Goal: Task Accomplishment & Management: Complete application form

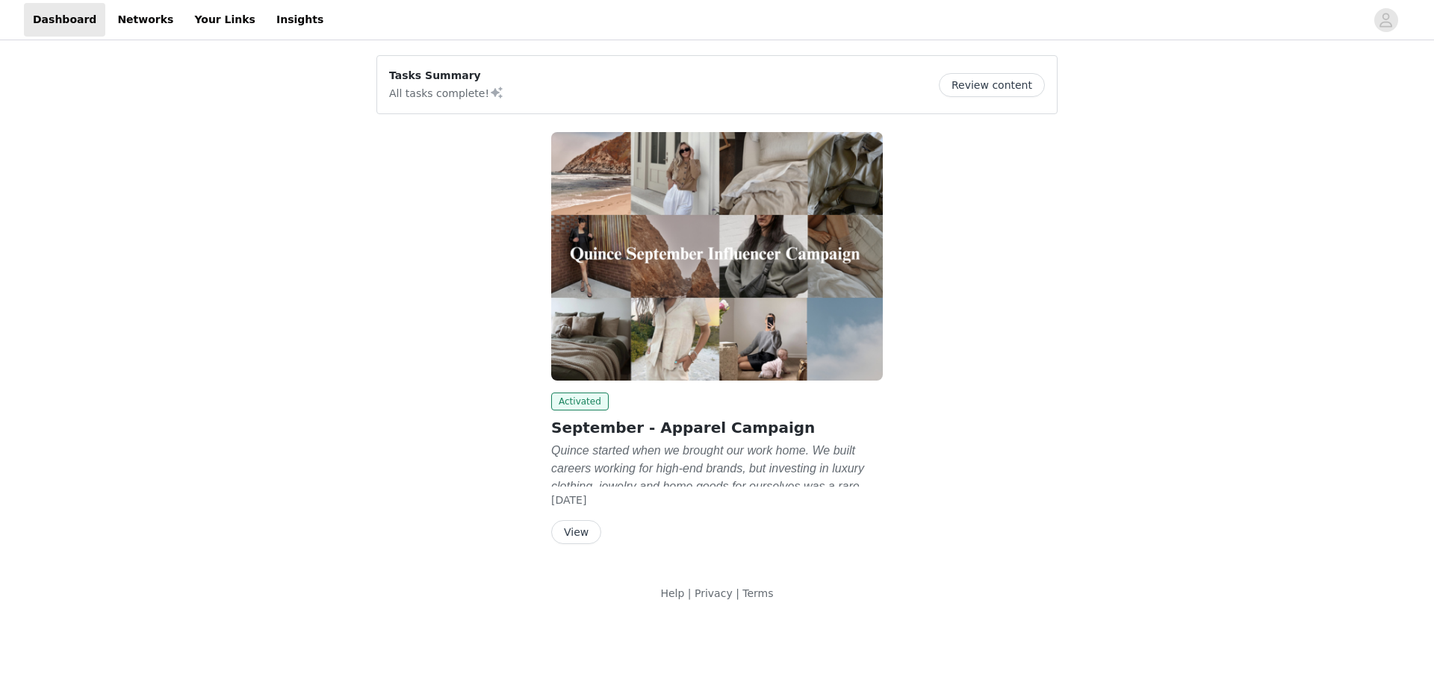
click at [693, 437] on h2 "September - Apparel Campaign" at bounding box center [717, 428] width 332 height 22
click at [578, 535] on button "View" at bounding box center [576, 532] width 50 height 24
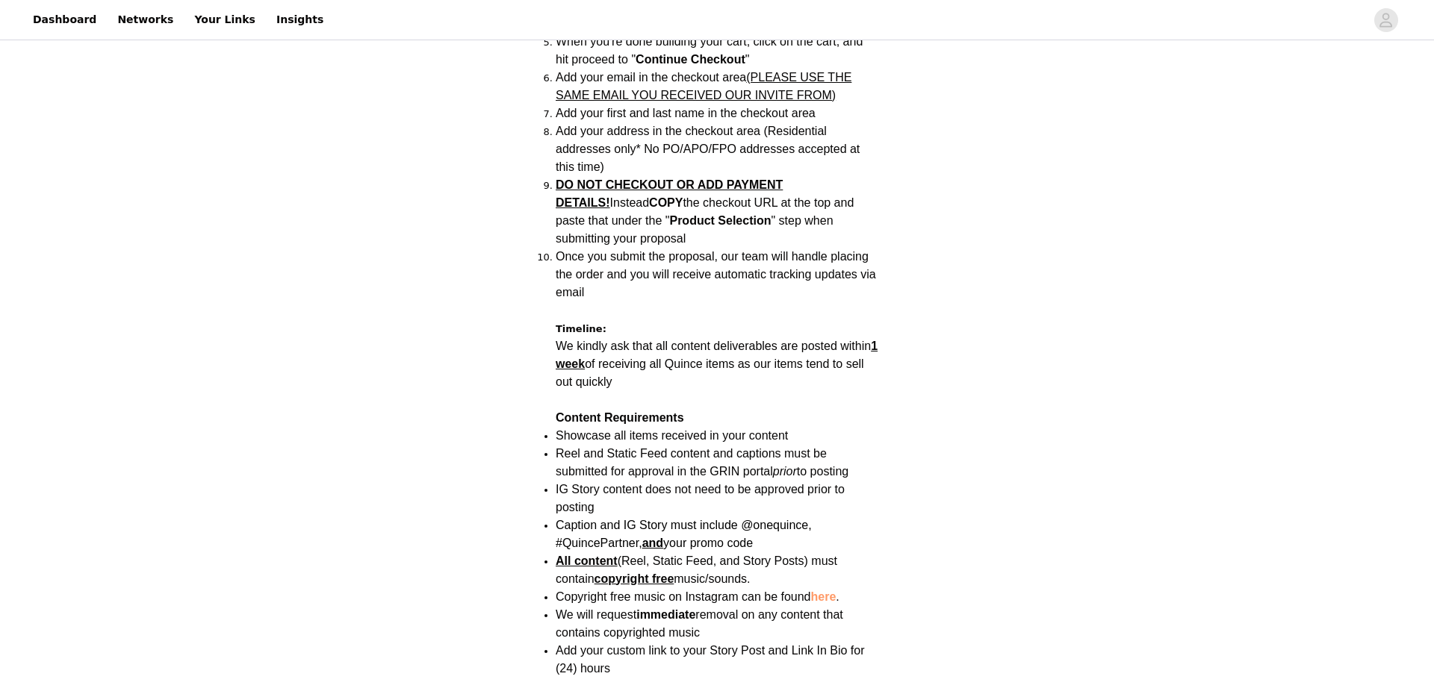
scroll to position [1433, 0]
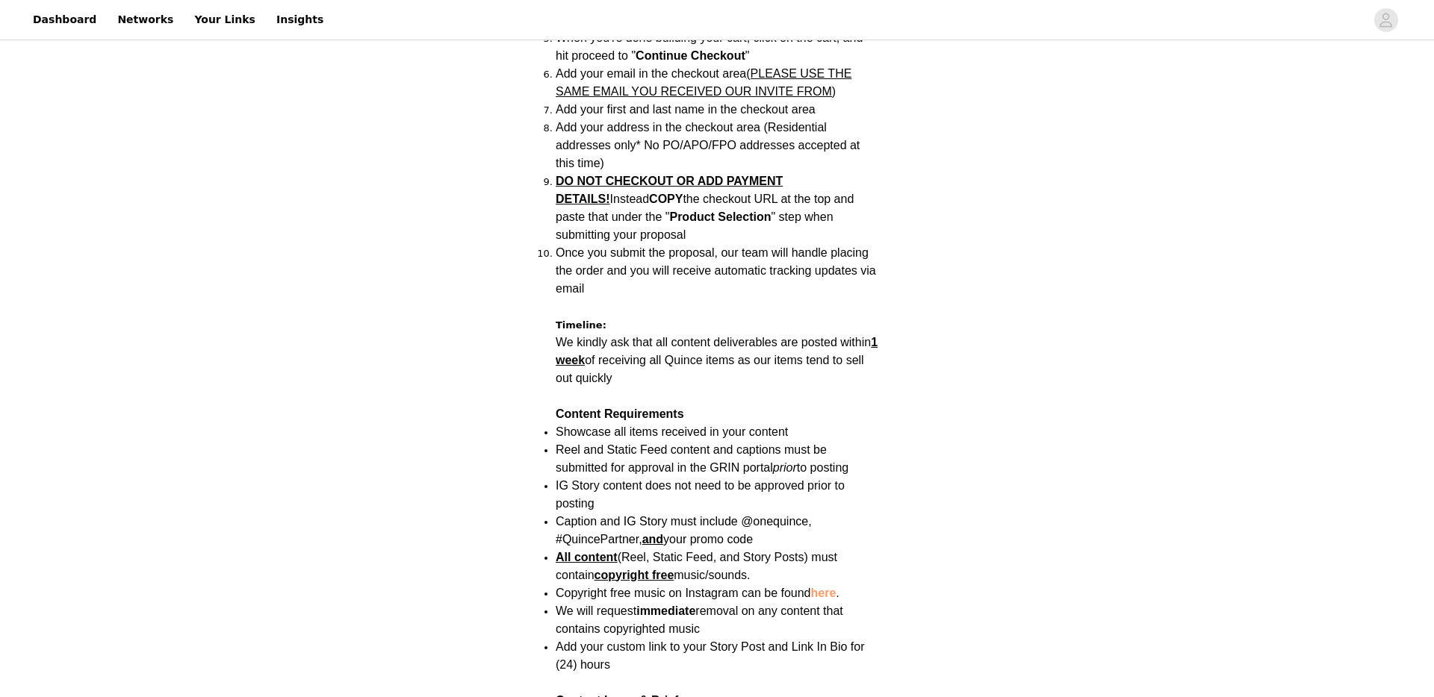
click at [695, 426] on span "Showcase all items received in your content" at bounding box center [672, 432] width 232 height 13
click at [615, 444] on span "Reel and Static Feed content and captions must be submitted for approval in the…" at bounding box center [702, 459] width 293 height 31
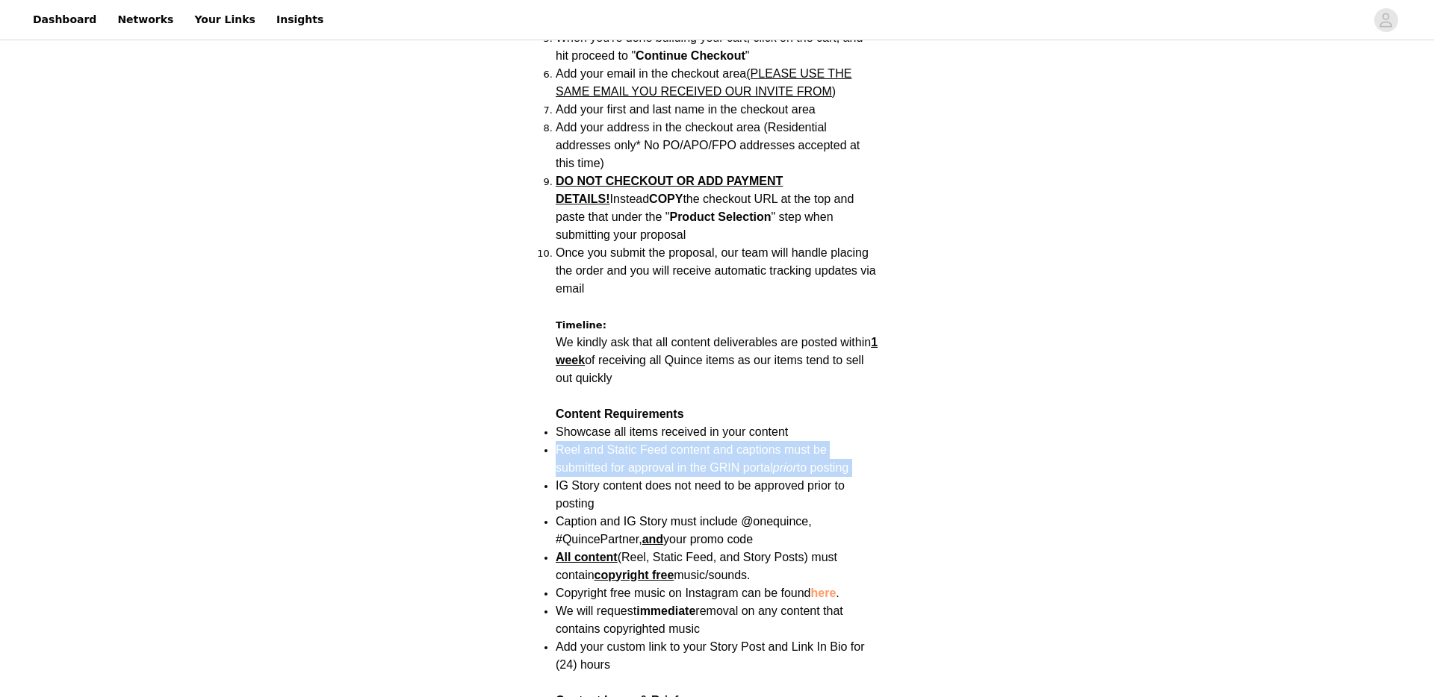
click at [615, 444] on span "Reel and Static Feed content and captions must be submitted for approval in the…" at bounding box center [702, 459] width 293 height 31
click at [630, 479] on span "IG Story content does not need to be approved prior to posting" at bounding box center [700, 494] width 289 height 31
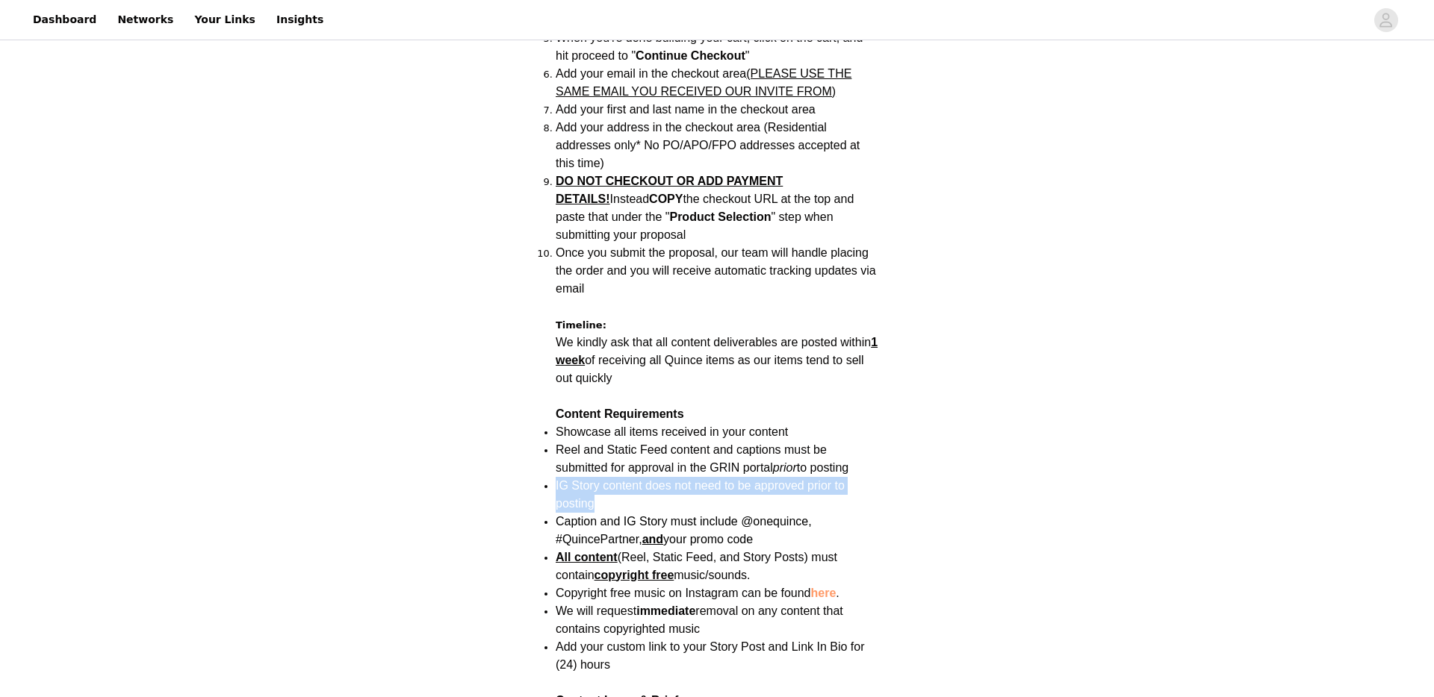
click at [630, 479] on span "IG Story content does not need to be approved prior to posting" at bounding box center [700, 494] width 289 height 31
click at [662, 533] on strong "and" at bounding box center [652, 539] width 21 height 13
click at [666, 515] on span "Caption and IG Story must include @onequince, #QuincePartner, and your promo co…" at bounding box center [684, 530] width 256 height 31
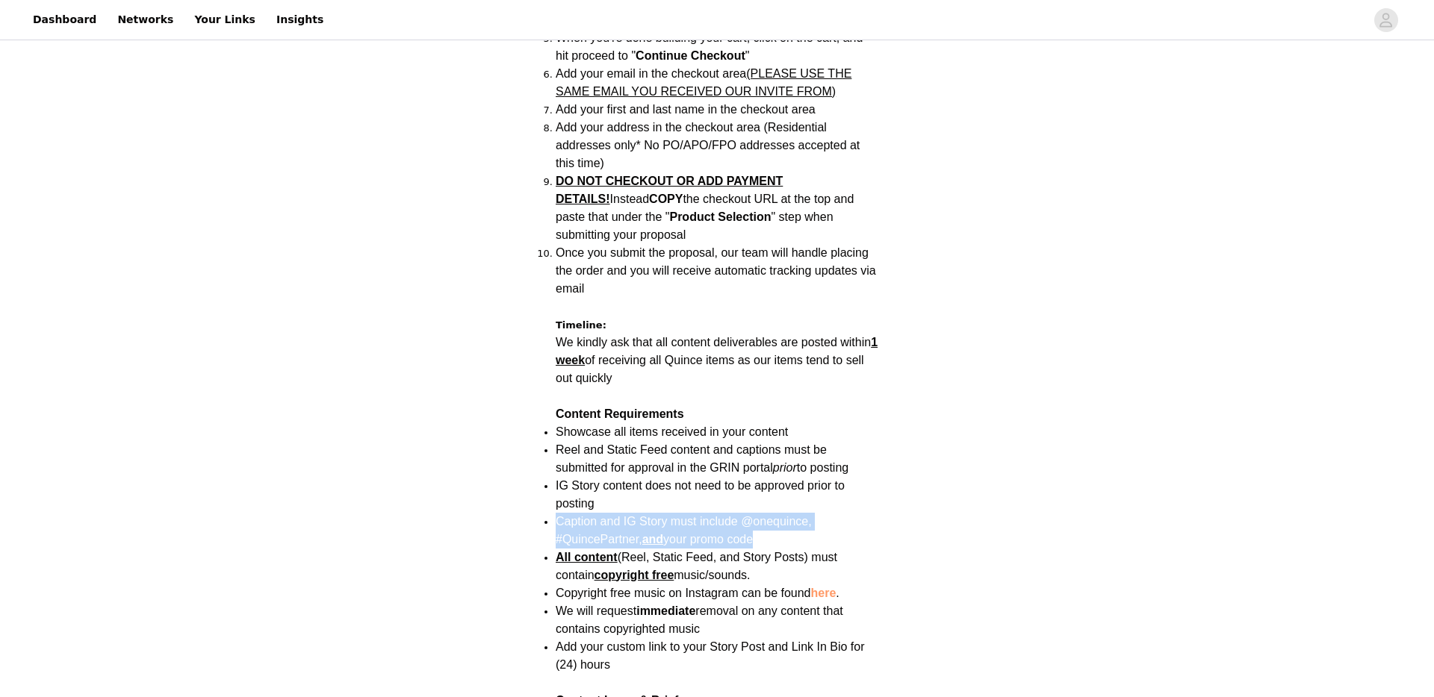
click at [667, 515] on span "Caption and IG Story must include @onequince, #QuincePartner, and your promo co…" at bounding box center [684, 530] width 256 height 31
click at [765, 551] on span "All content (Reel, Static Feed, and Story Posts) must contain copyright free mu…" at bounding box center [697, 566] width 282 height 31
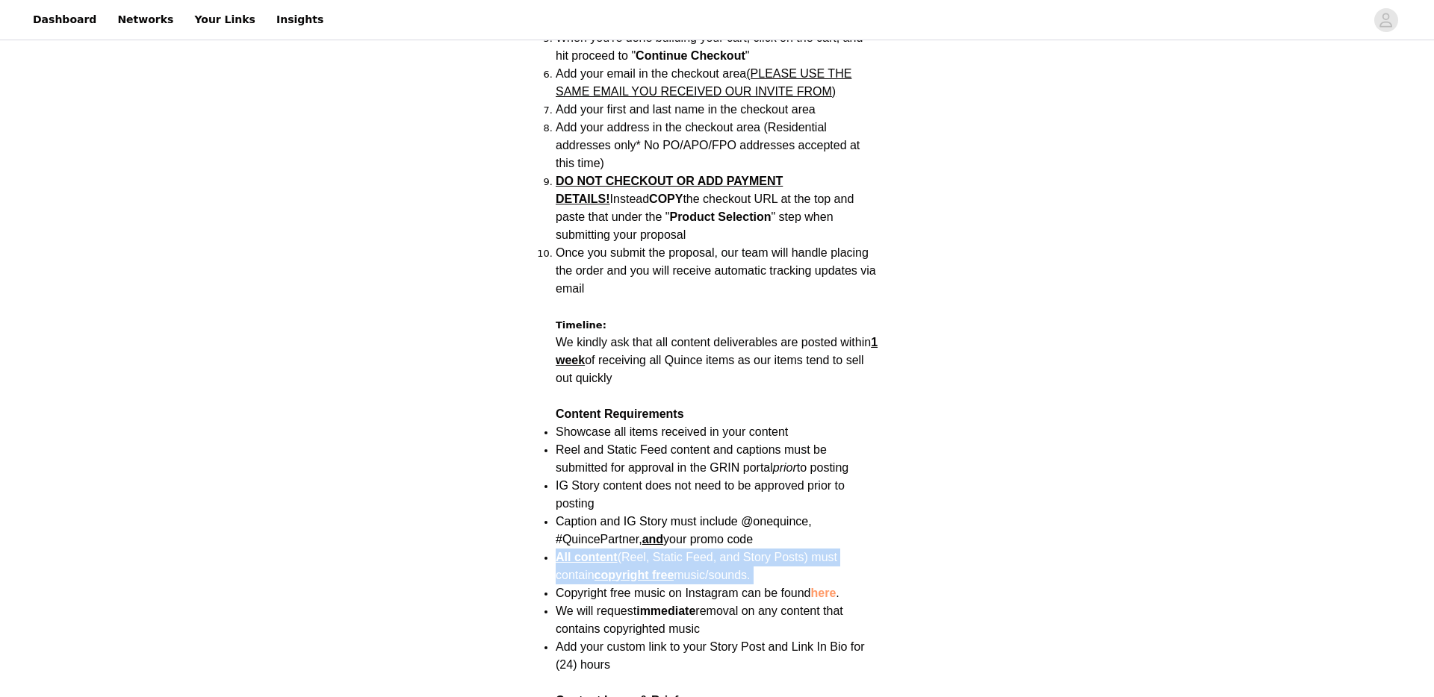
click at [765, 551] on span "All content (Reel, Static Feed, and Story Posts) must contain copyright free mu…" at bounding box center [697, 566] width 282 height 31
click at [774, 587] on span "Copyright free music on Instagram can be found here ." at bounding box center [698, 593] width 284 height 13
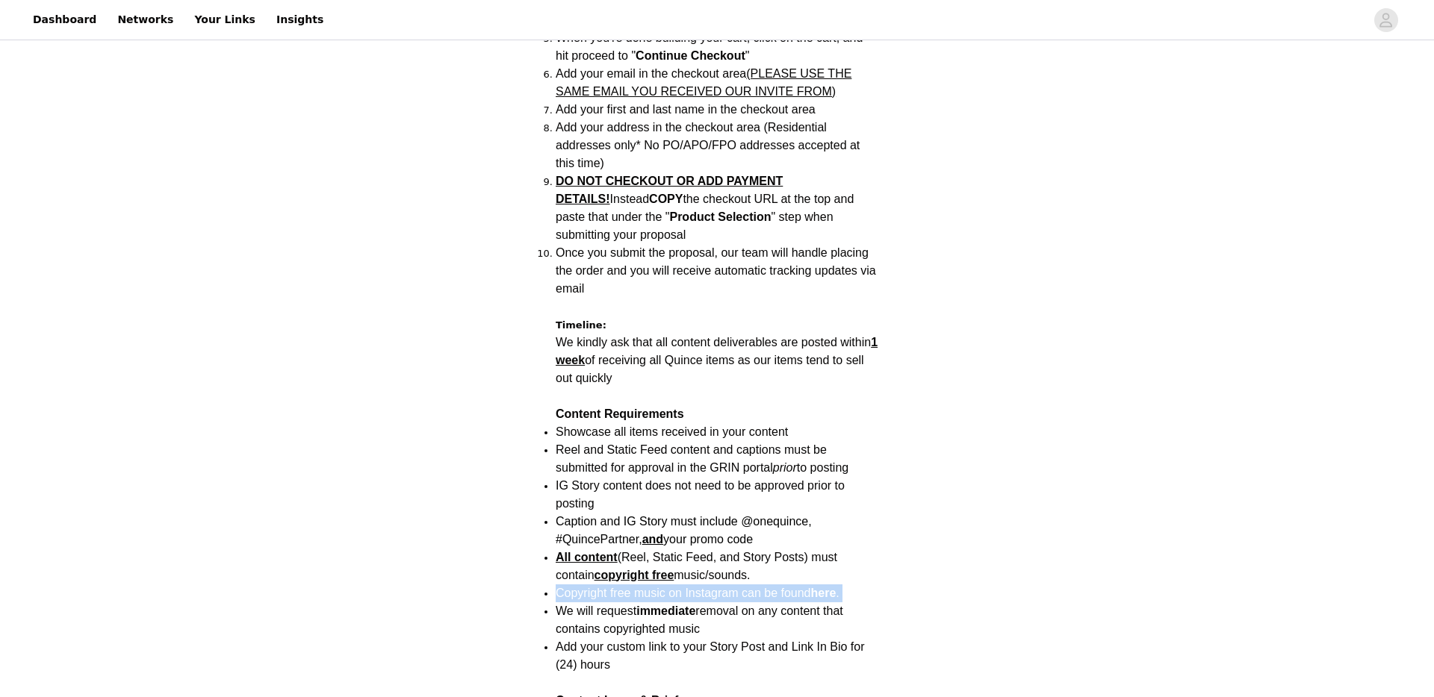
click at [774, 587] on span "Copyright free music on Instagram can be found here ." at bounding box center [698, 593] width 284 height 13
click at [746, 605] on span "We will request immediate removal on any content that contains copyrighted music" at bounding box center [700, 620] width 288 height 31
click at [711, 641] on span "Add your custom link to your Story Post and Link In Bio for (24) hours" at bounding box center [710, 656] width 309 height 31
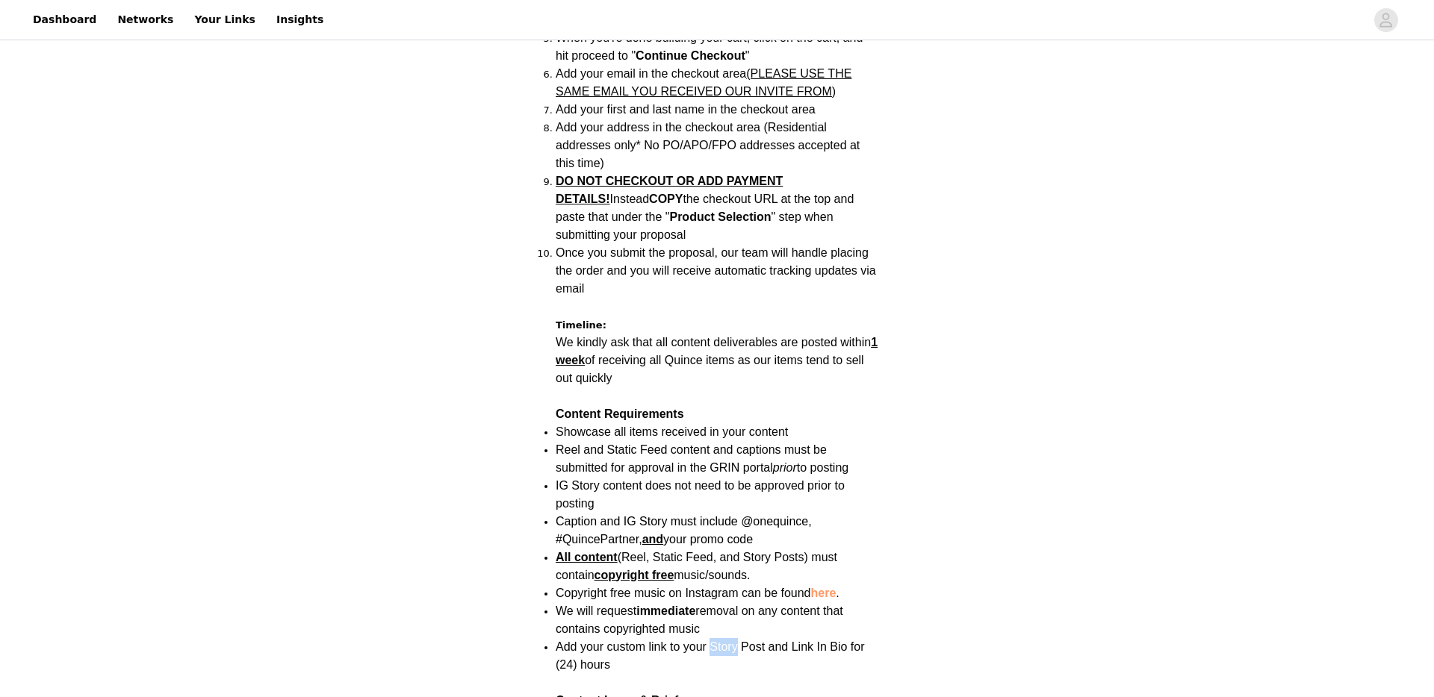
click at [711, 641] on span "Add your custom link to your Story Post and Link In Bio for (24) hours" at bounding box center [710, 656] width 309 height 31
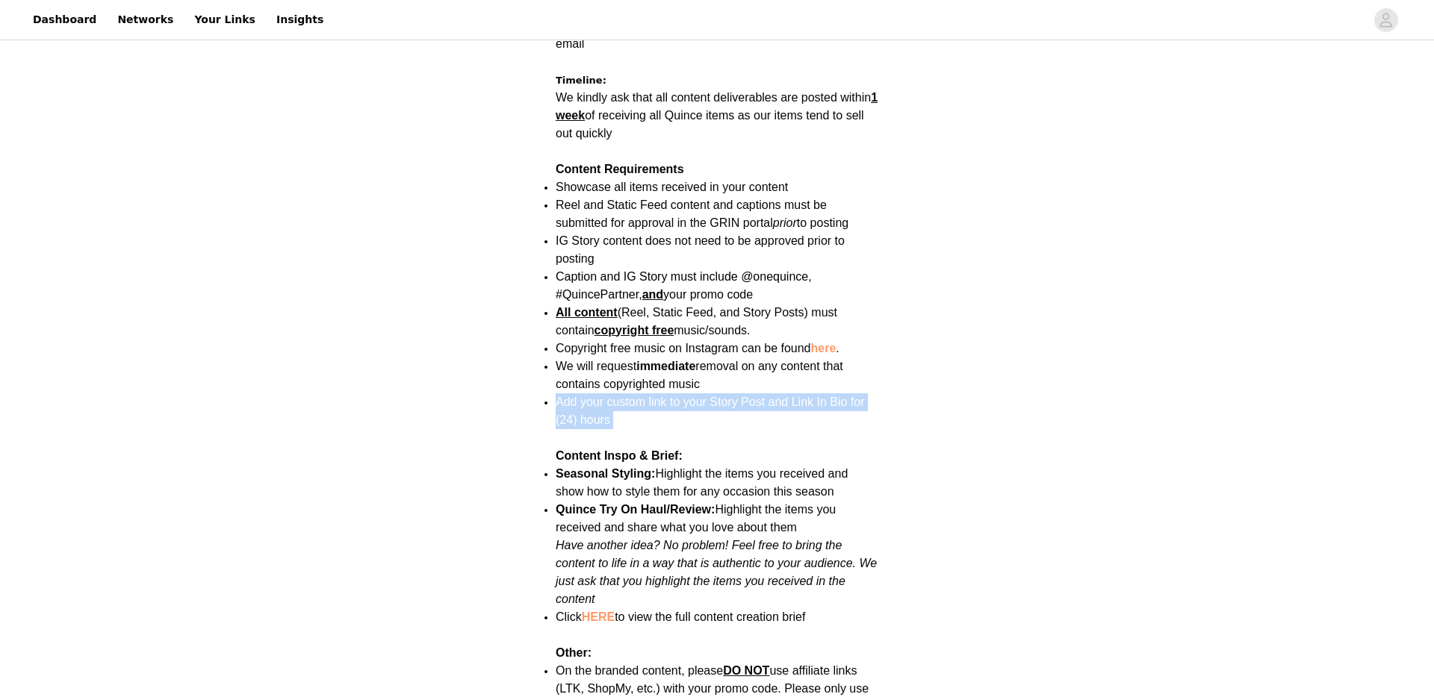
scroll to position [1681, 0]
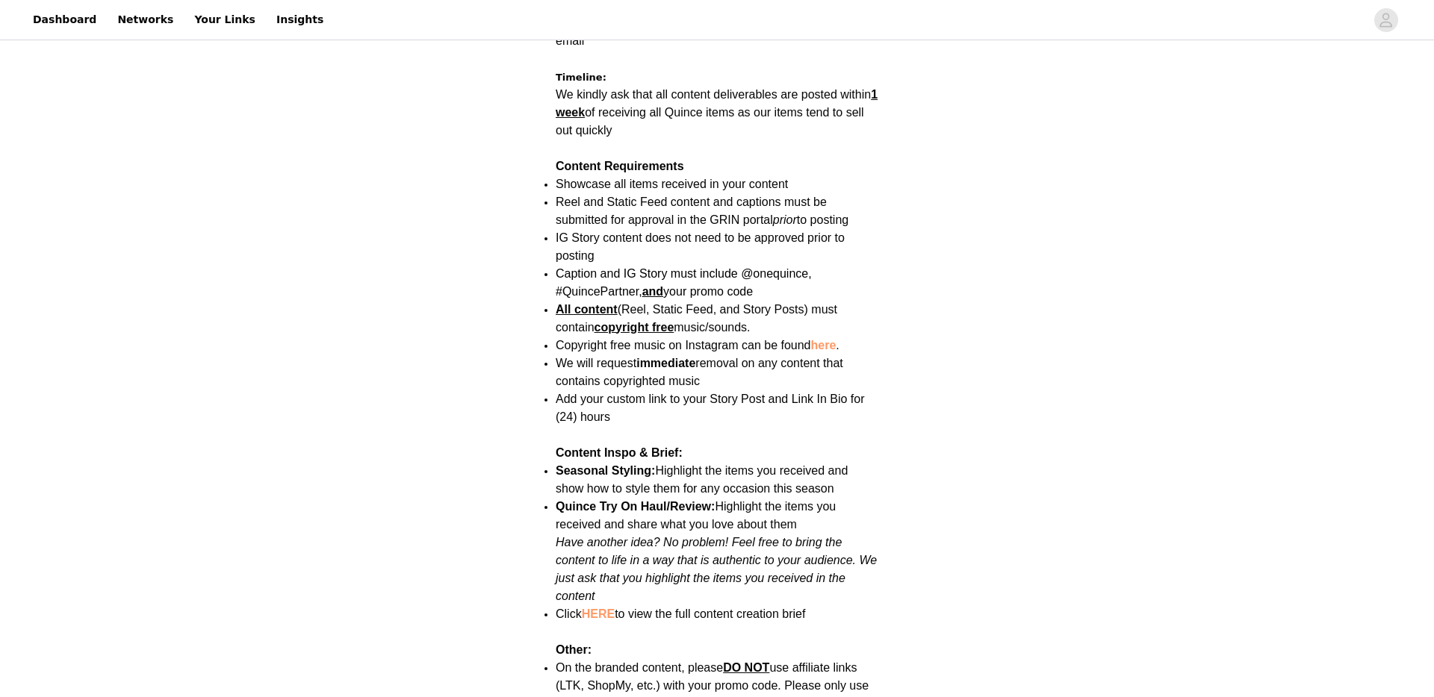
click at [778, 500] on span "Quince Try On Haul/Review: Highlight the items you received and share what you …" at bounding box center [696, 515] width 280 height 31
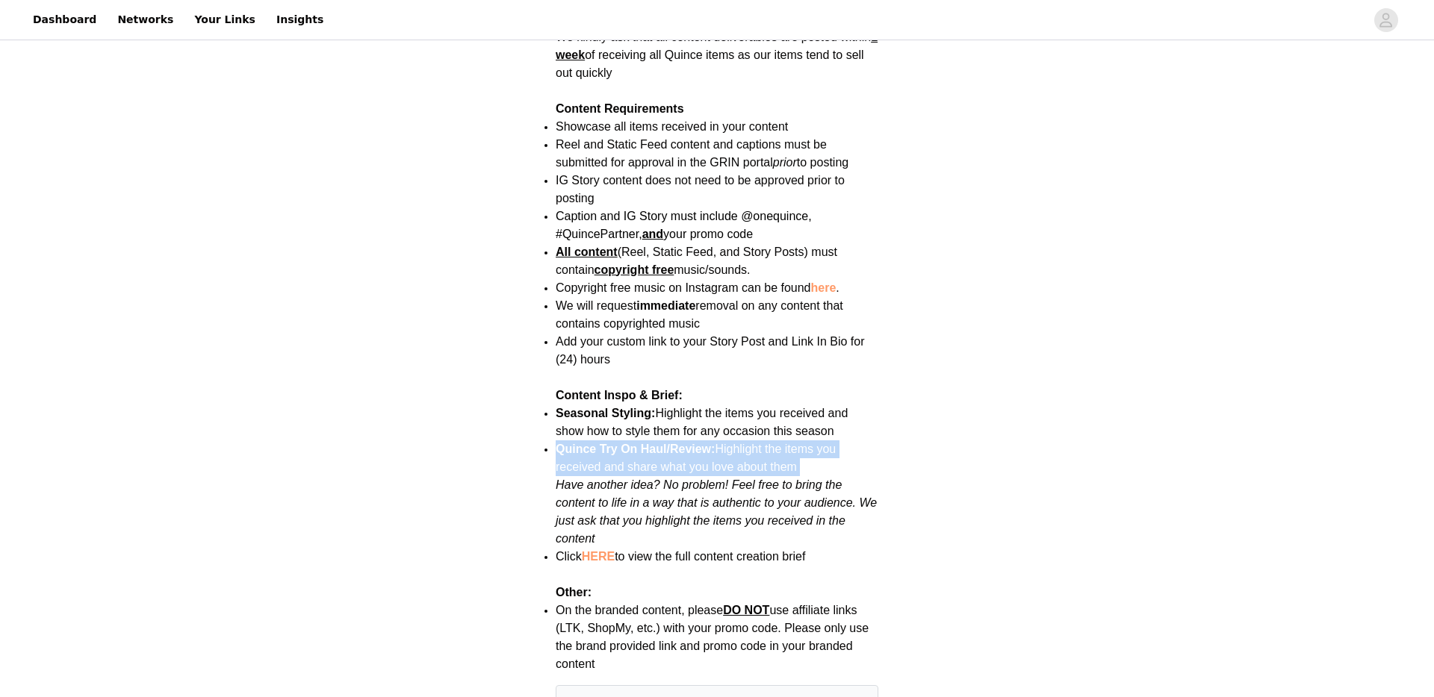
scroll to position [1740, 0]
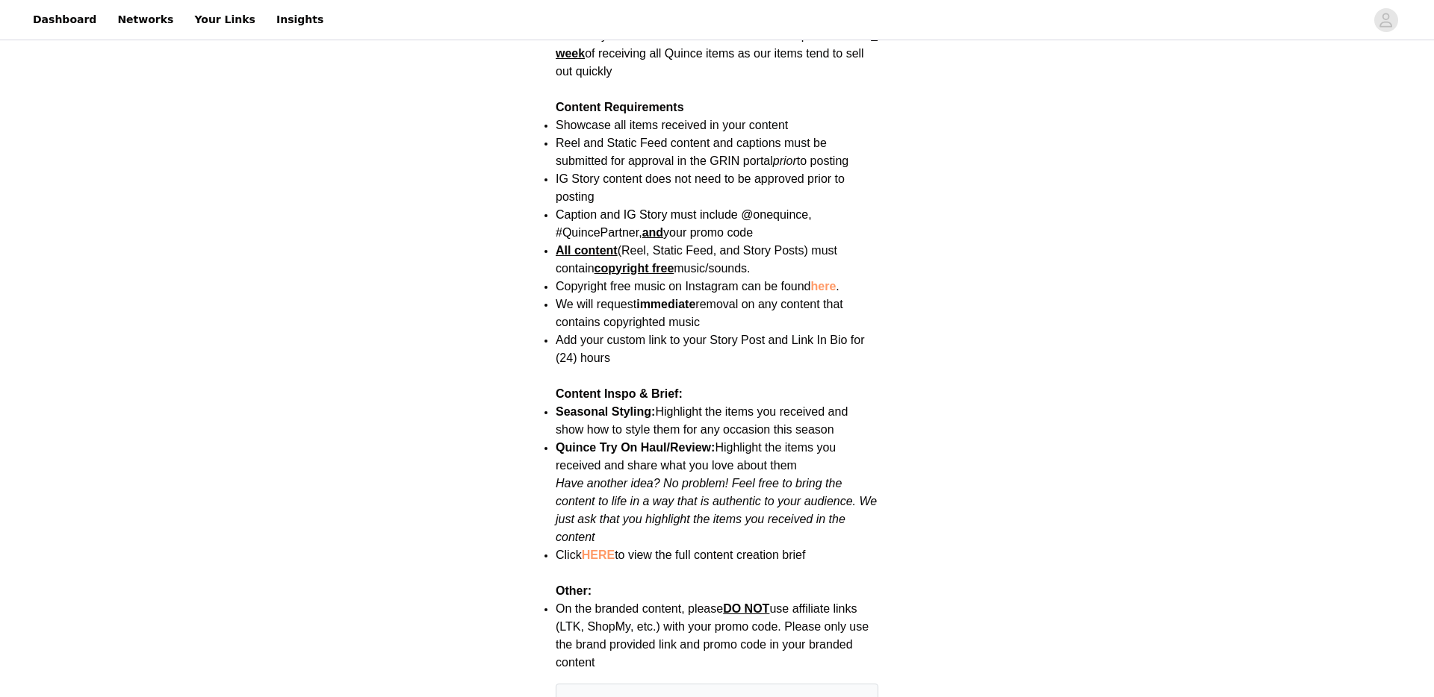
click at [786, 482] on em "Have another idea? No problem! Feel free to bring the content to life in a way …" at bounding box center [716, 510] width 321 height 66
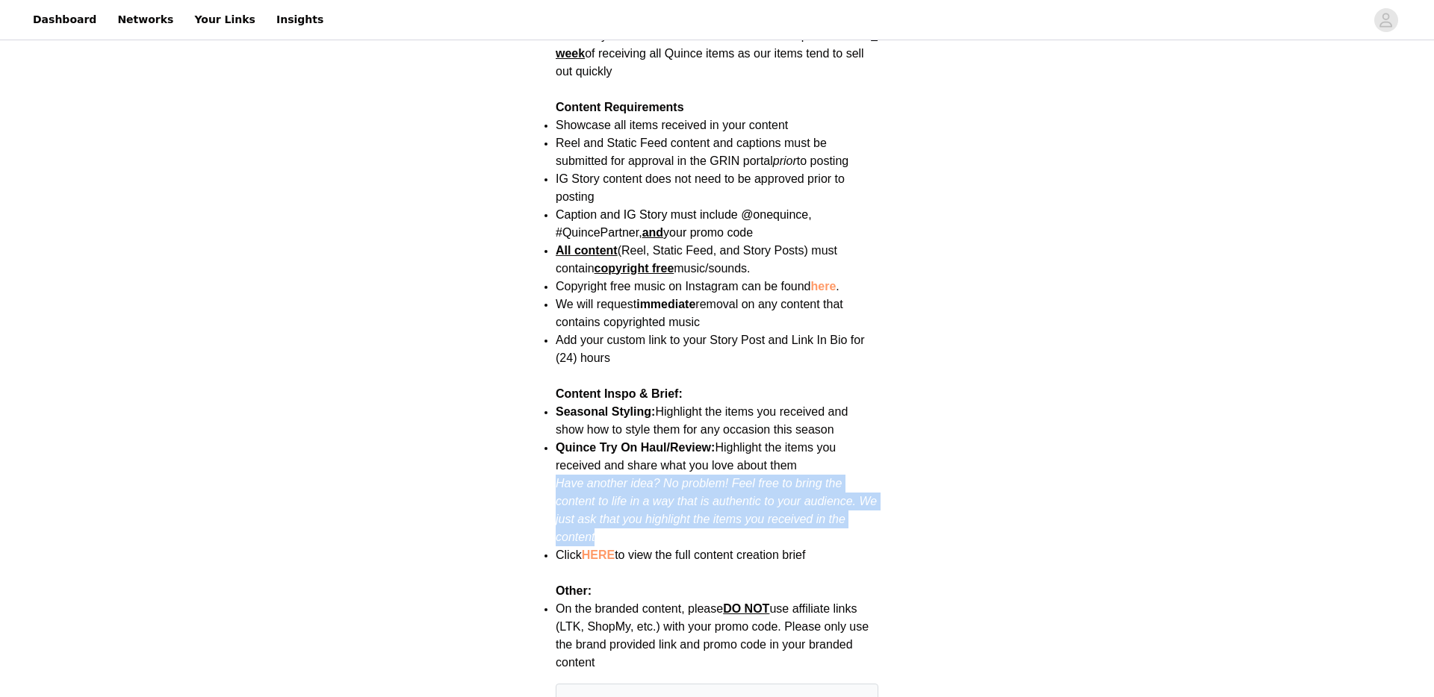
click at [786, 482] on em "Have another idea? No problem! Feel free to bring the content to life in a way …" at bounding box center [716, 510] width 321 height 66
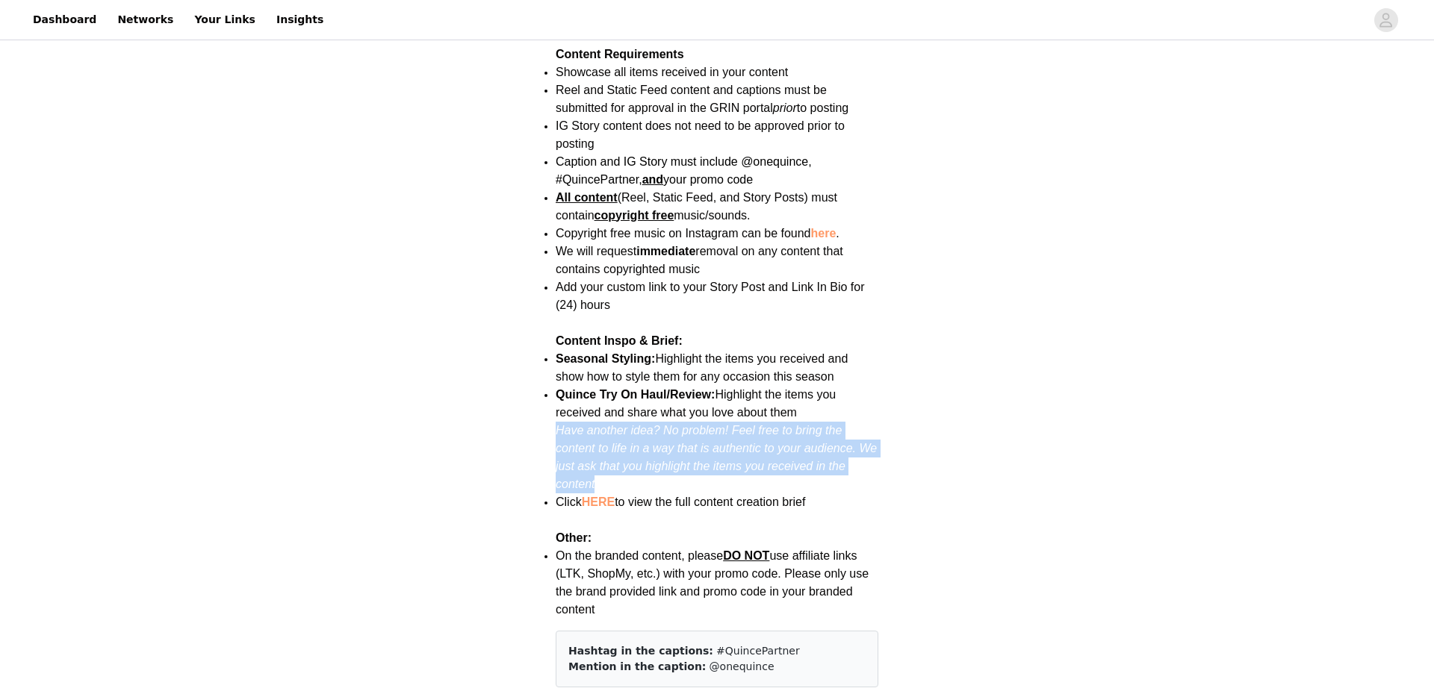
scroll to position [1794, 0]
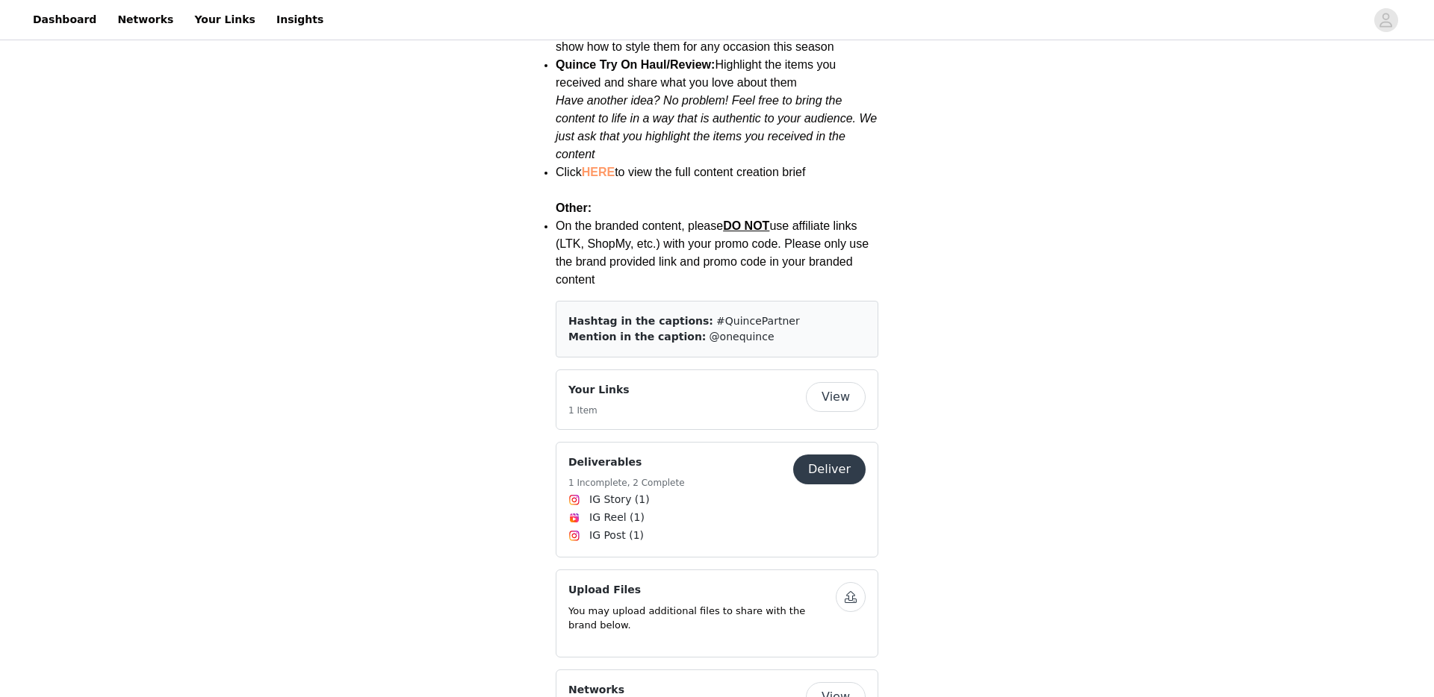
scroll to position [2128, 0]
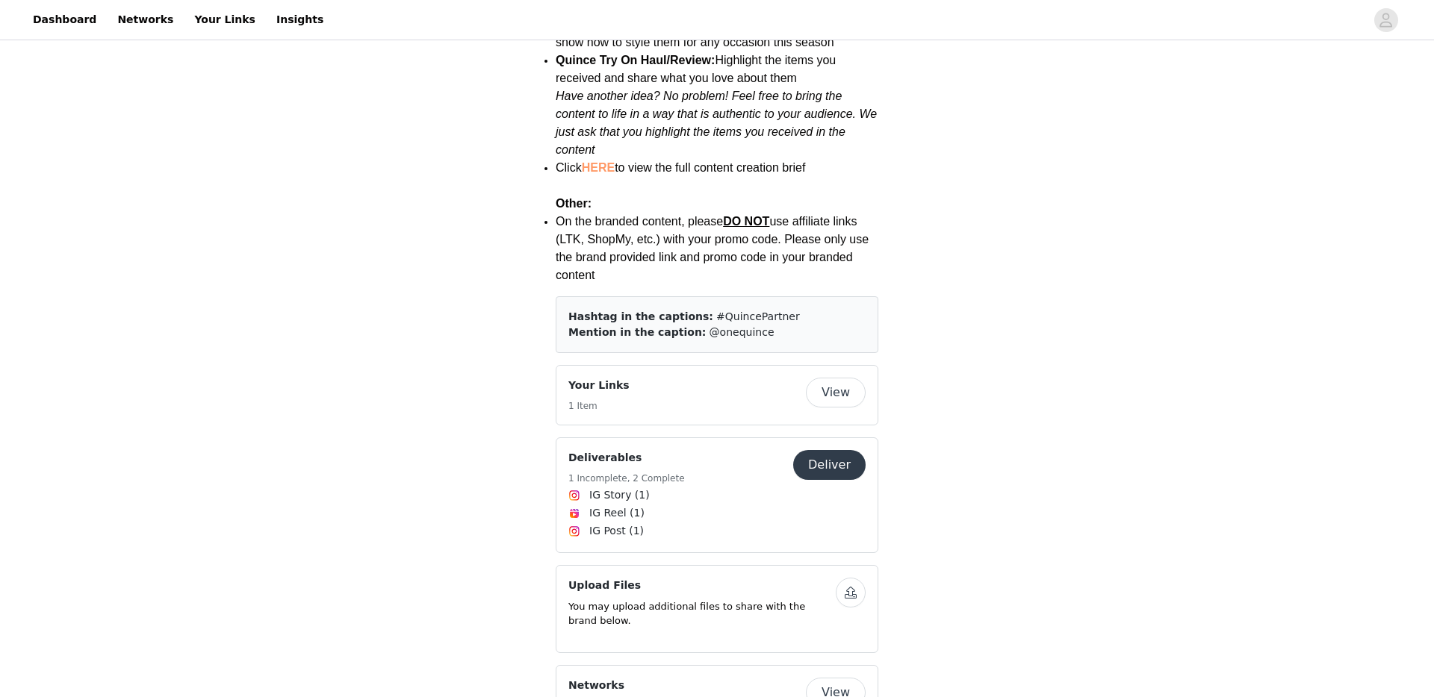
click at [824, 450] on button "Deliver" at bounding box center [829, 465] width 72 height 30
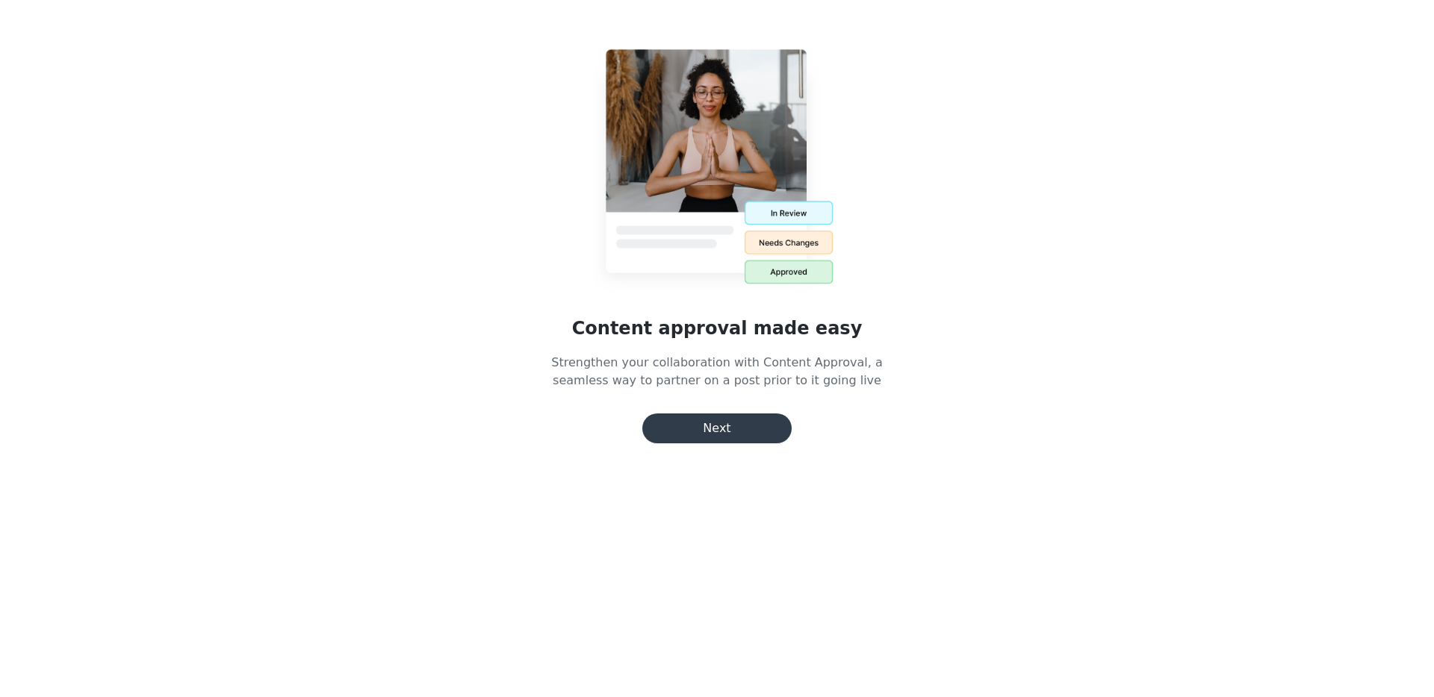
click at [738, 411] on div "Content approval made easy Strengthen your collaboration with Content Approval,…" at bounding box center [716, 231] width 485 height 426
click at [737, 420] on button "Next" at bounding box center [716, 429] width 149 height 30
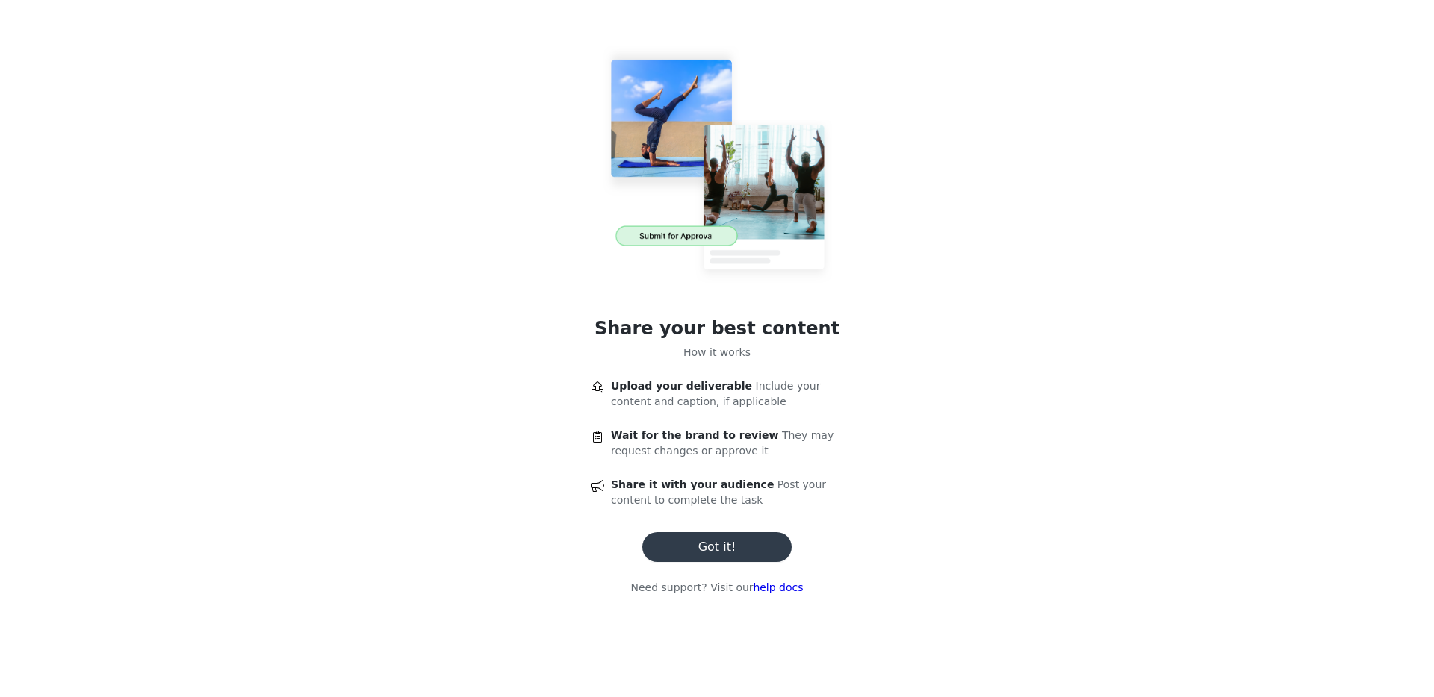
click at [739, 549] on button "Got it!" at bounding box center [716, 547] width 149 height 30
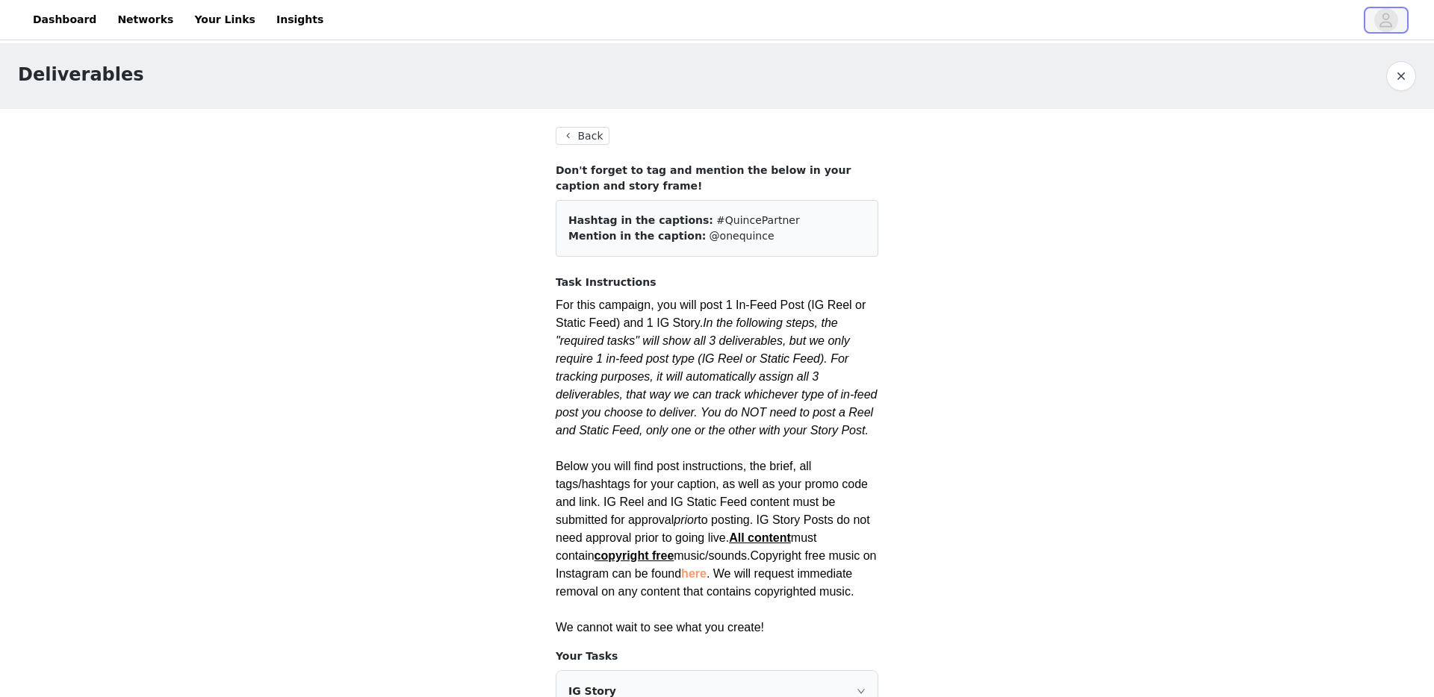
click at [1389, 23] on icon "avatar" at bounding box center [1386, 20] width 14 height 24
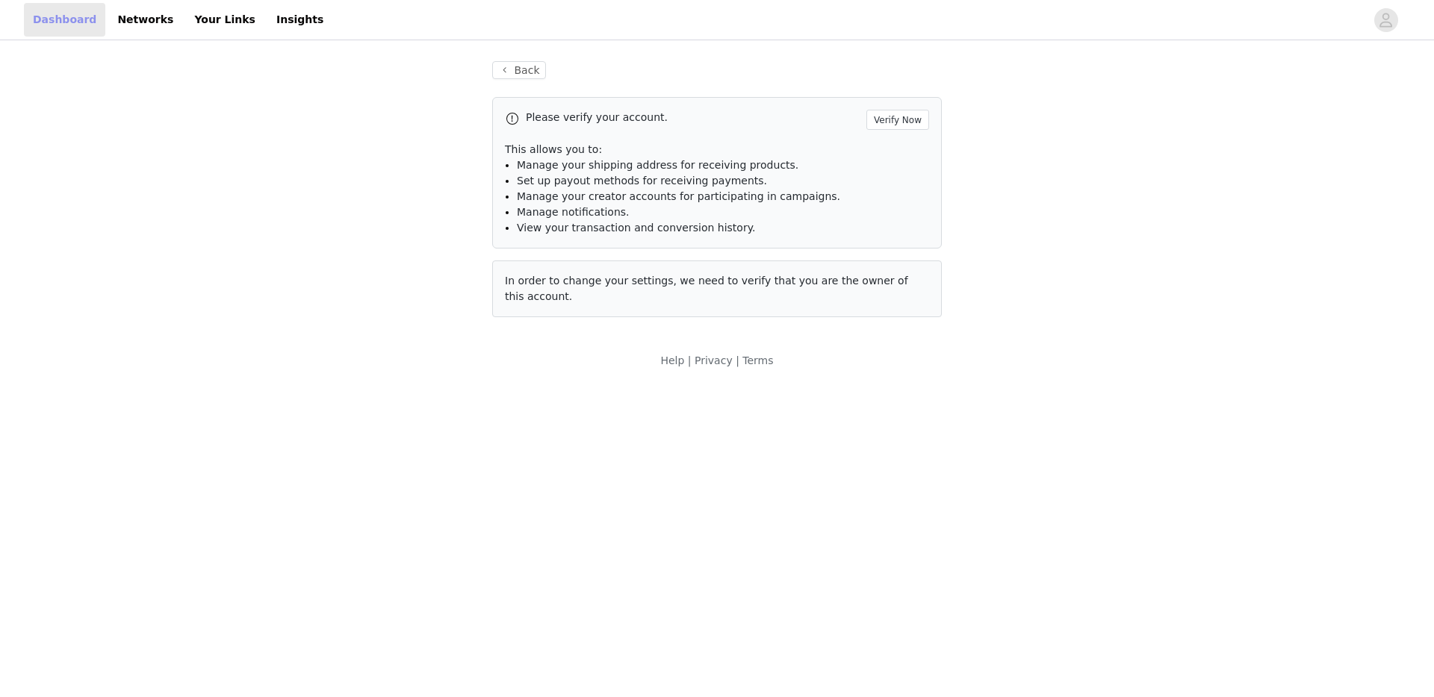
click at [49, 29] on link "Dashboard" at bounding box center [64, 20] width 81 height 34
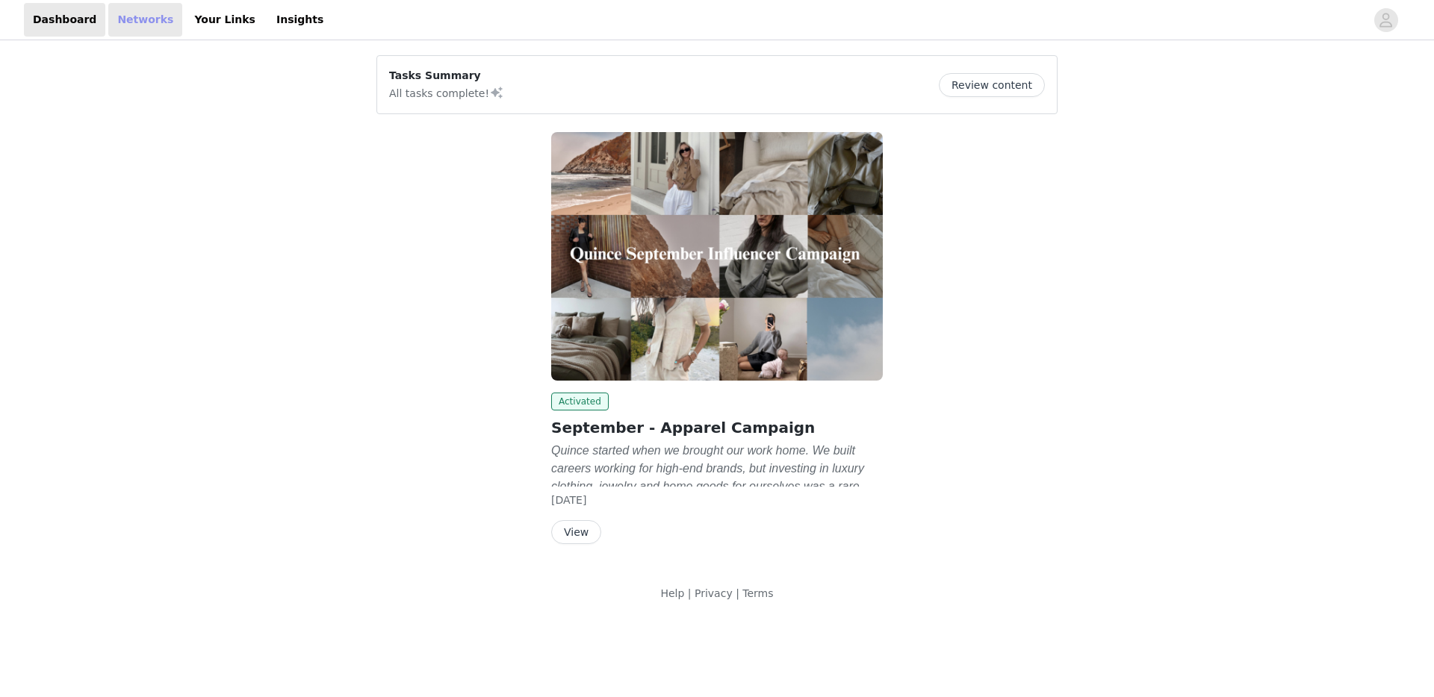
click at [140, 27] on link "Networks" at bounding box center [145, 20] width 74 height 34
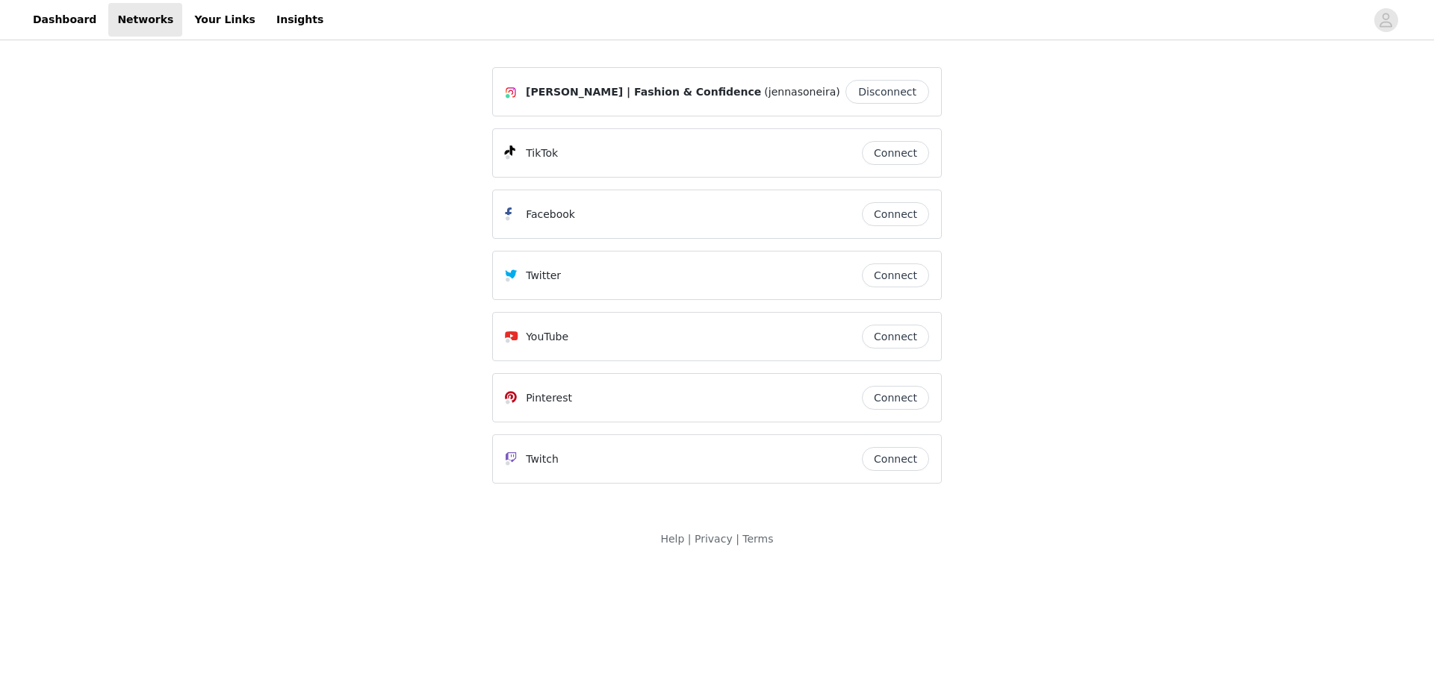
click at [653, 97] on span "[PERSON_NAME] | Fashion & Confidence" at bounding box center [643, 92] width 235 height 16
click at [209, 31] on link "Your Links" at bounding box center [224, 20] width 79 height 34
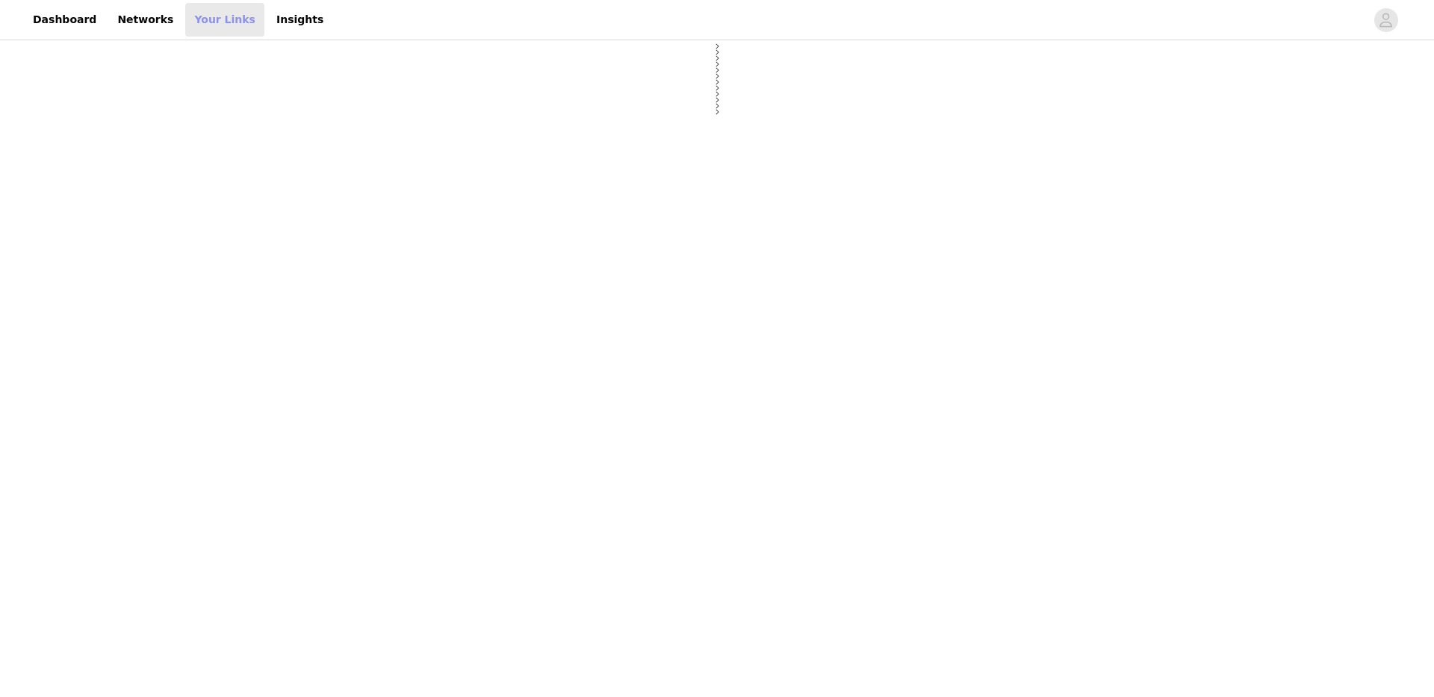
select select "12"
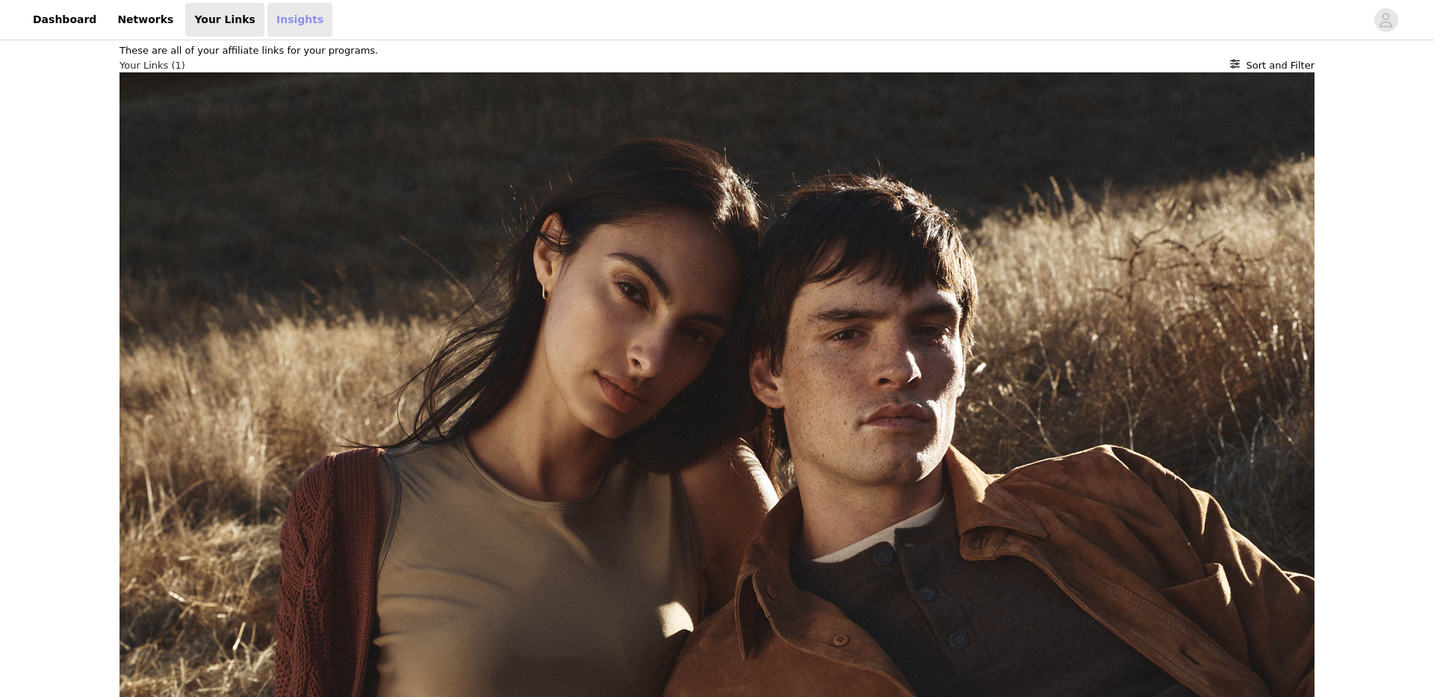
click at [276, 24] on link "Insights" at bounding box center [299, 20] width 65 height 34
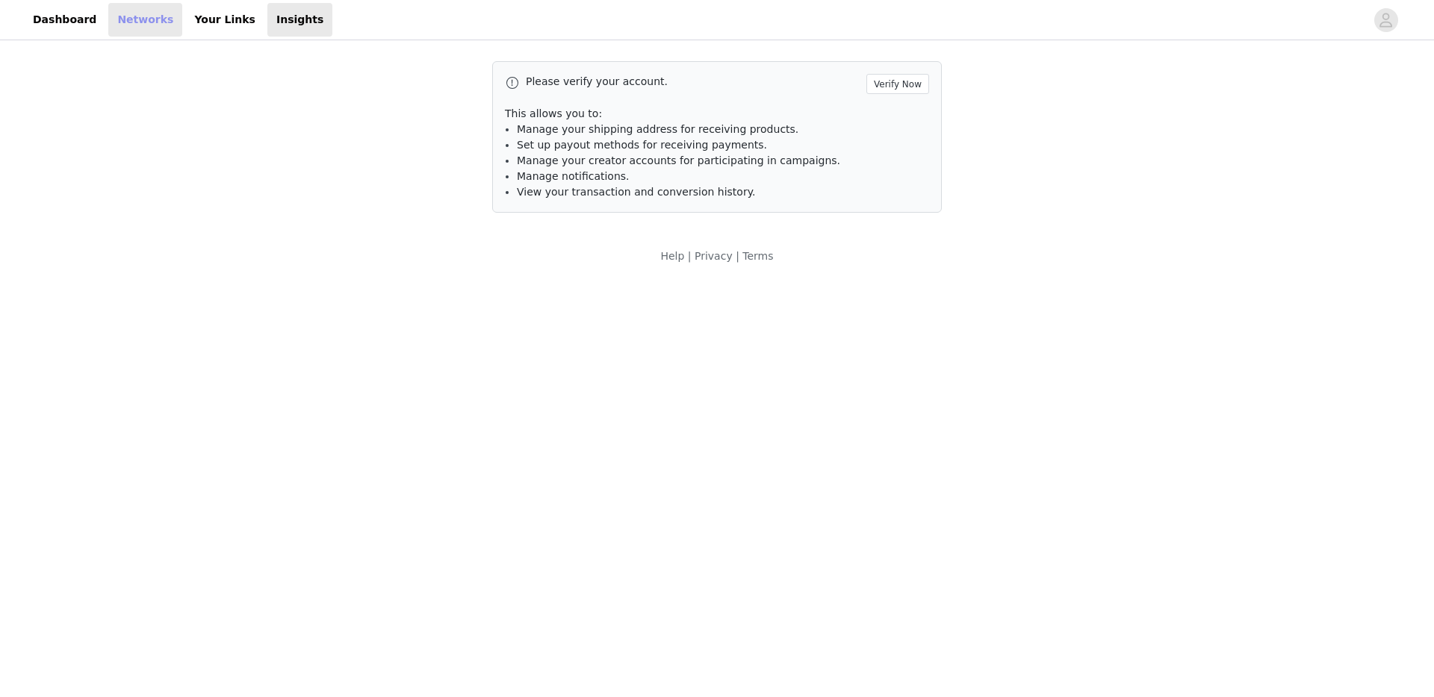
click at [123, 16] on link "Networks" at bounding box center [145, 20] width 74 height 34
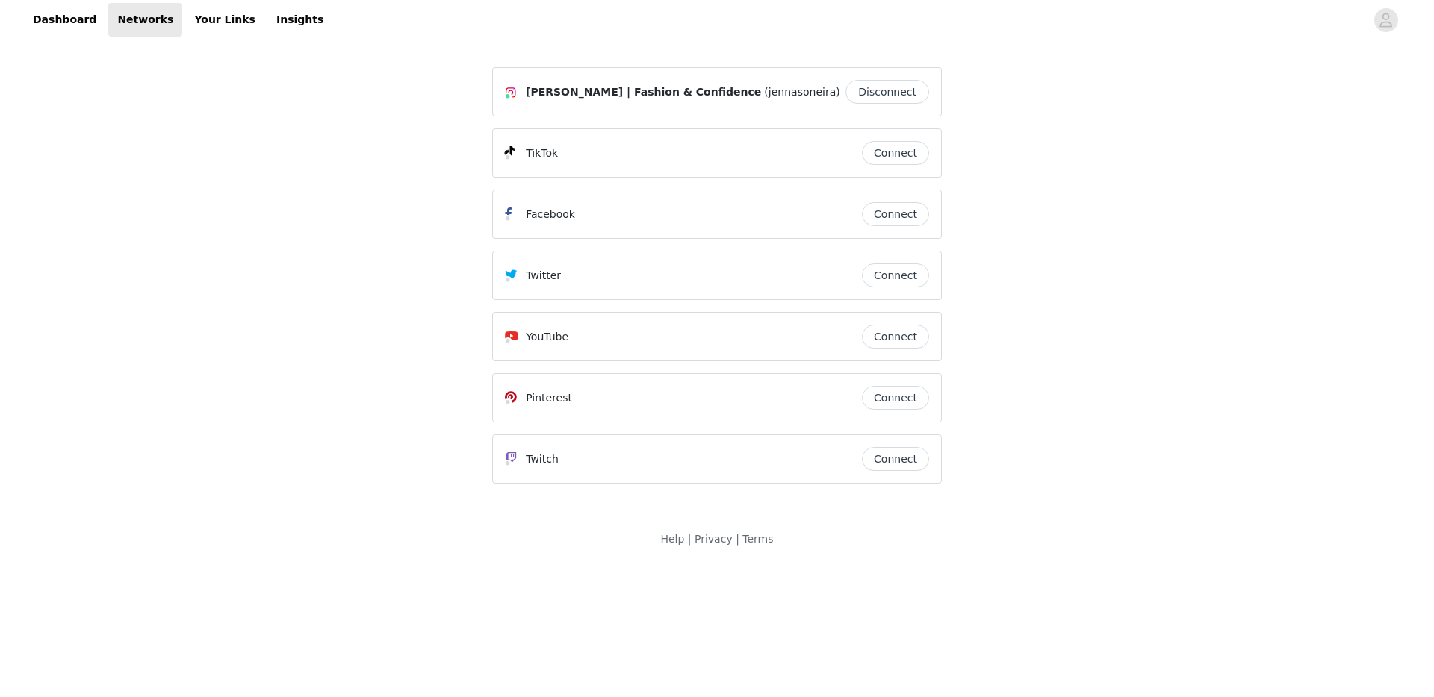
click at [913, 95] on button "Disconnect" at bounding box center [887, 92] width 84 height 24
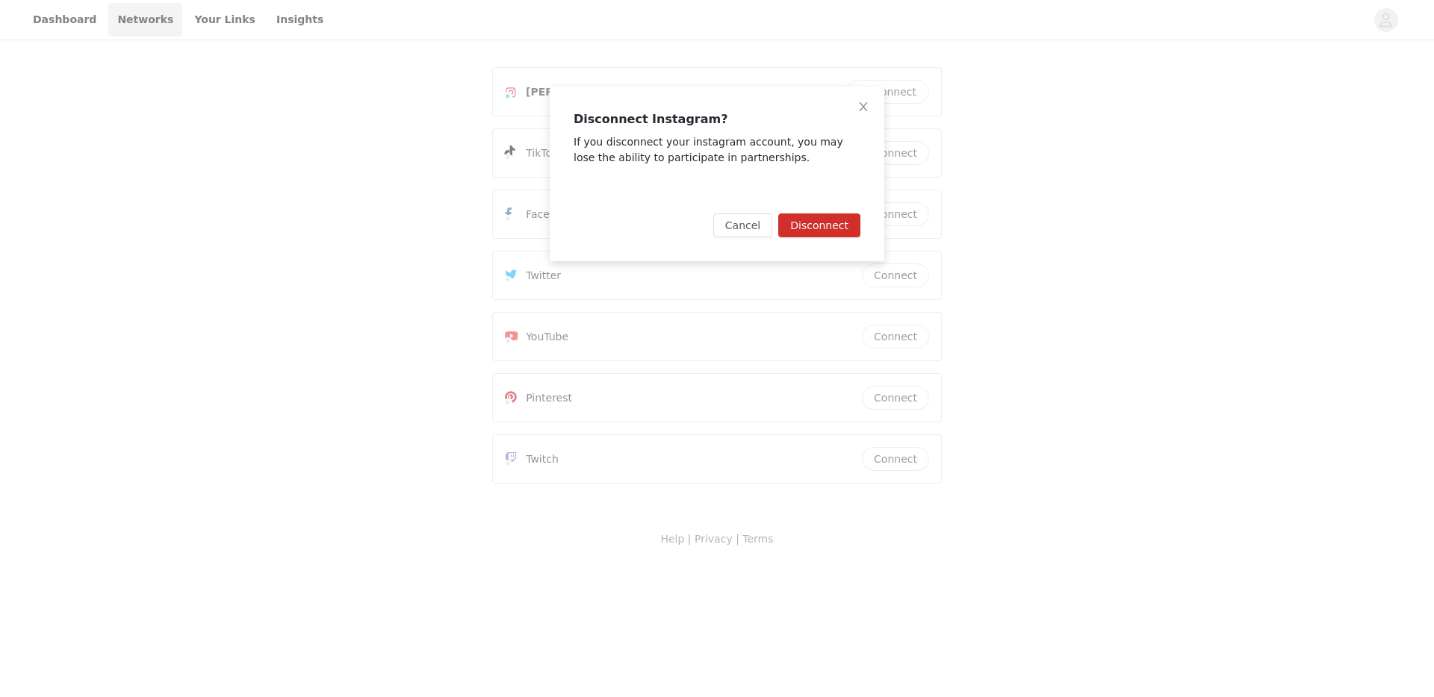
click at [853, 220] on button "Disconnect" at bounding box center [819, 226] width 82 height 24
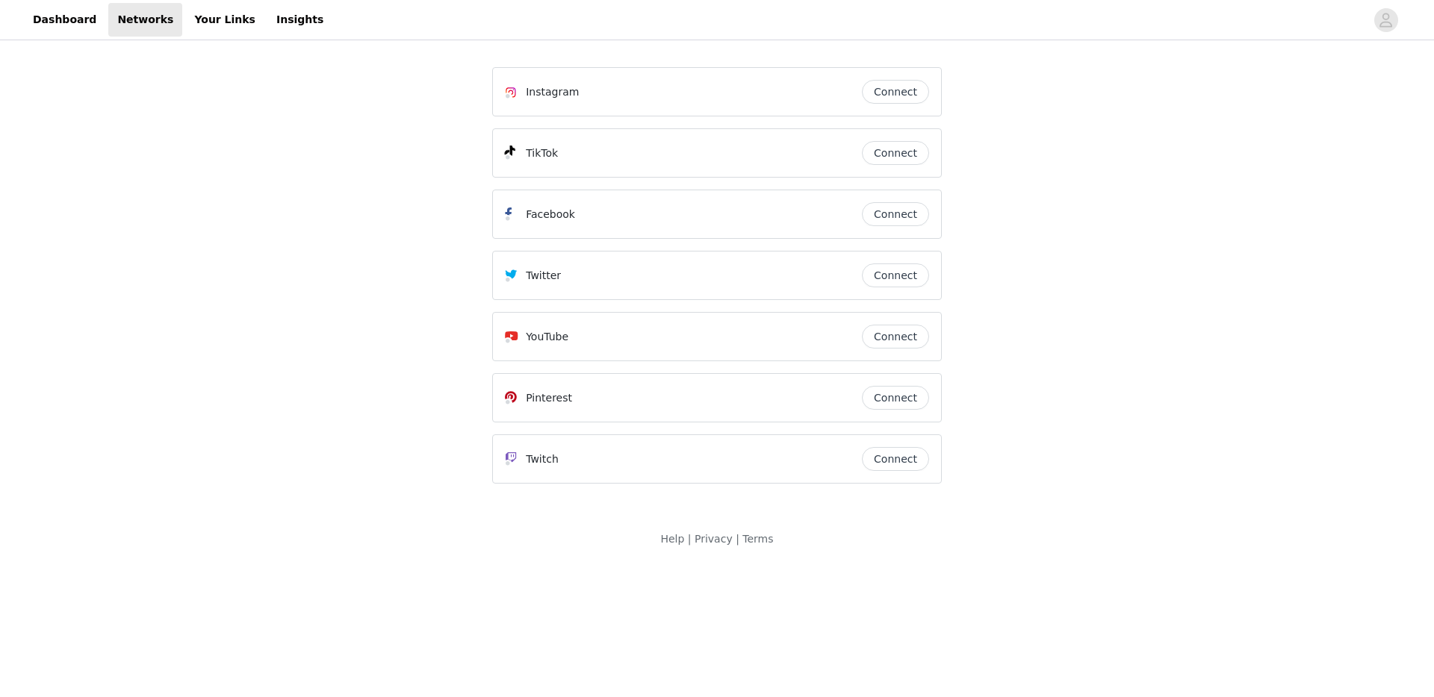
click at [906, 90] on button "Connect" at bounding box center [895, 92] width 67 height 24
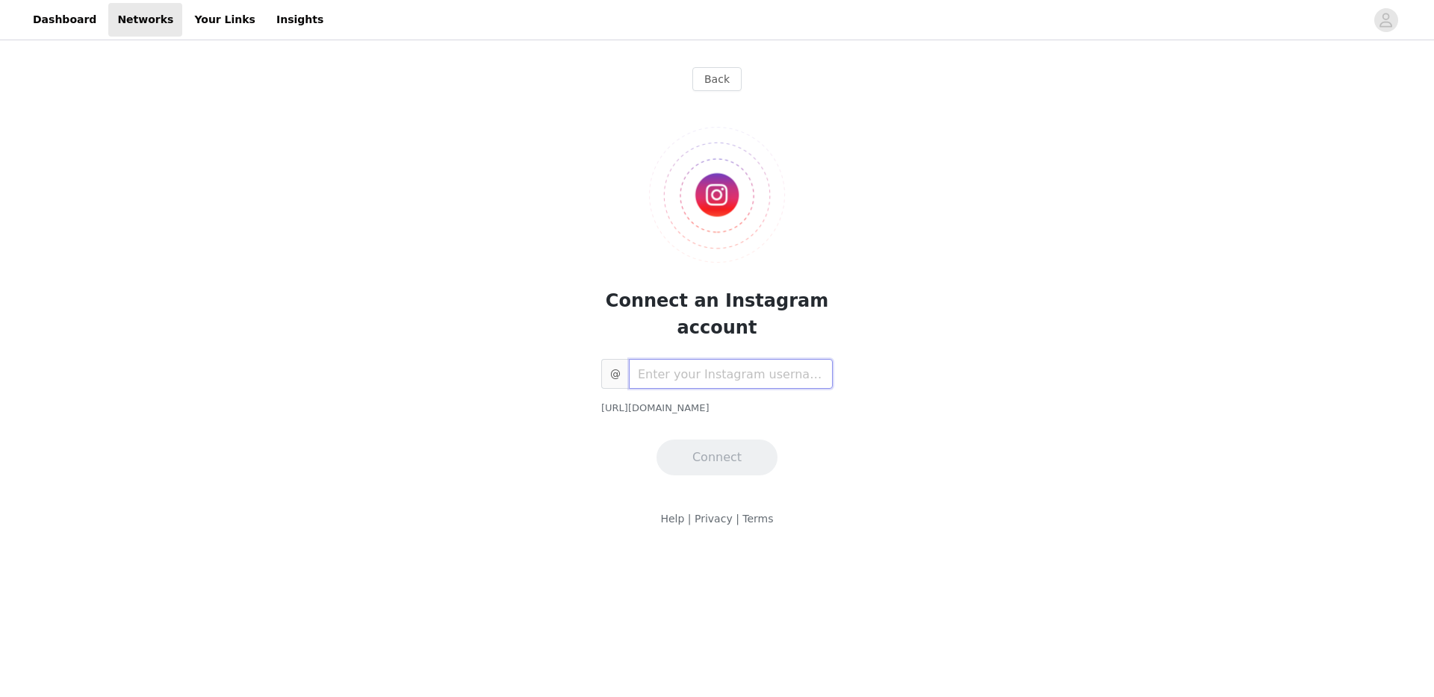
click at [753, 367] on input "text" at bounding box center [731, 374] width 204 height 30
type input "jennasoneira"
click at [756, 459] on button "Connect" at bounding box center [716, 458] width 121 height 36
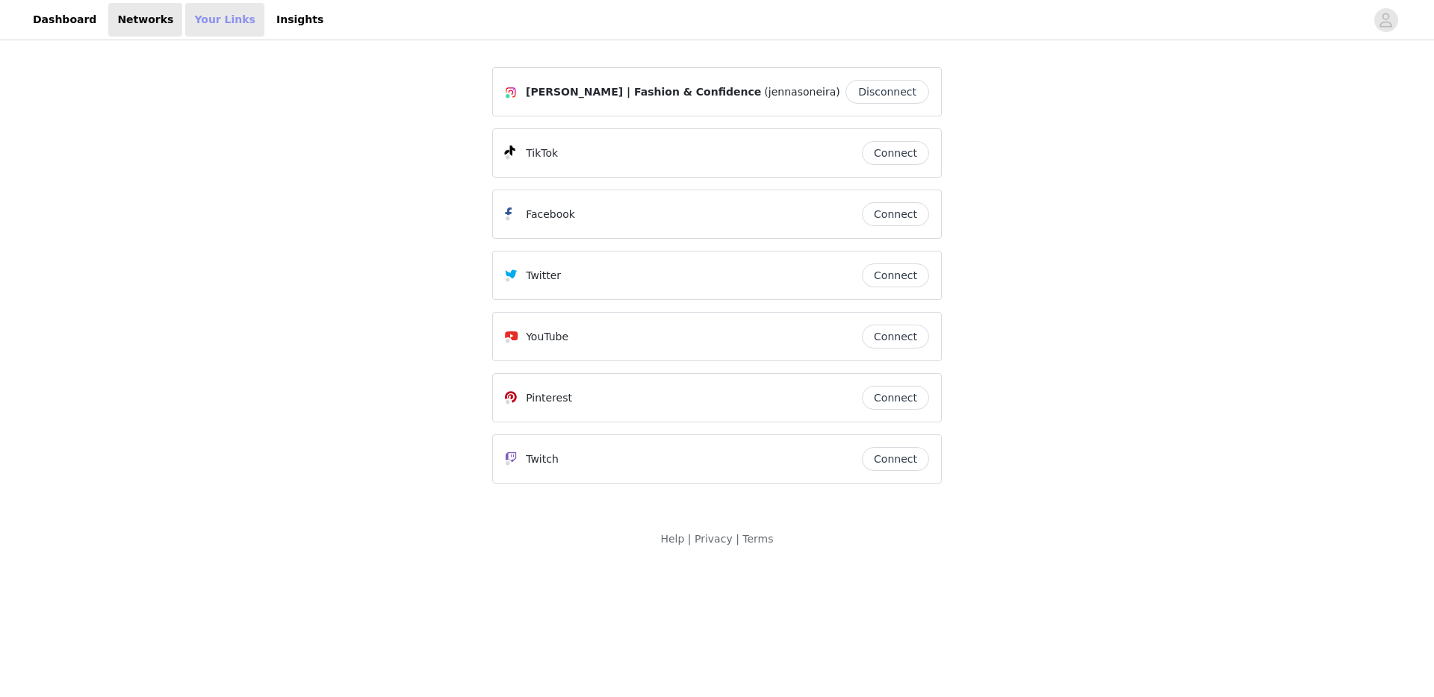
click at [220, 25] on link "Your Links" at bounding box center [224, 20] width 79 height 34
select select "12"
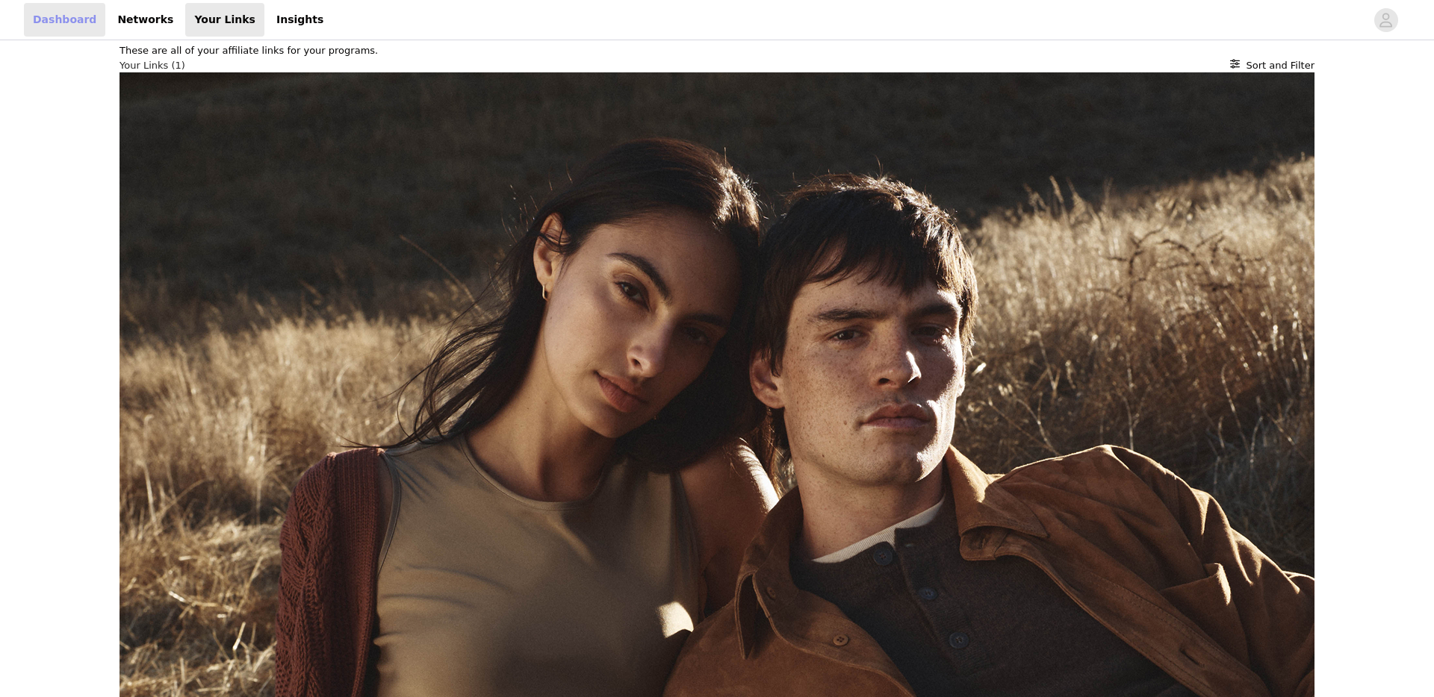
drag, startPoint x: 66, startPoint y: 23, endPoint x: 96, endPoint y: 28, distance: 31.1
click at [66, 23] on link "Dashboard" at bounding box center [64, 20] width 81 height 34
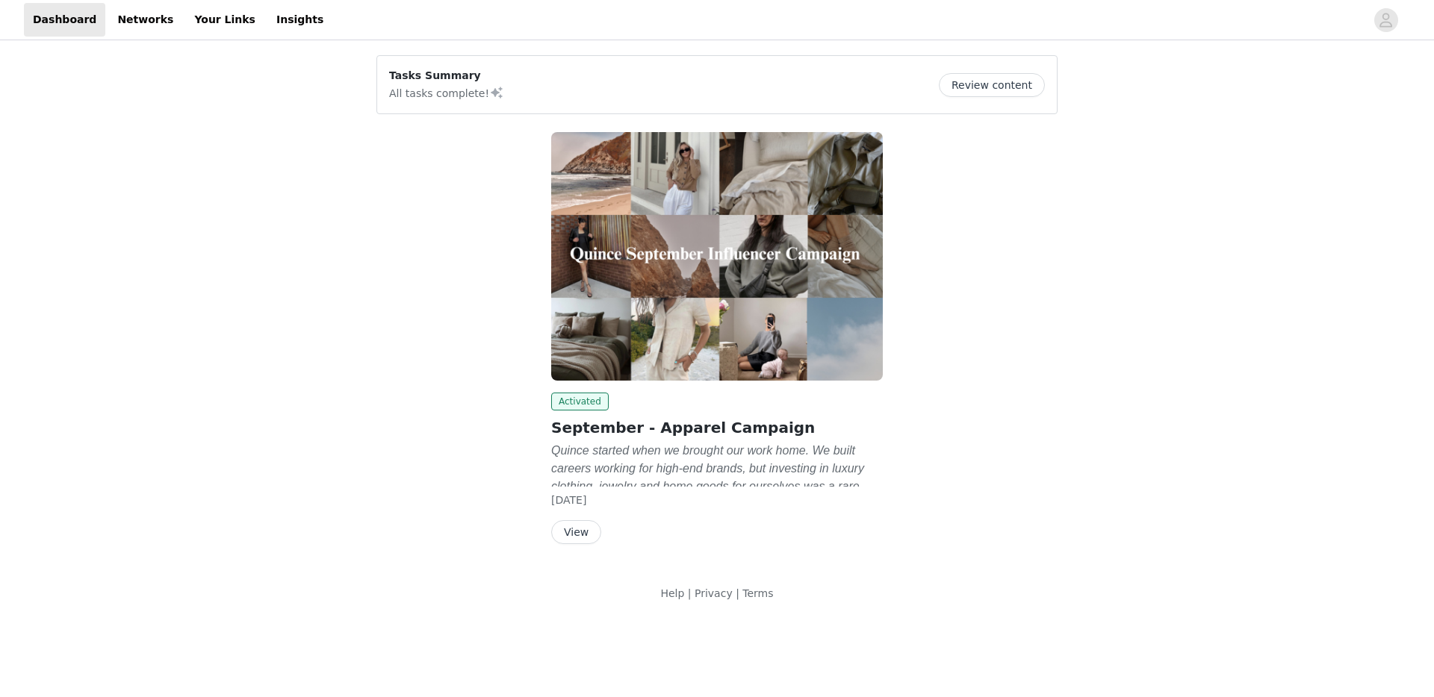
click at [584, 532] on button "View" at bounding box center [576, 532] width 50 height 24
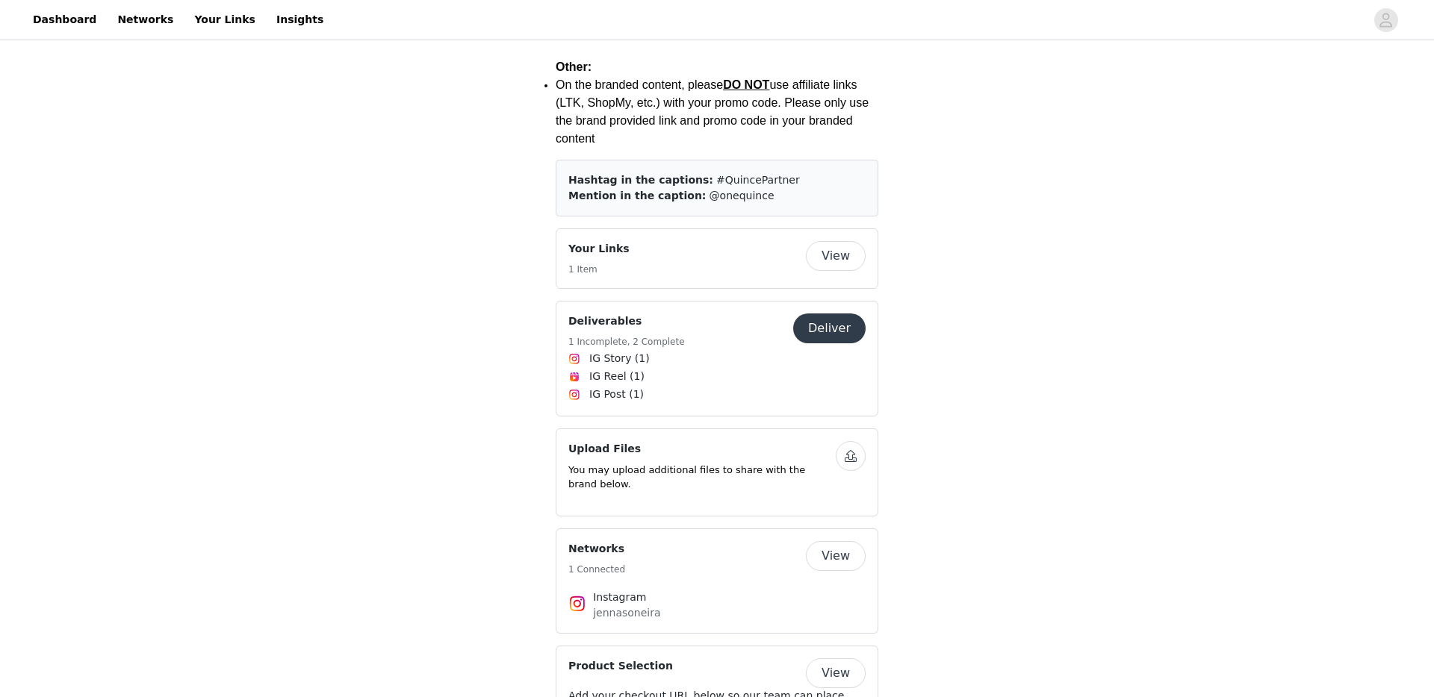
scroll to position [2266, 0]
click at [819, 311] on button "Deliver" at bounding box center [829, 326] width 72 height 30
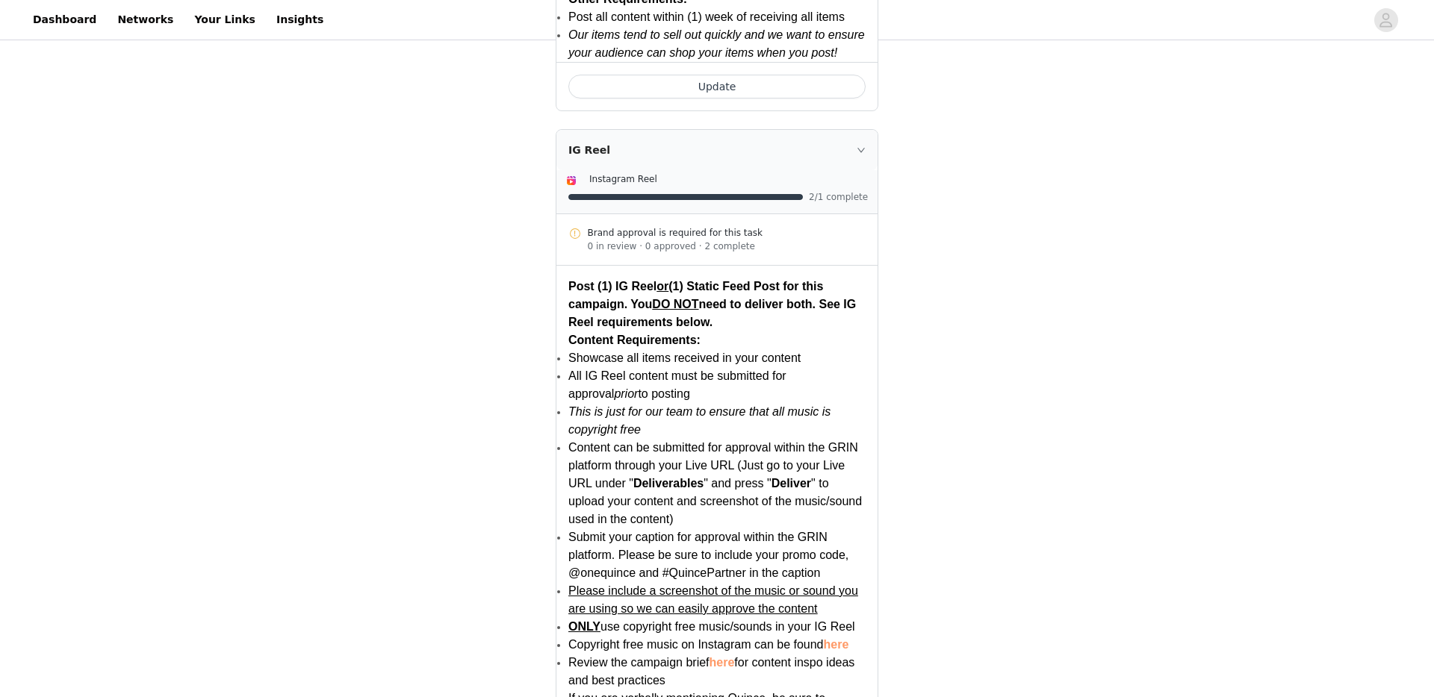
scroll to position [1298, 0]
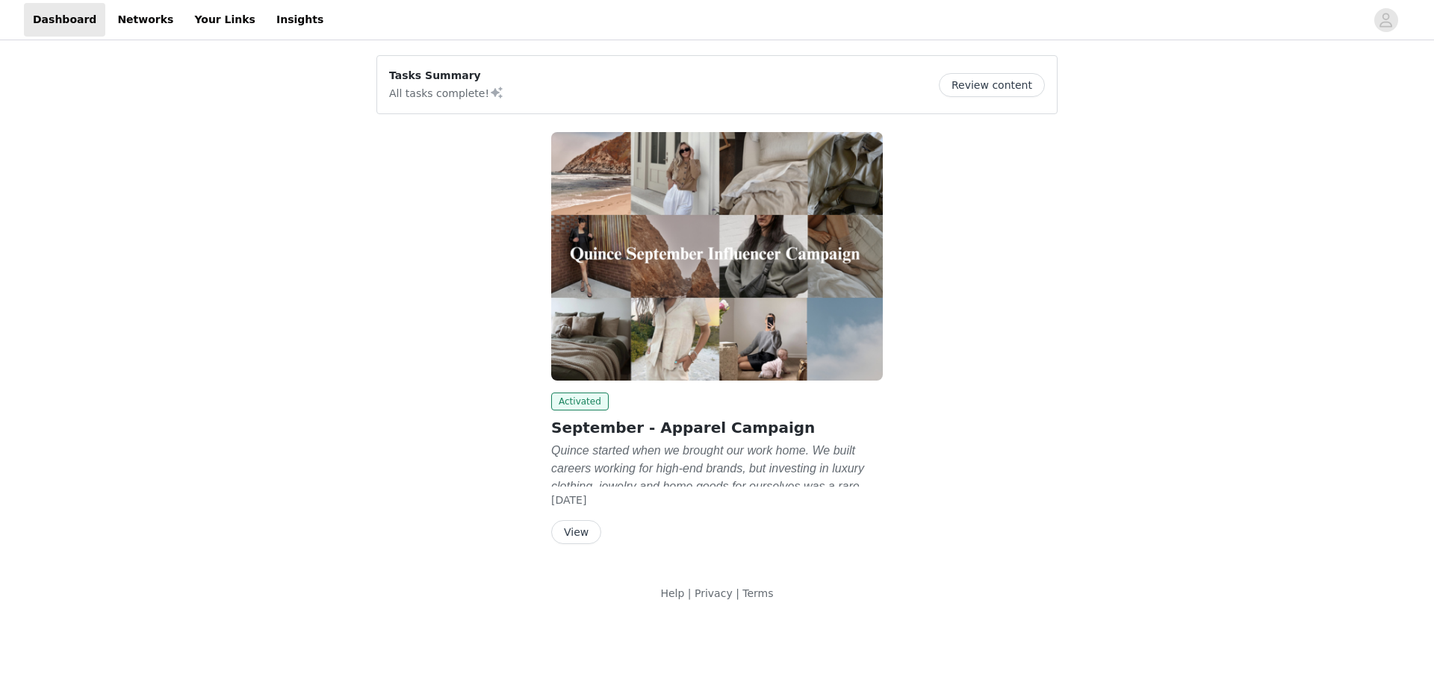
click at [589, 529] on button "View" at bounding box center [576, 532] width 50 height 24
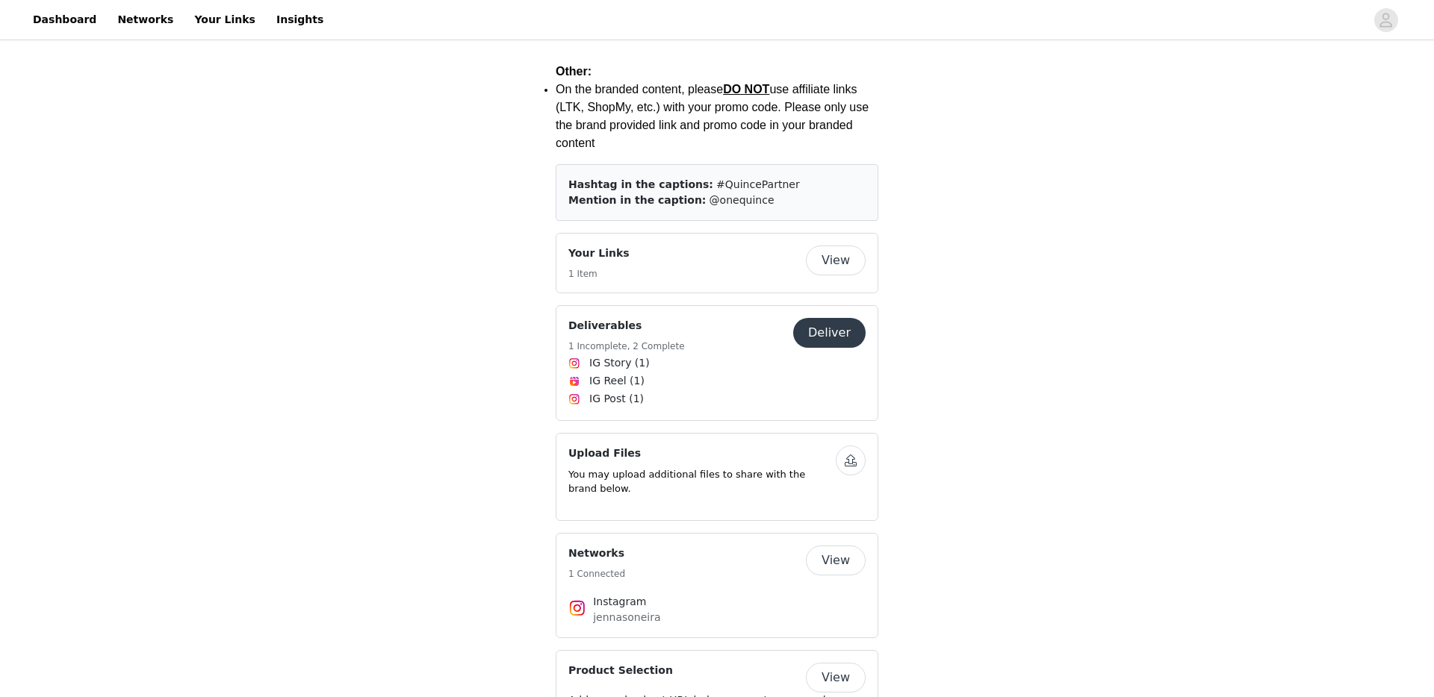
scroll to position [2266, 0]
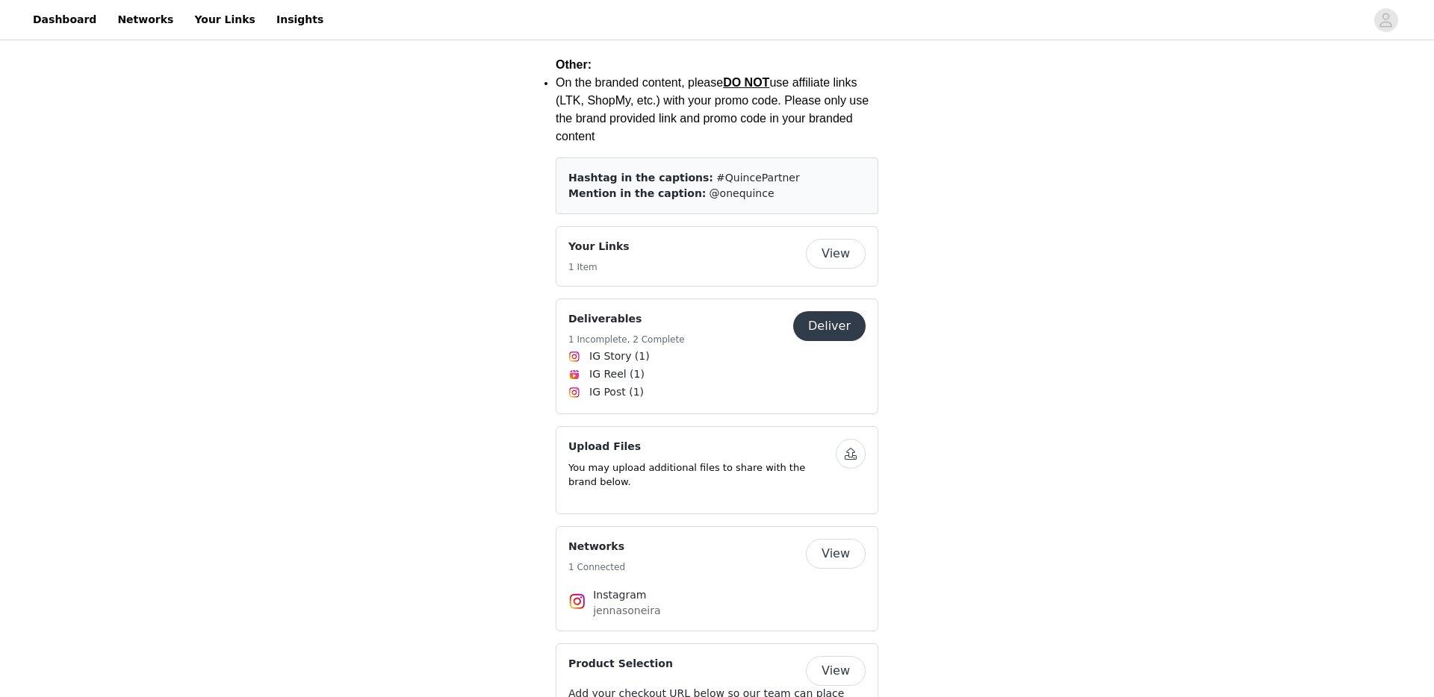
click at [828, 311] on button "Deliver" at bounding box center [829, 326] width 72 height 30
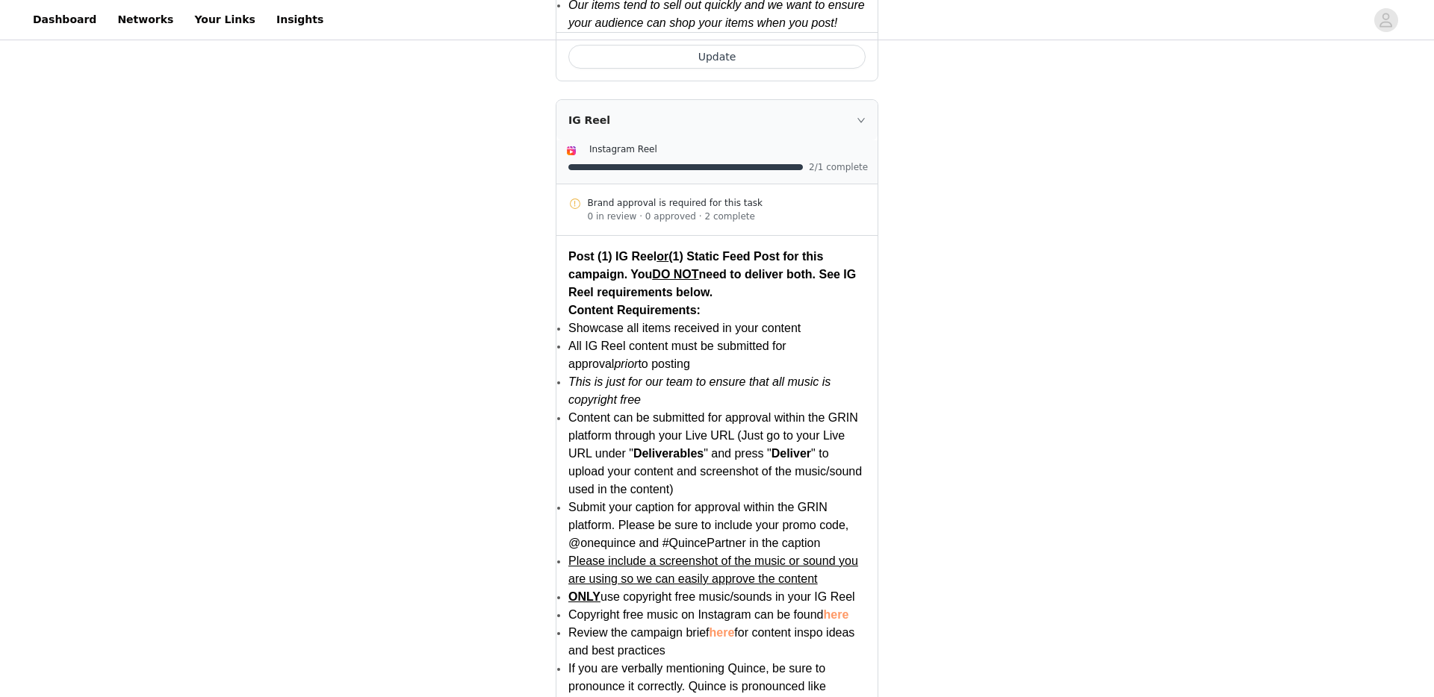
scroll to position [1326, 0]
click at [612, 141] on div "IG Reel" at bounding box center [716, 121] width 321 height 40
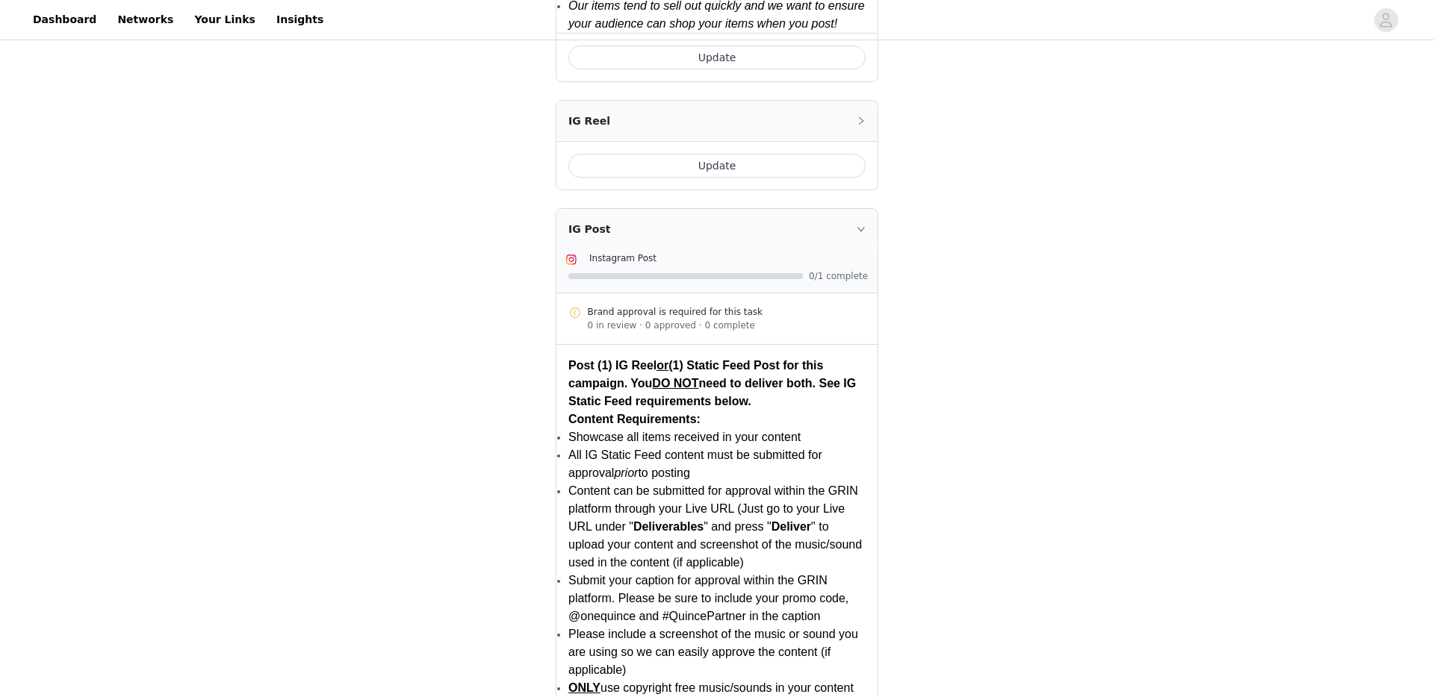
click at [753, 170] on button "Update" at bounding box center [716, 166] width 297 height 24
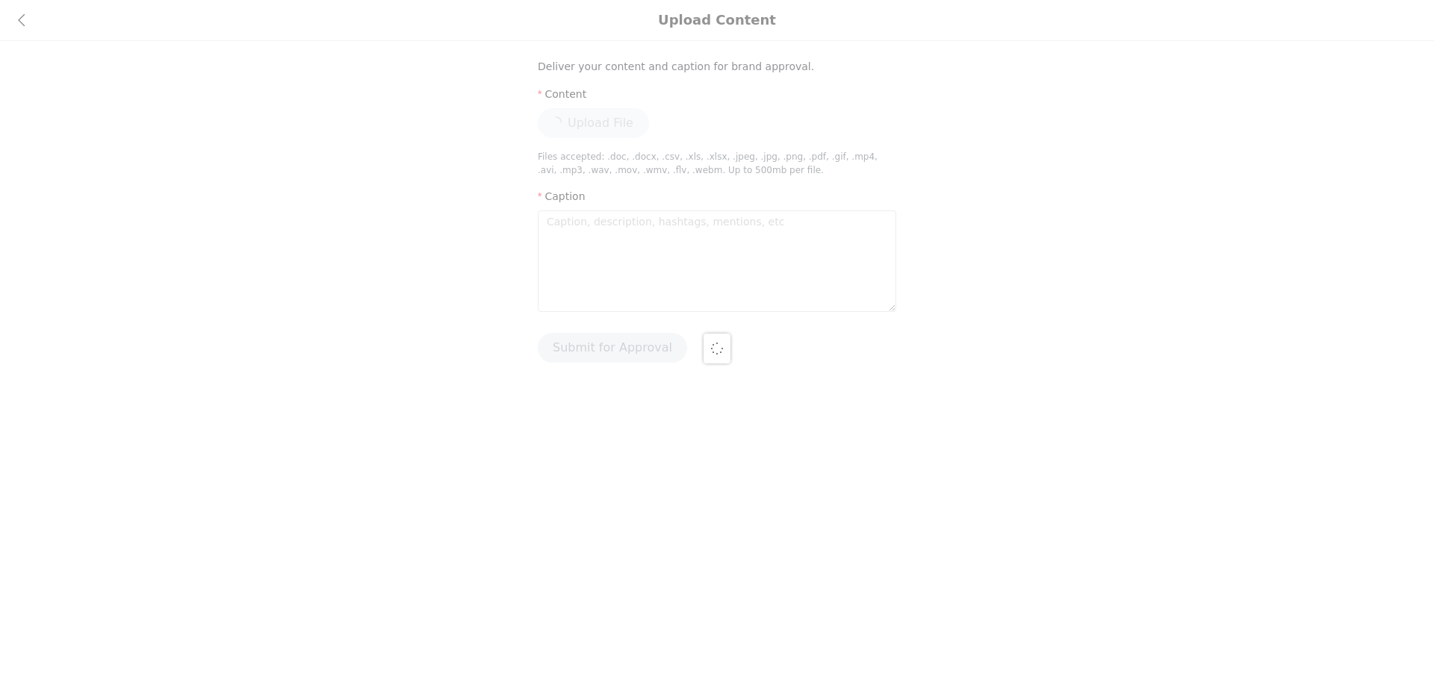
click at [624, 251] on div at bounding box center [717, 348] width 1434 height 697
click at [615, 232] on div at bounding box center [717, 348] width 1434 height 697
click at [570, 223] on div at bounding box center [717, 348] width 1434 height 697
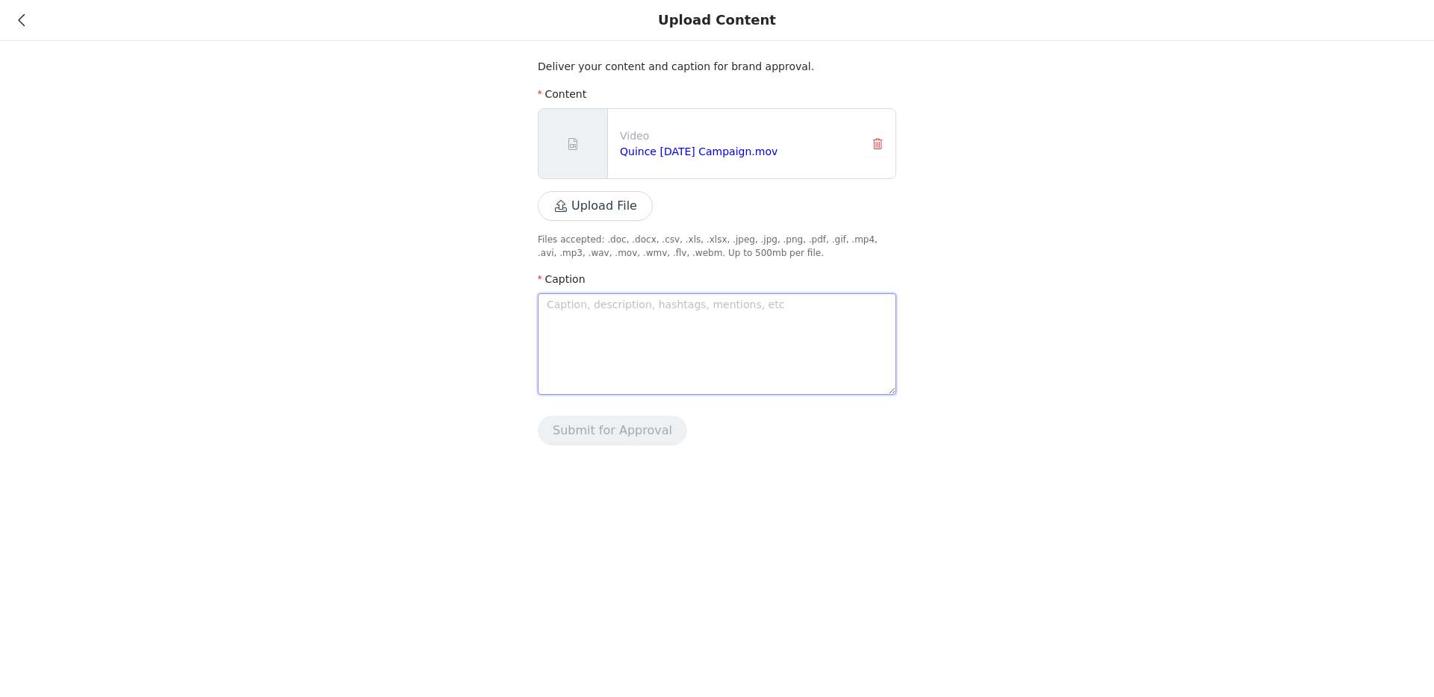
click at [647, 306] on textarea at bounding box center [717, 344] width 358 height 102
paste textarea "can anyone figure out how affordable luxe fashion really is?? I've spent half a…"
type textarea "can anyone figure out how affordable luxe fashion really is?? I've spent half a…"
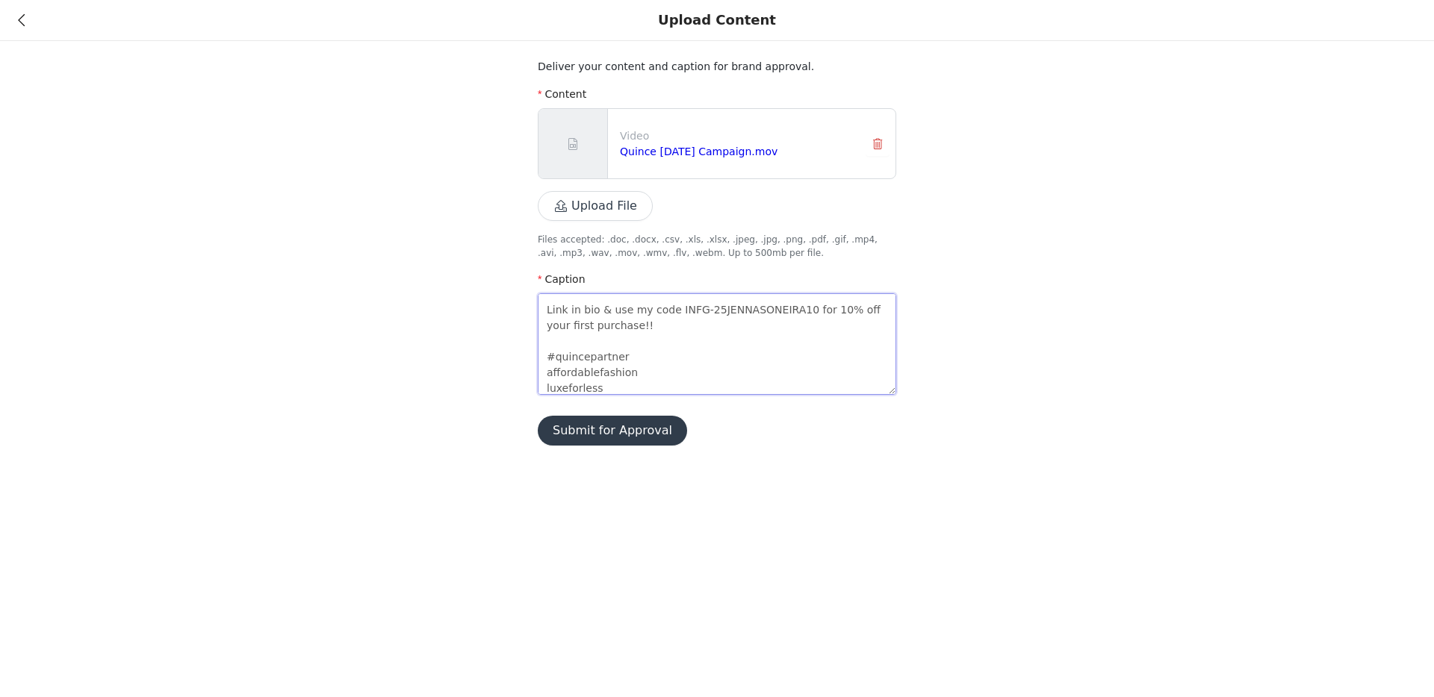
scroll to position [176, 0]
drag, startPoint x: 544, startPoint y: 362, endPoint x: 555, endPoint y: 340, distance: 24.7
click at [544, 362] on textarea "can anyone figure out how affordable luxe fashion really is?? I've spent half a…" at bounding box center [717, 344] width 358 height 102
type textarea "can anyone figure out how affordable luxe fashion really is?? I've spent half a…"
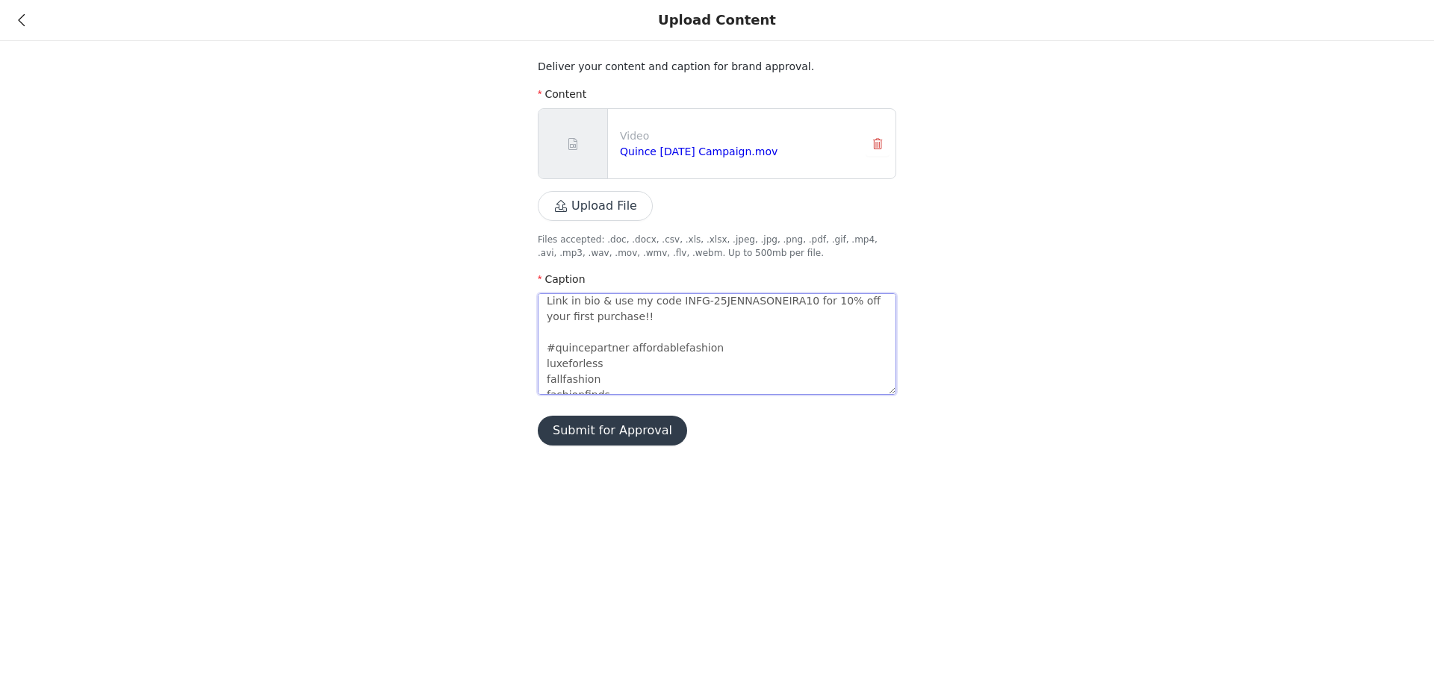
type textarea "can anyone figure out how affordable luxe fashion really is?? I've spent half a…"
click at [546, 367] on textarea "can anyone figure out how affordable luxe fashion really is?? I've spent half a…" at bounding box center [717, 344] width 358 height 102
type textarea "can anyone figure out how affordable luxe fashion really is?? I've spent half a…"
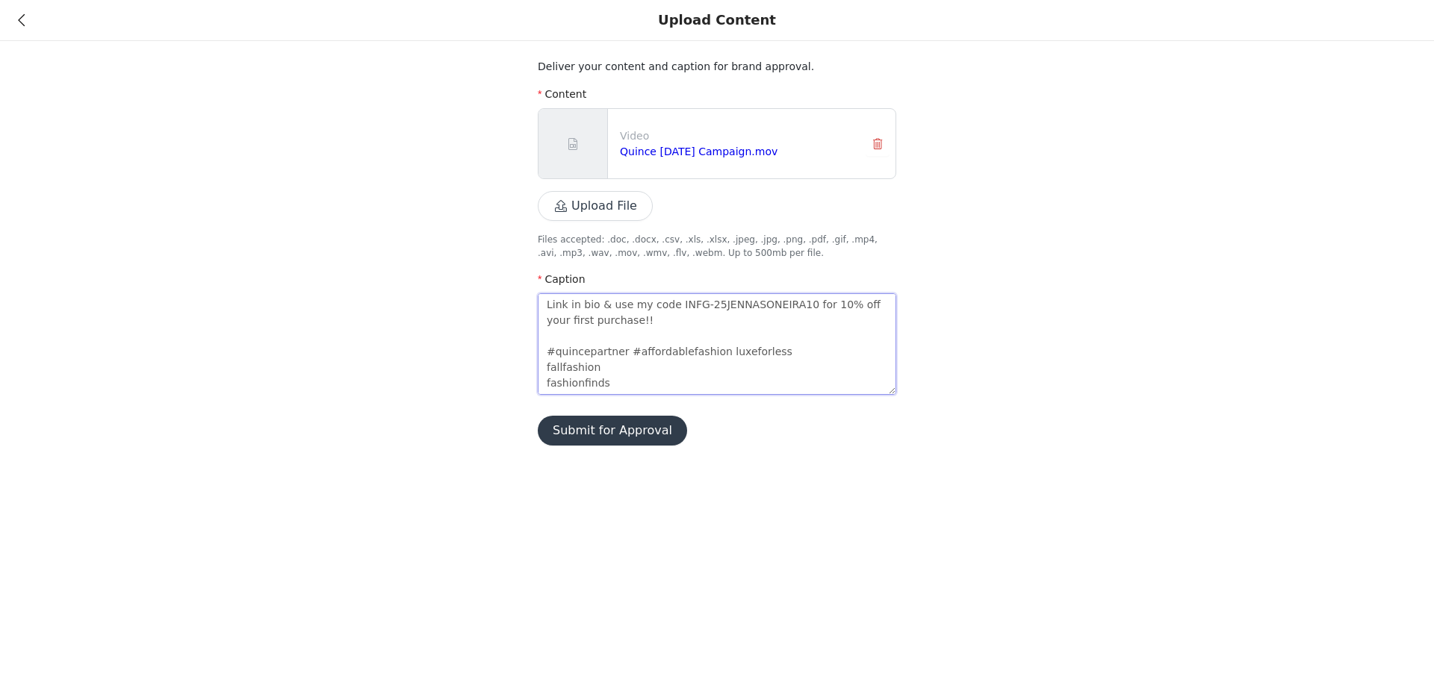
type textarea "can anyone figure out how affordable luxe fashion really is?? I've spent half a…"
click at [546, 365] on textarea "can anyone figure out how affordable luxe fashion really is?? I've spent half a…" at bounding box center [717, 344] width 358 height 102
type textarea "can anyone figure out how affordable luxe fashion really is?? I've spent half a…"
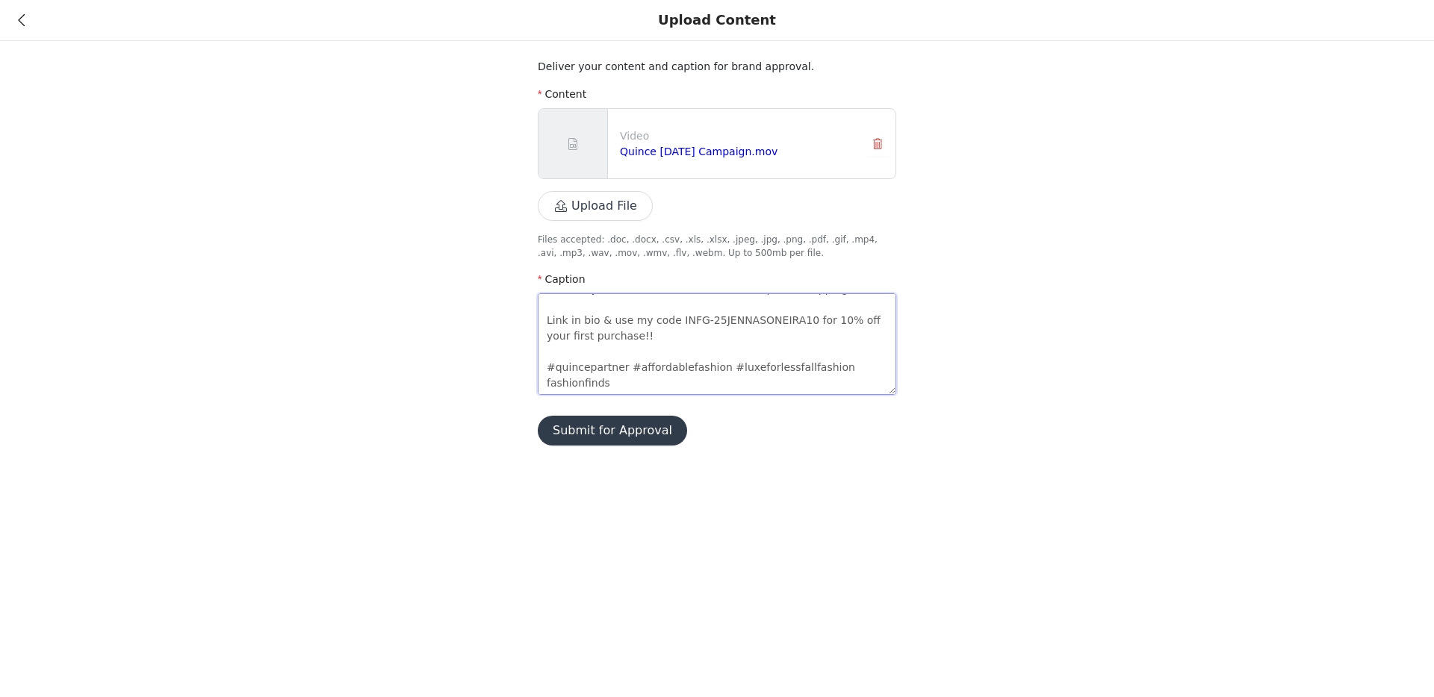
scroll to position [157, 0]
type textarea "can anyone figure out how affordable luxe fashion really is?? I've spent half a…"
click at [546, 379] on textarea "can anyone figure out how affordable luxe fashion really is?? I've spent half a…" at bounding box center [717, 344] width 358 height 102
type textarea "can anyone figure out how affordable luxe fashion really is?? I've spent half a…"
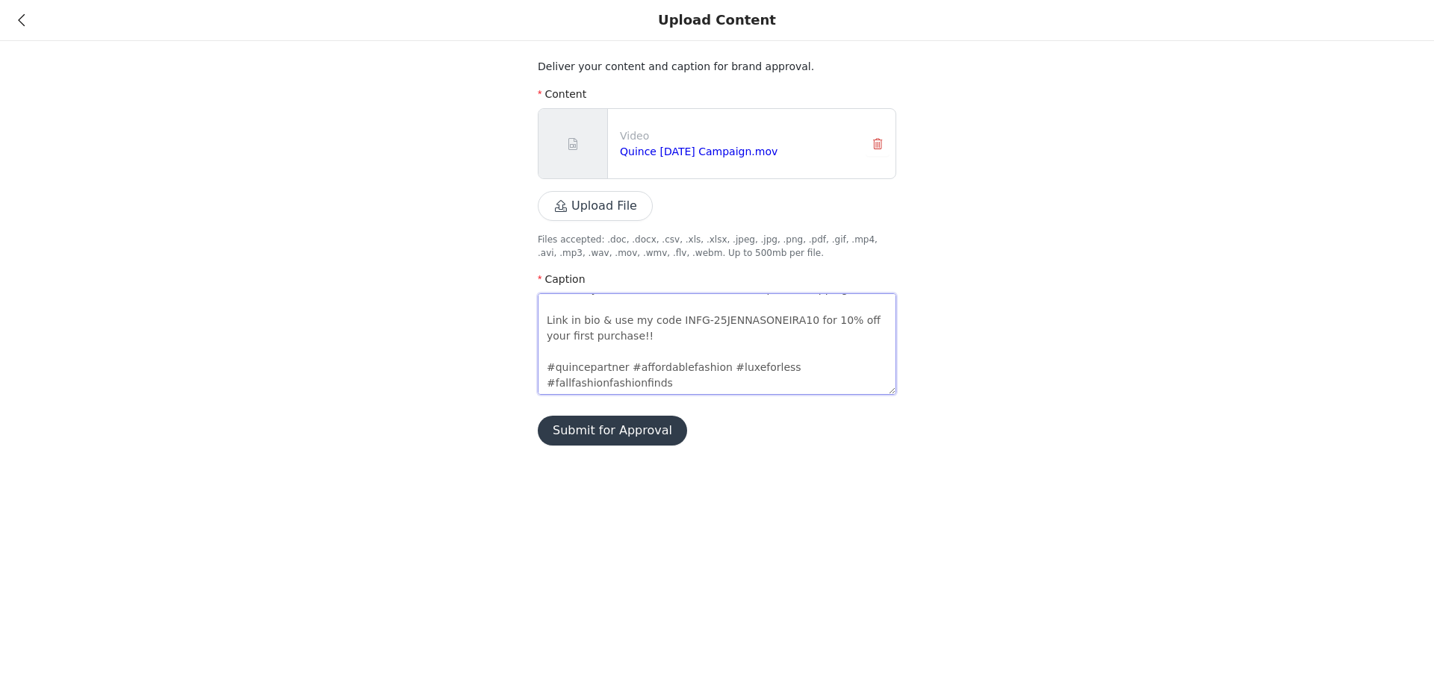
type textarea "can anyone figure out how affordable luxe fashion really is?? I've spent half a…"
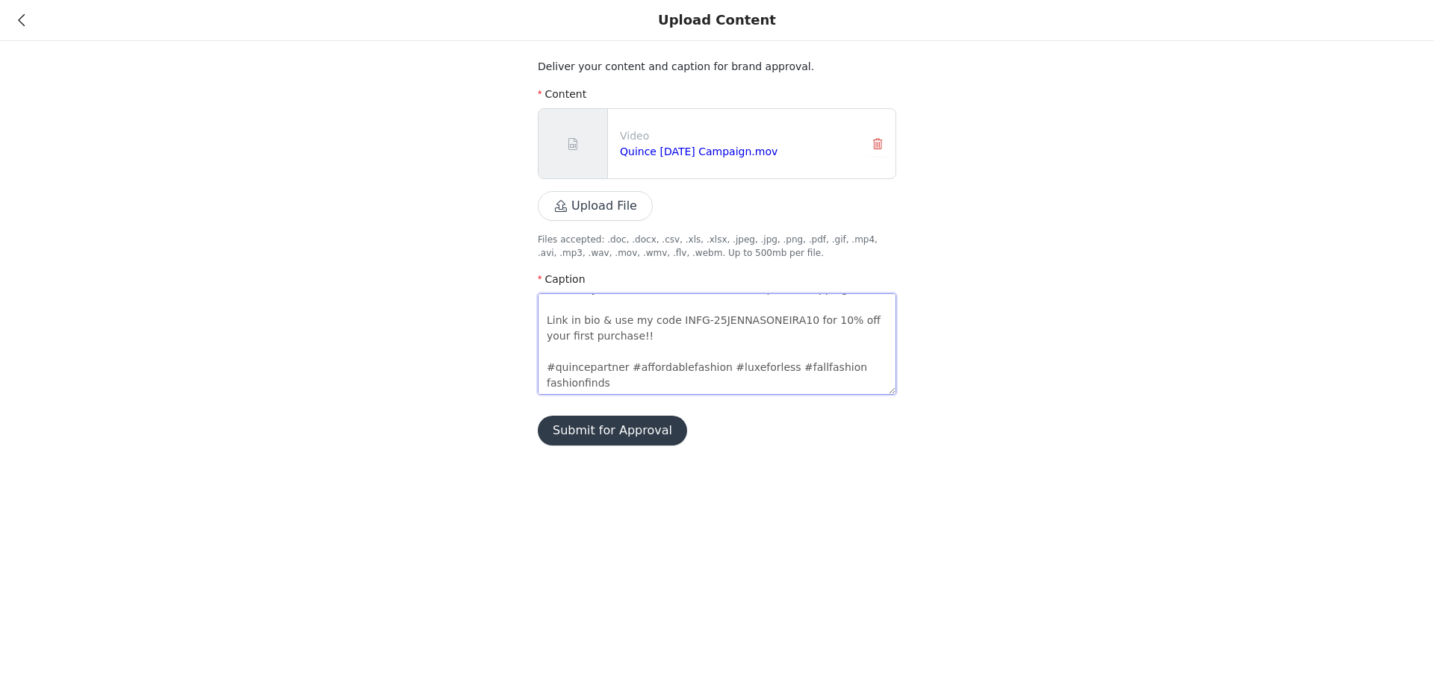
type textarea "can anyone figure out how affordable luxe fashion really is?? I've spent half a…"
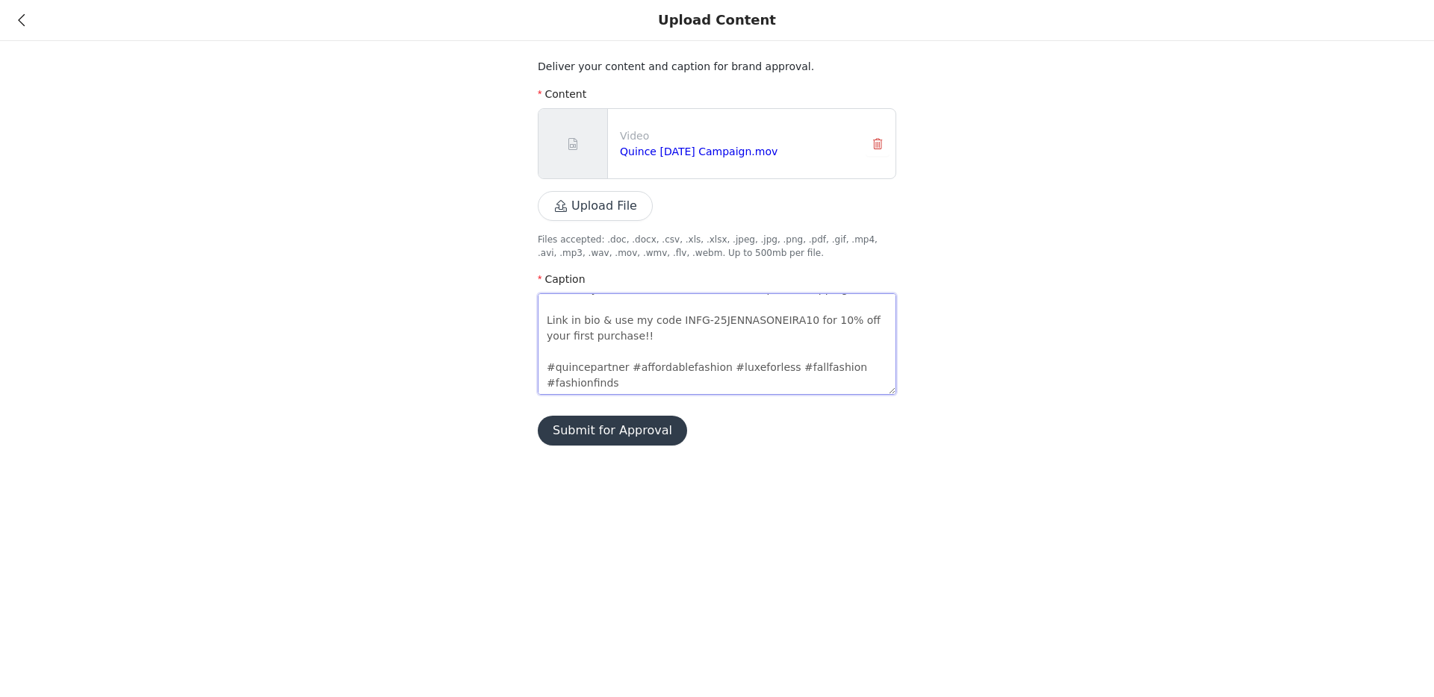
drag, startPoint x: 699, startPoint y: 391, endPoint x: 674, endPoint y: 384, distance: 26.5
click at [699, 391] on textarea "can anyone figure out how affordable luxe fashion really is?? I've spent half a…" at bounding box center [717, 344] width 358 height 102
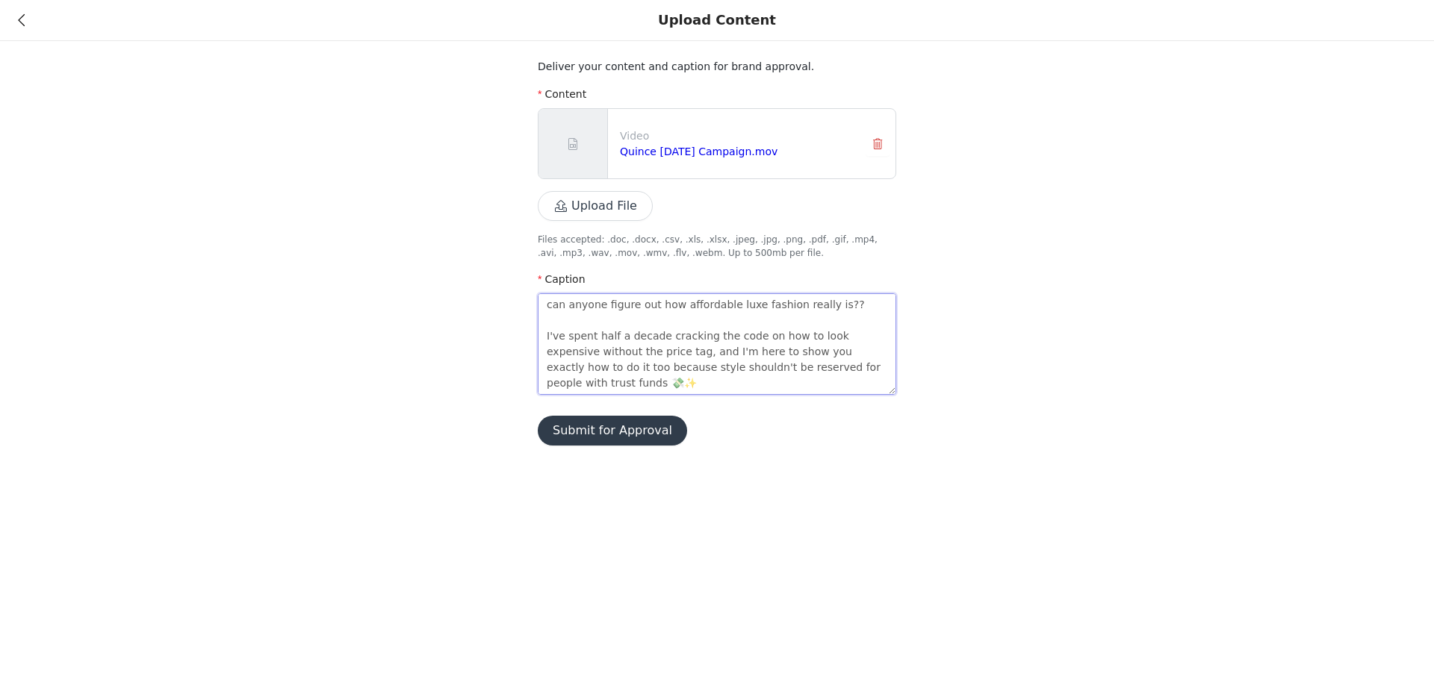
drag, startPoint x: 565, startPoint y: 338, endPoint x: 509, endPoint y: 239, distance: 113.7
click at [509, 239] on div "Deliver your content and caption for brand approval. Content Video Quince Sept …" at bounding box center [717, 232] width 1434 height 464
click at [783, 350] on textarea "can anyone figure out how affordable luxe fashion really is?? I've spent half a…" at bounding box center [717, 344] width 358 height 102
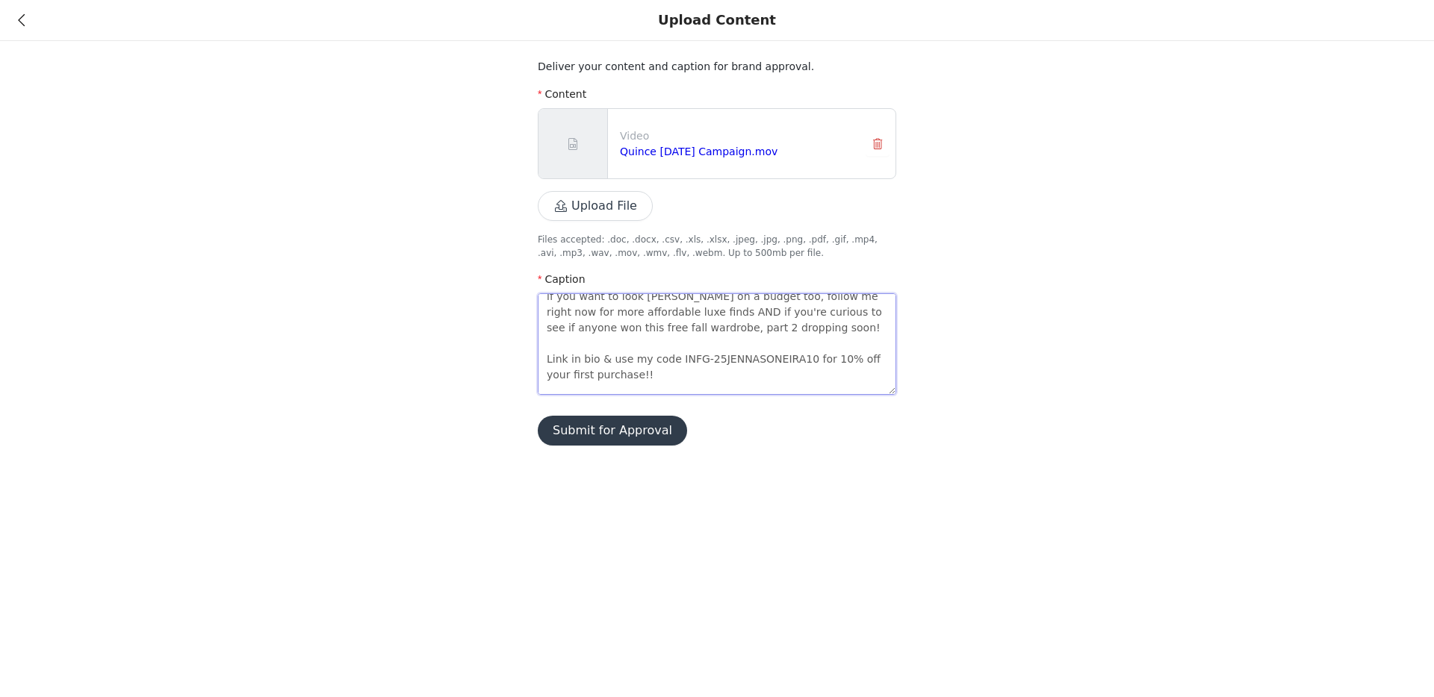
scroll to position [116, 0]
click at [550, 355] on textarea "can anyone figure out how affordable luxe fashion really is?? I've spent half a…" at bounding box center [717, 344] width 358 height 102
type textarea "can anyone figure out how affordable luxe fashion really is?? I've spent half a…"
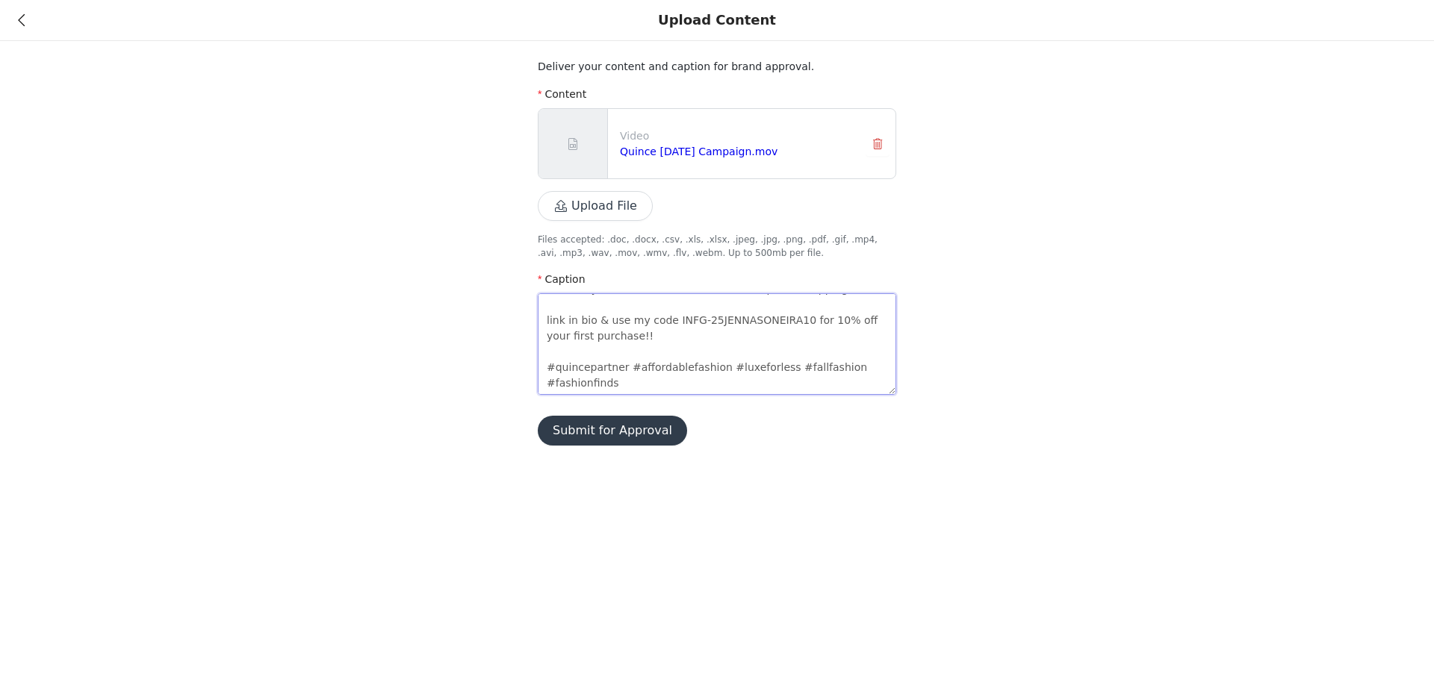
scroll to position [155, 0]
click at [625, 383] on textarea "can anyone figure out how affordable luxe fashion really is?? I've spent half a…" at bounding box center [717, 344] width 358 height 102
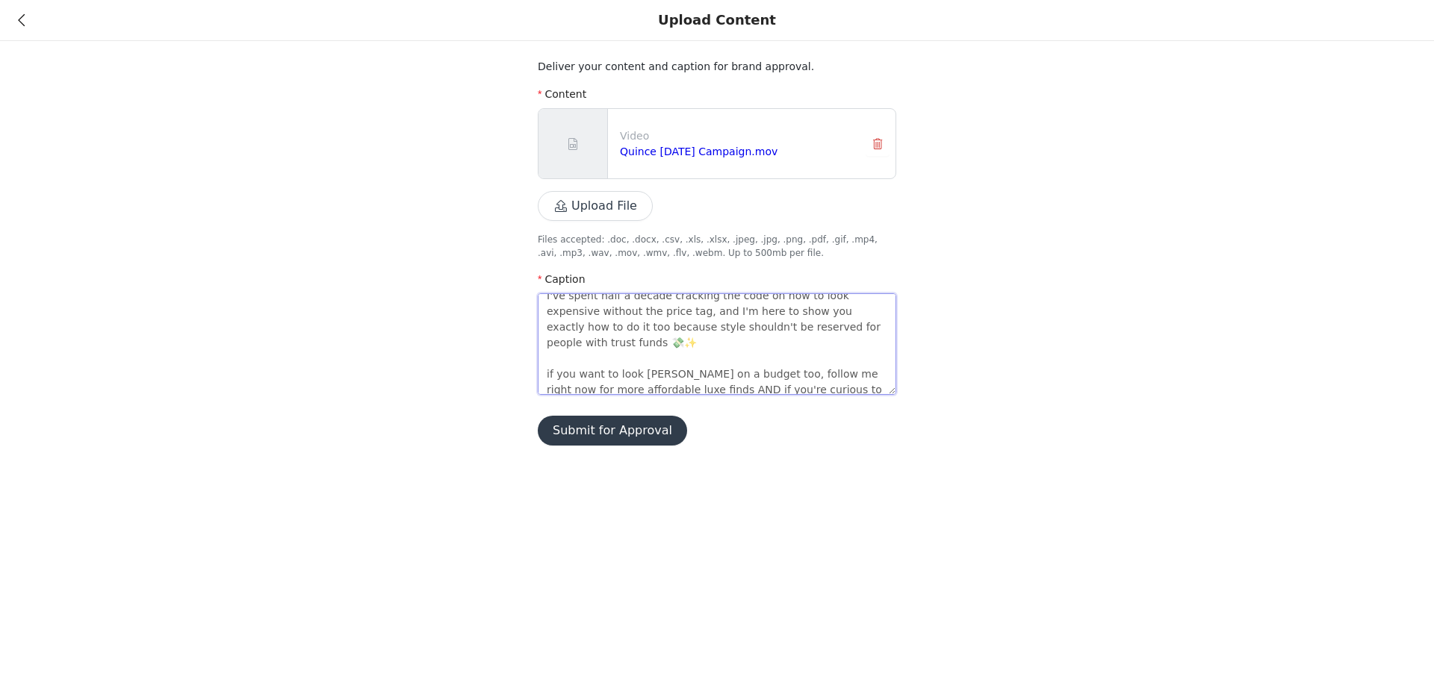
scroll to position [0, 0]
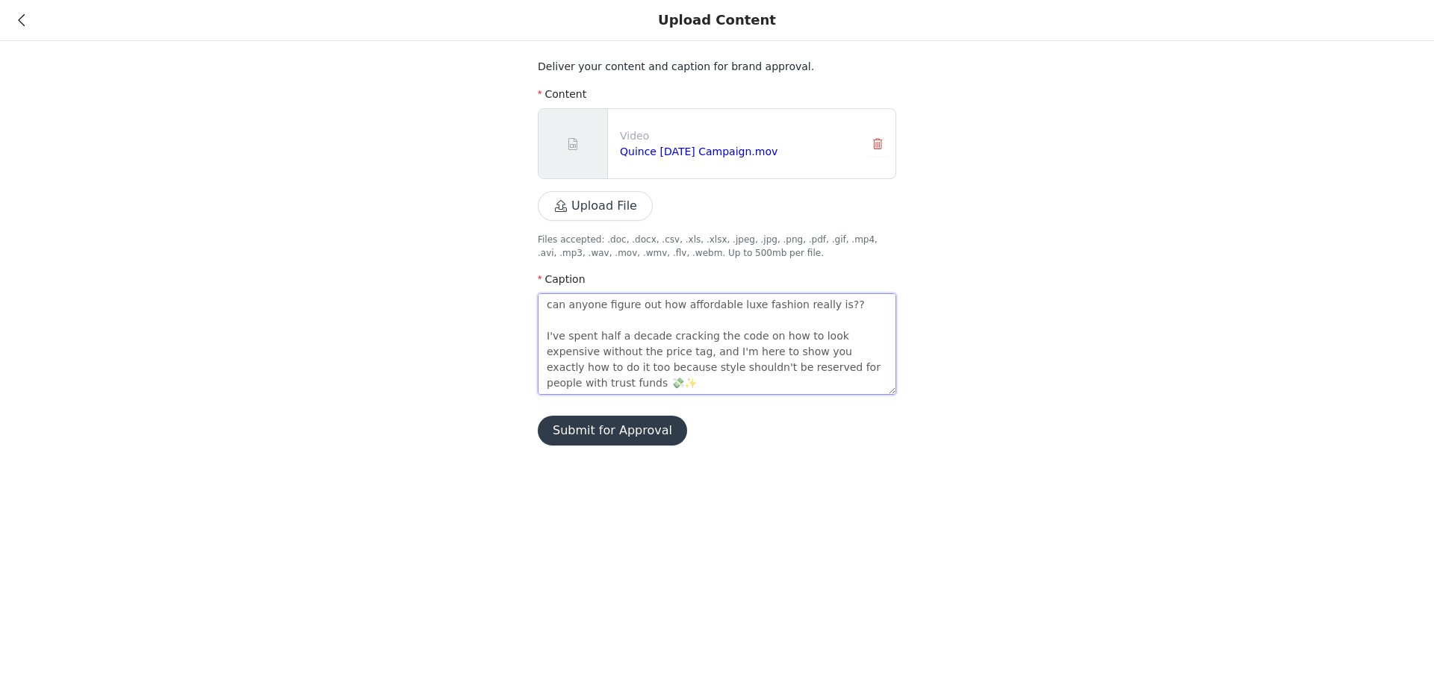
drag, startPoint x: 628, startPoint y: 383, endPoint x: 515, endPoint y: 218, distance: 200.3
click at [515, 218] on div "Deliver your content and caption for brand approval. Content Video Quince Sept …" at bounding box center [717, 232] width 1434 height 464
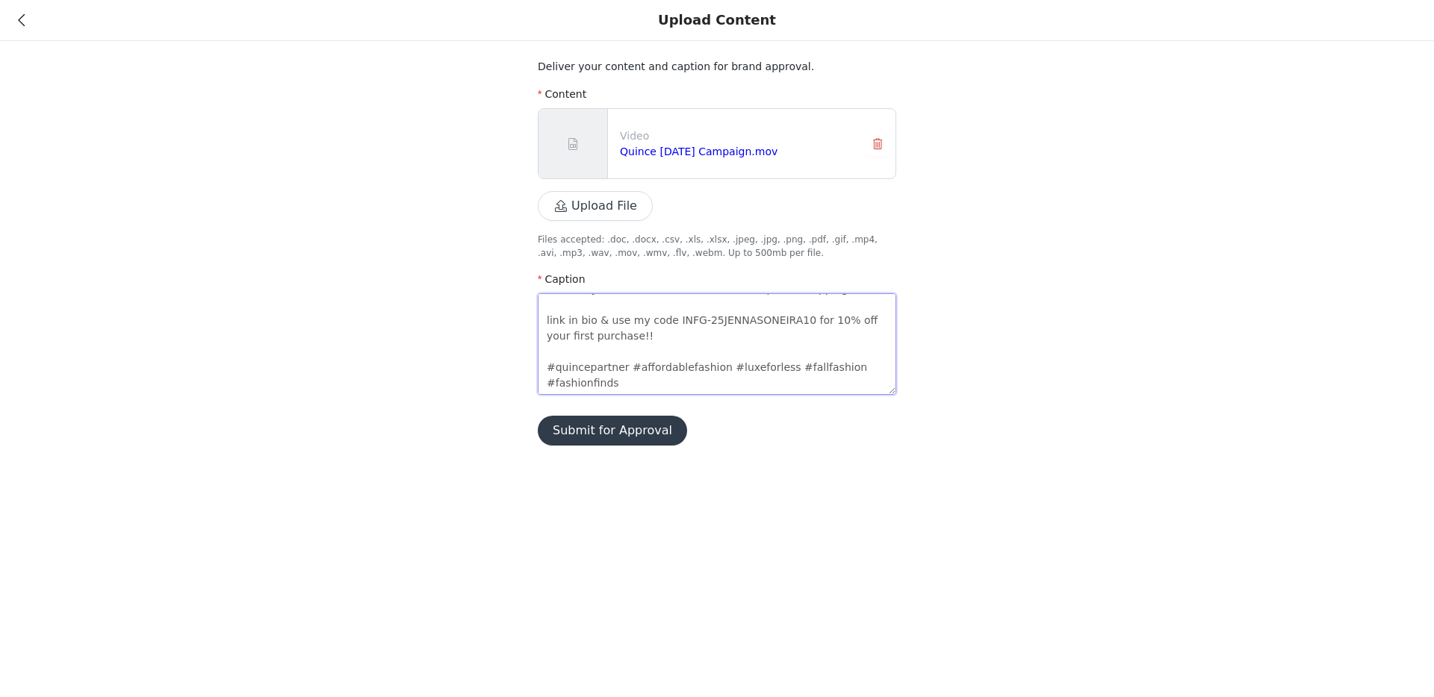
scroll to position [155, 0]
type textarea "can anyone figure out how affordable luxe fashion really is?? I've spent half a…"
click at [637, 435] on button "Submit for Approval" at bounding box center [612, 431] width 149 height 30
click at [1024, 230] on div "Deliver your content and caption for brand approval. Content Video Quince Sept …" at bounding box center [717, 232] width 1434 height 464
click at [957, 335] on div "Deliver your content and caption for brand approval. Content Video Quince Sept …" at bounding box center [717, 232] width 1434 height 464
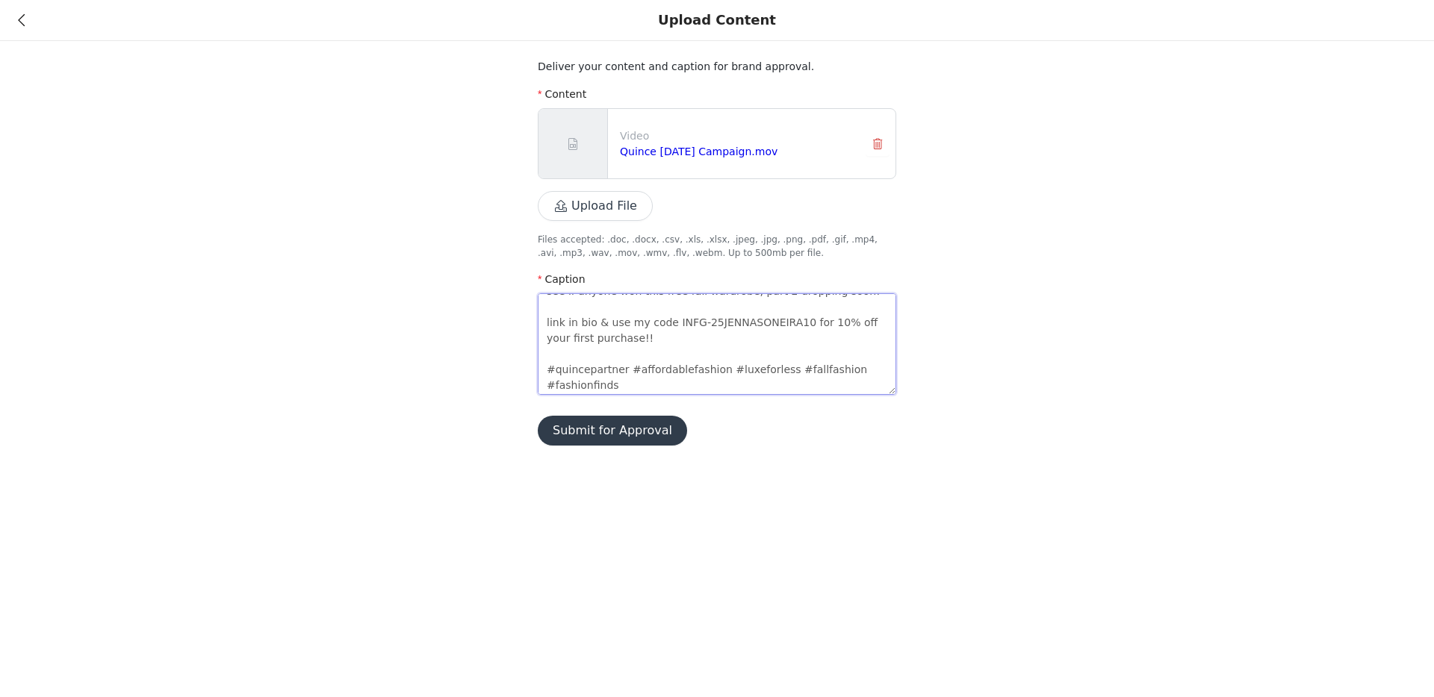
click at [802, 352] on textarea "can anyone figure out how affordable luxe fashion really is?? I've spent half a…" at bounding box center [717, 344] width 358 height 102
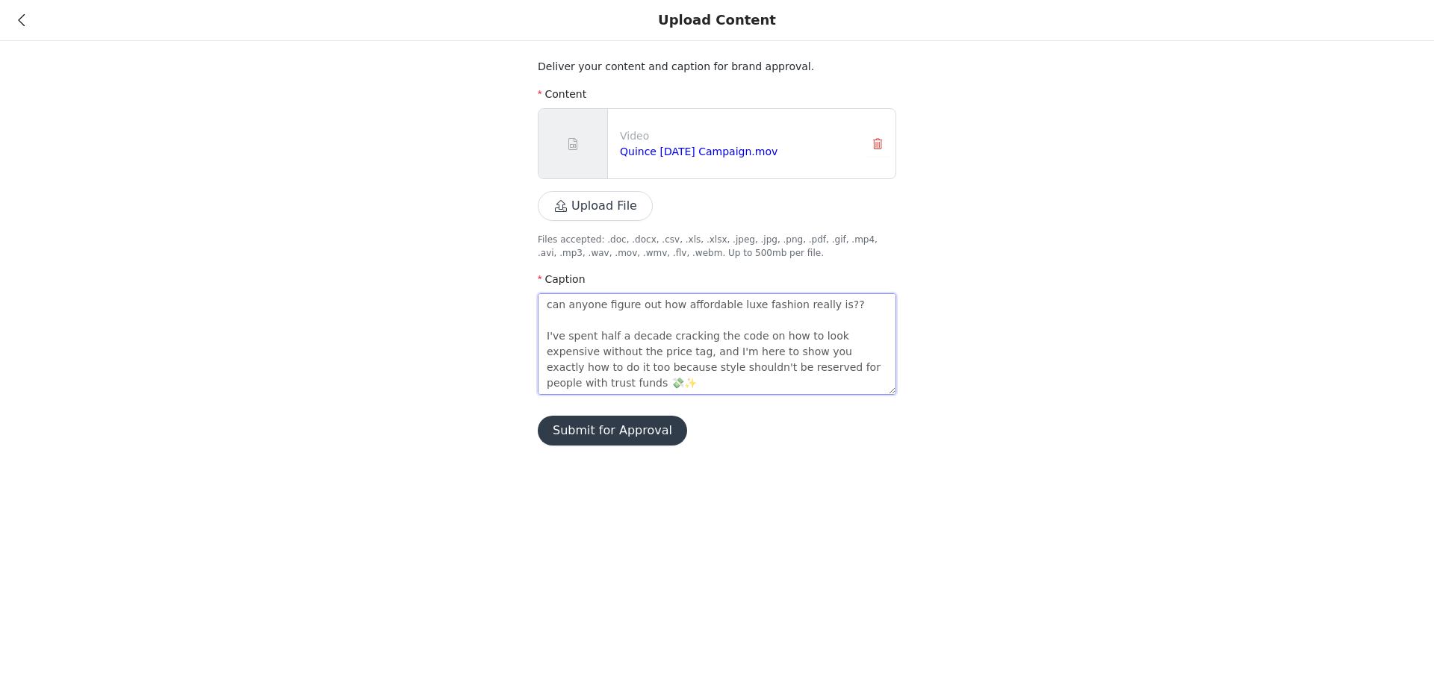
click at [738, 322] on textarea "can anyone figure out how affordable luxe fashion really is?? I've spent half a…" at bounding box center [717, 344] width 358 height 102
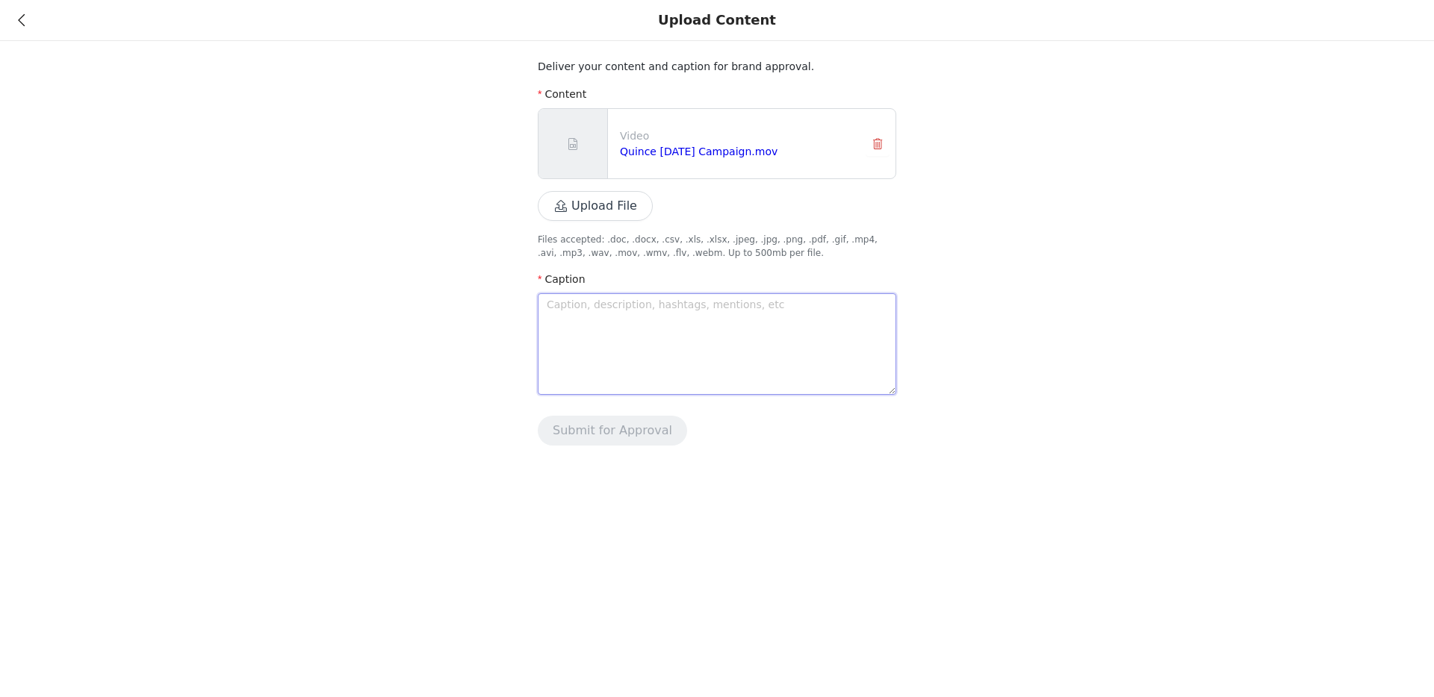
paste textarea "can anyone figure out how affordable luxe fashion really is?? I've spent half a…"
type textarea "can anyone figure out how affordable luxe fashion really is?? I've spent half a…"
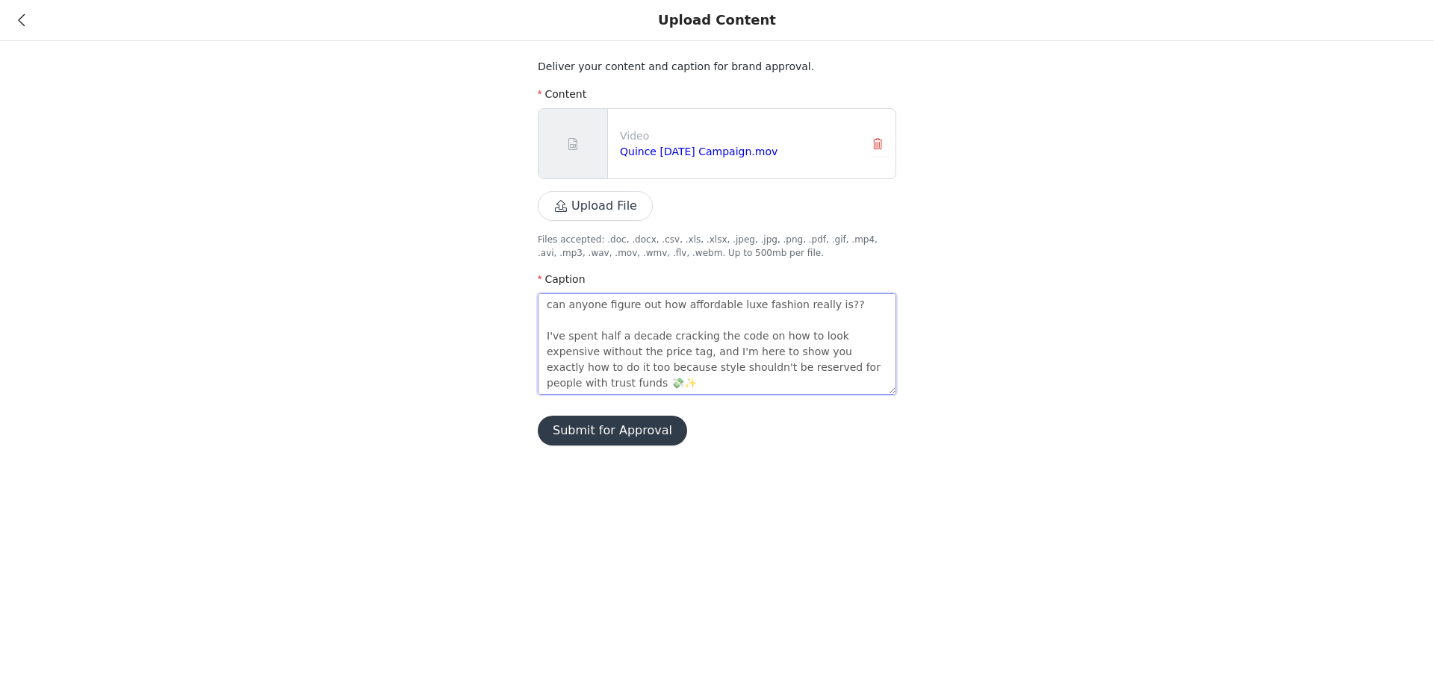
scroll to position [157, 0]
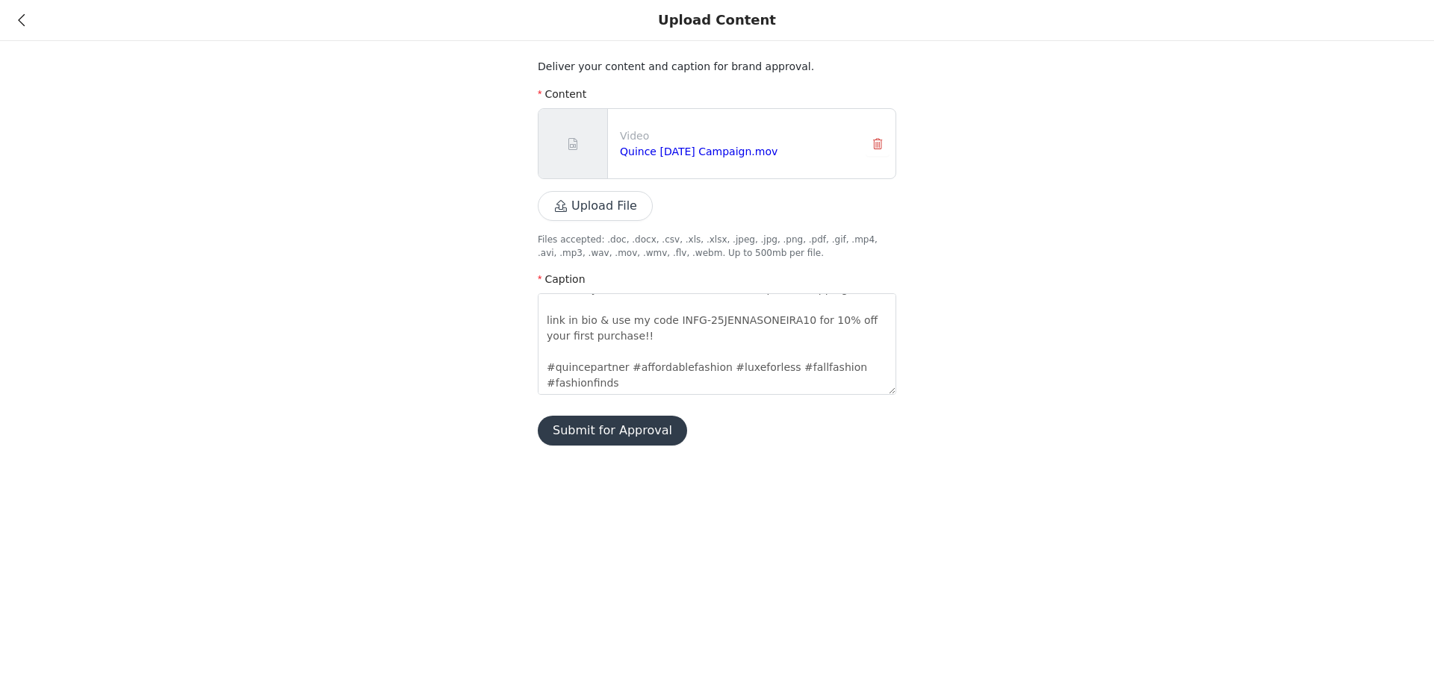
click at [624, 433] on button "Submit for Approval" at bounding box center [612, 431] width 149 height 30
click at [626, 426] on button "Submit for Approval" at bounding box center [612, 431] width 149 height 30
click at [883, 143] on button "button" at bounding box center [877, 144] width 24 height 24
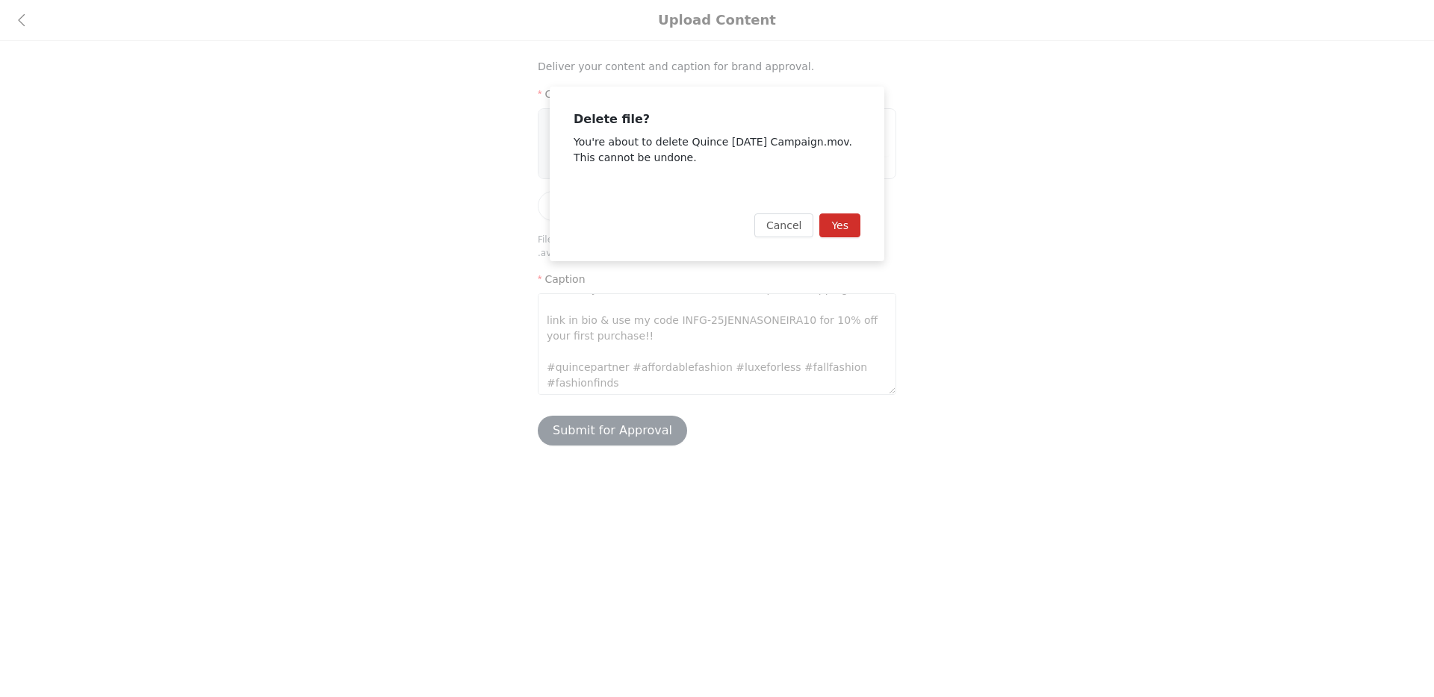
click at [843, 219] on button "Yes" at bounding box center [839, 226] width 41 height 24
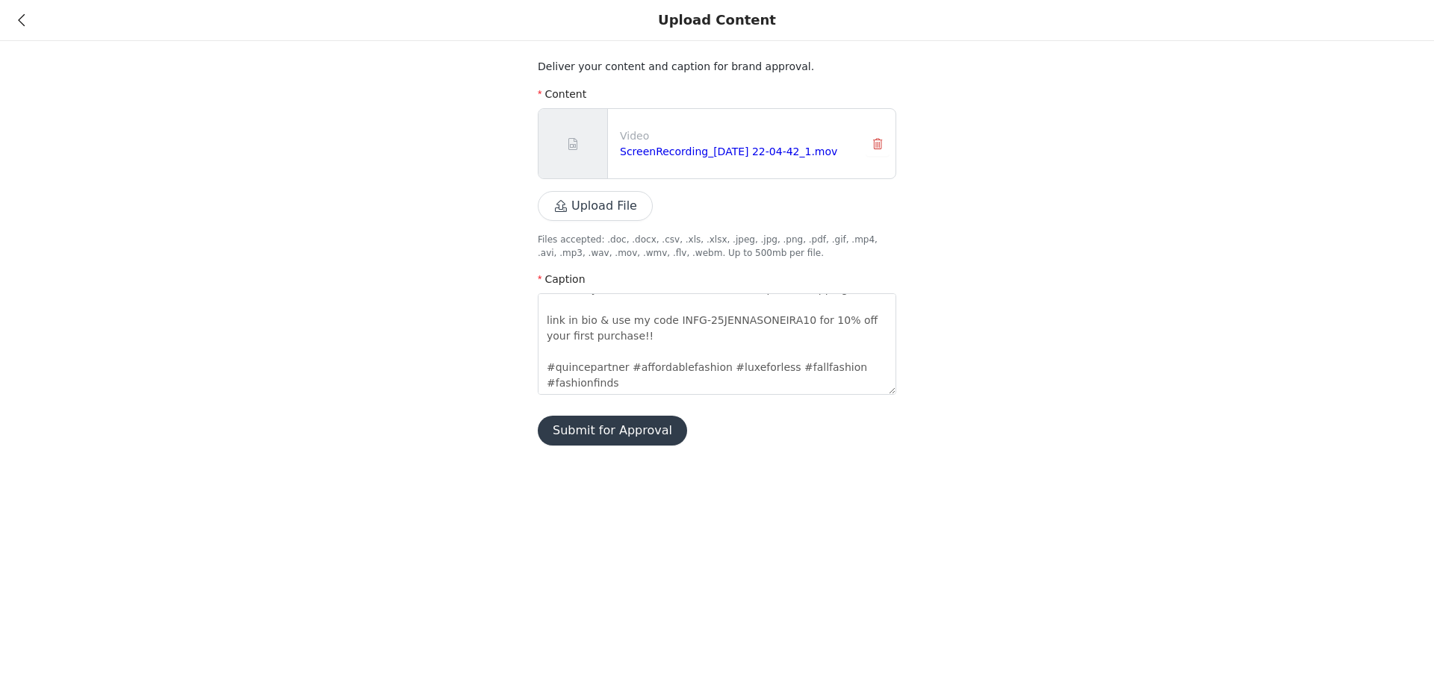
click at [583, 426] on button "Submit for Approval" at bounding box center [612, 431] width 149 height 30
click at [765, 341] on textarea "can anyone figure out how affordable luxe fashion really is?? I've spent half a…" at bounding box center [717, 344] width 358 height 102
drag, startPoint x: 1154, startPoint y: 328, endPoint x: 1080, endPoint y: 306, distance: 77.8
click at [1154, 328] on div "Deliver your content and caption for brand approval. Content Video ScreenRecord…" at bounding box center [717, 232] width 1434 height 464
click at [13, 22] on div "Upload Content" at bounding box center [717, 20] width 1434 height 41
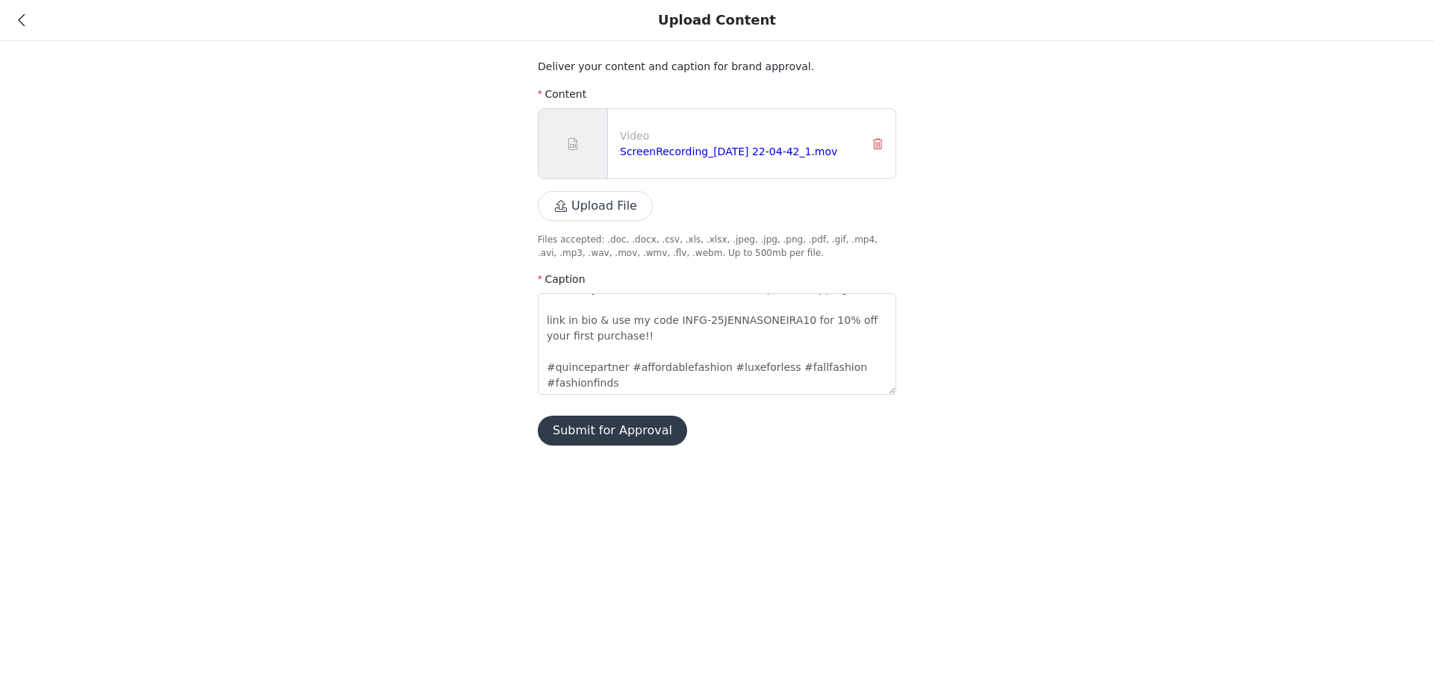
click at [16, 21] on div "Upload Content" at bounding box center [717, 20] width 1434 height 41
click at [27, 23] on div "Upload Content" at bounding box center [717, 20] width 1434 height 41
click at [24, 19] on icon at bounding box center [21, 20] width 7 height 10
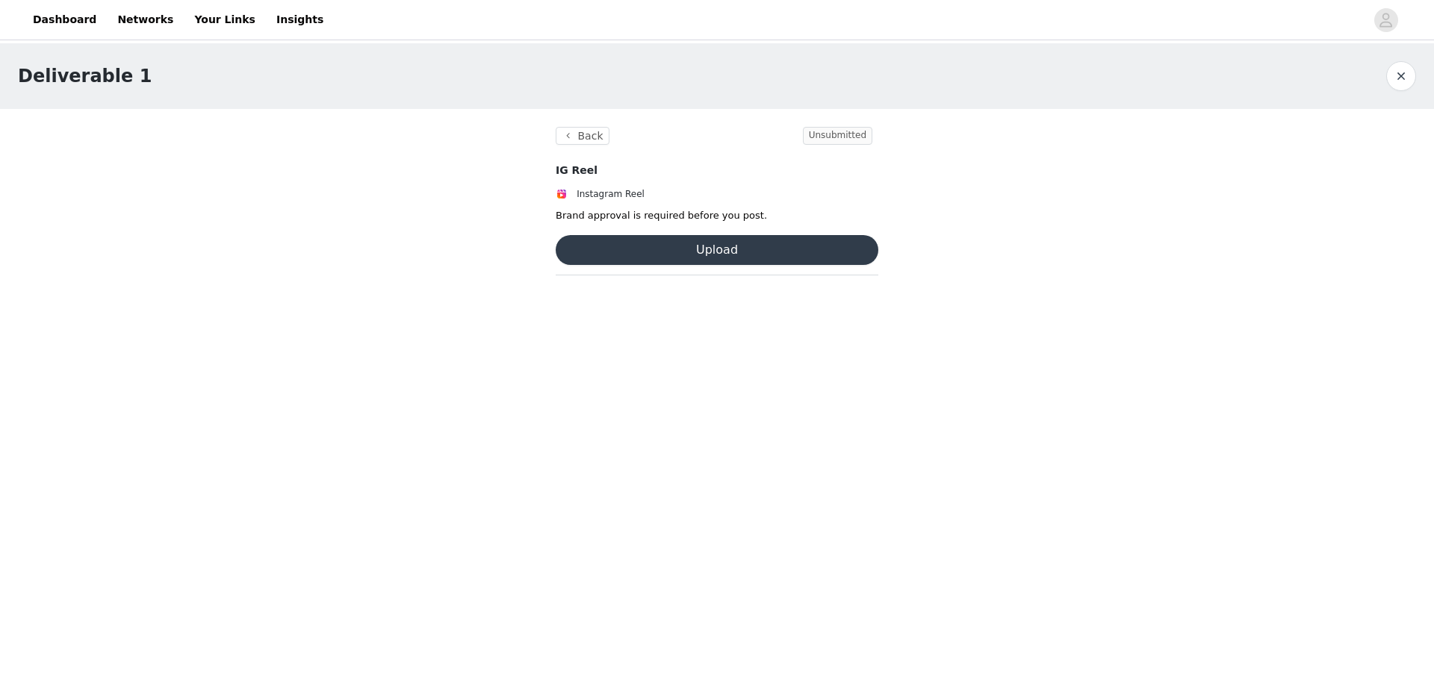
scroll to position [3528, 0]
click at [597, 131] on button "Back" at bounding box center [583, 136] width 54 height 18
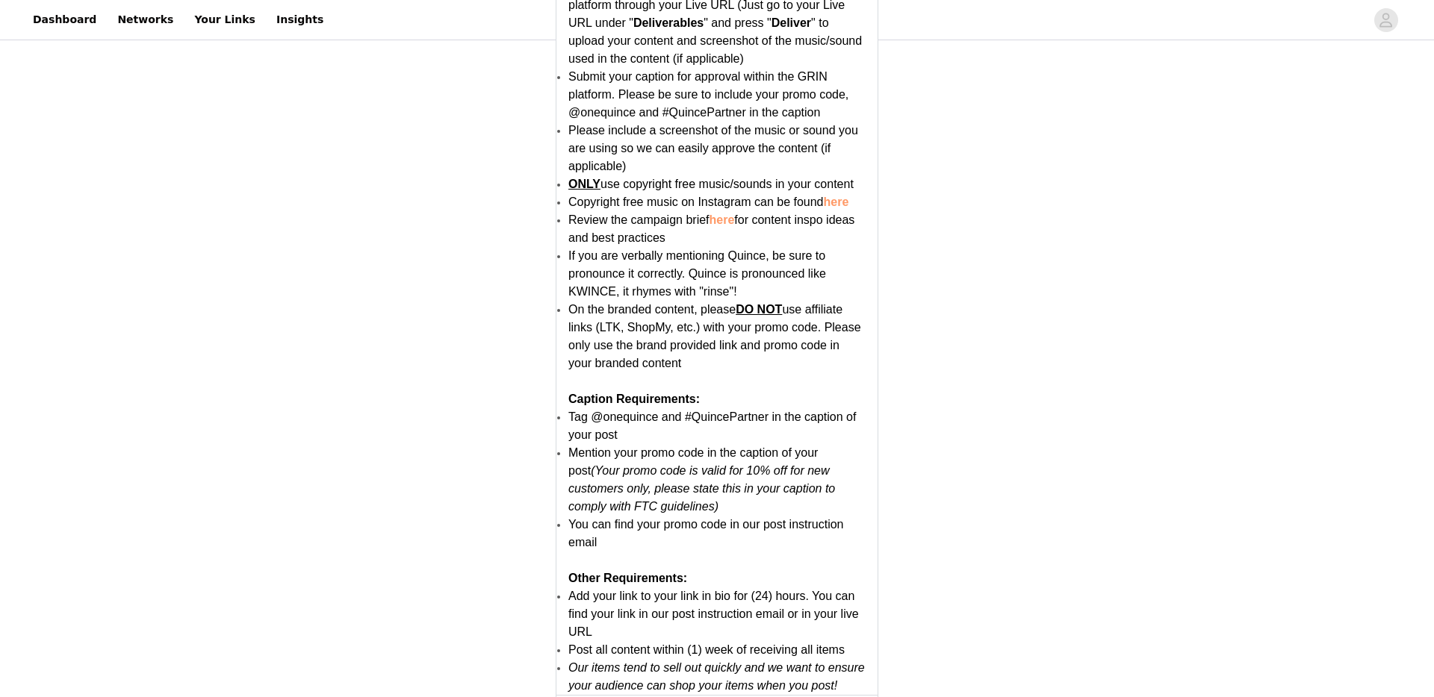
scroll to position [2882, 0]
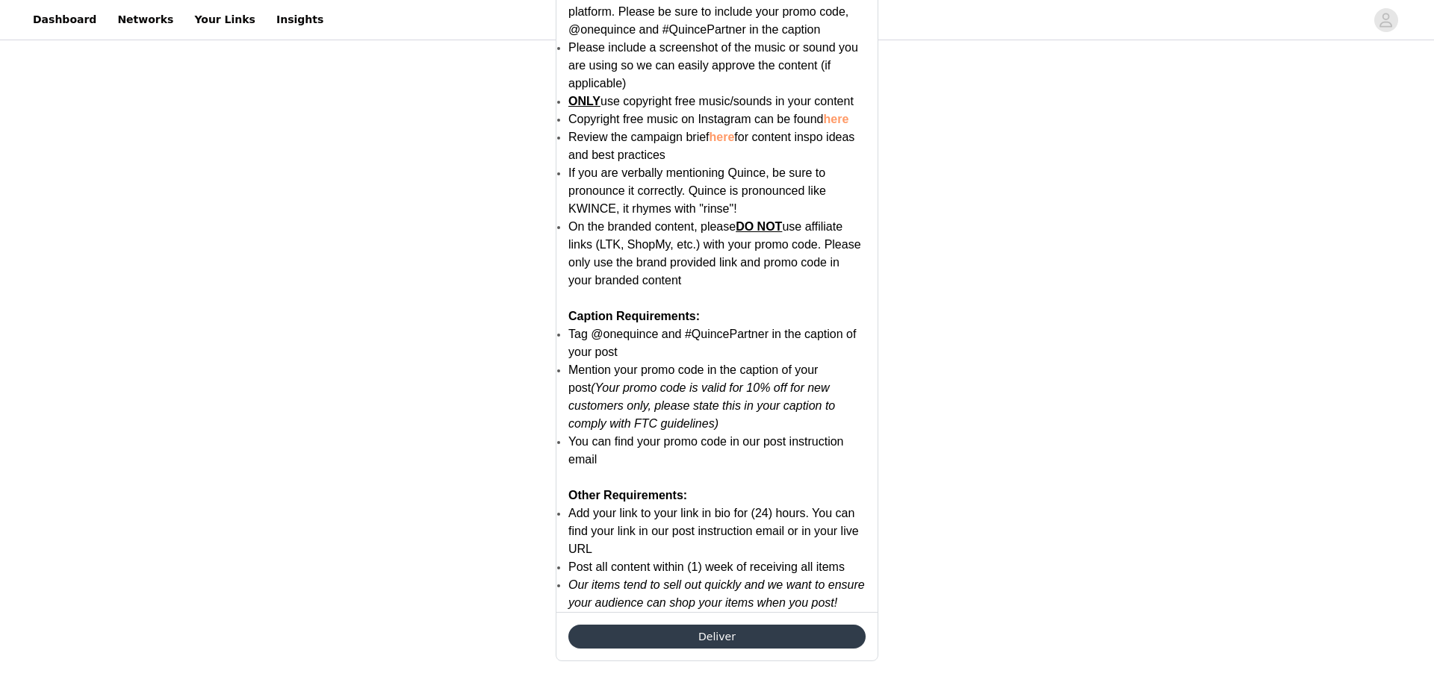
click at [733, 638] on button "Deliver" at bounding box center [716, 637] width 297 height 24
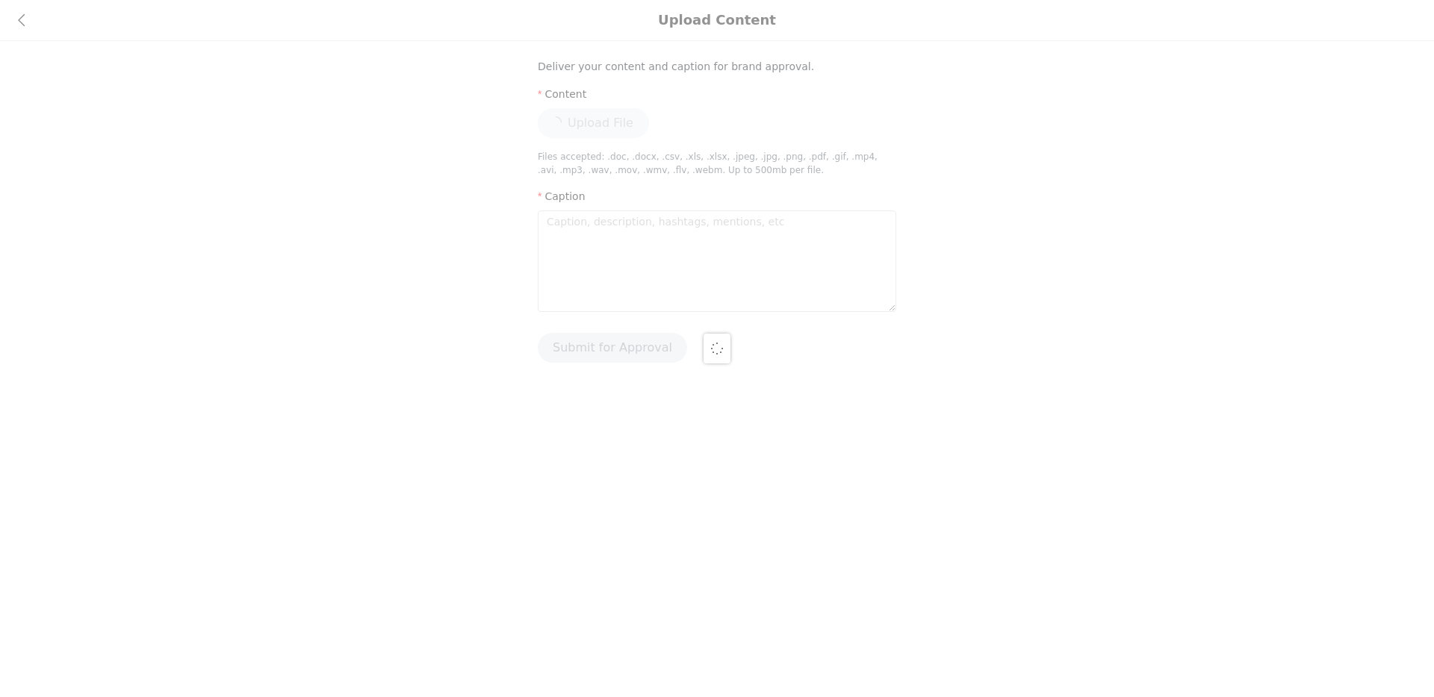
click at [607, 256] on div at bounding box center [717, 348] width 1434 height 697
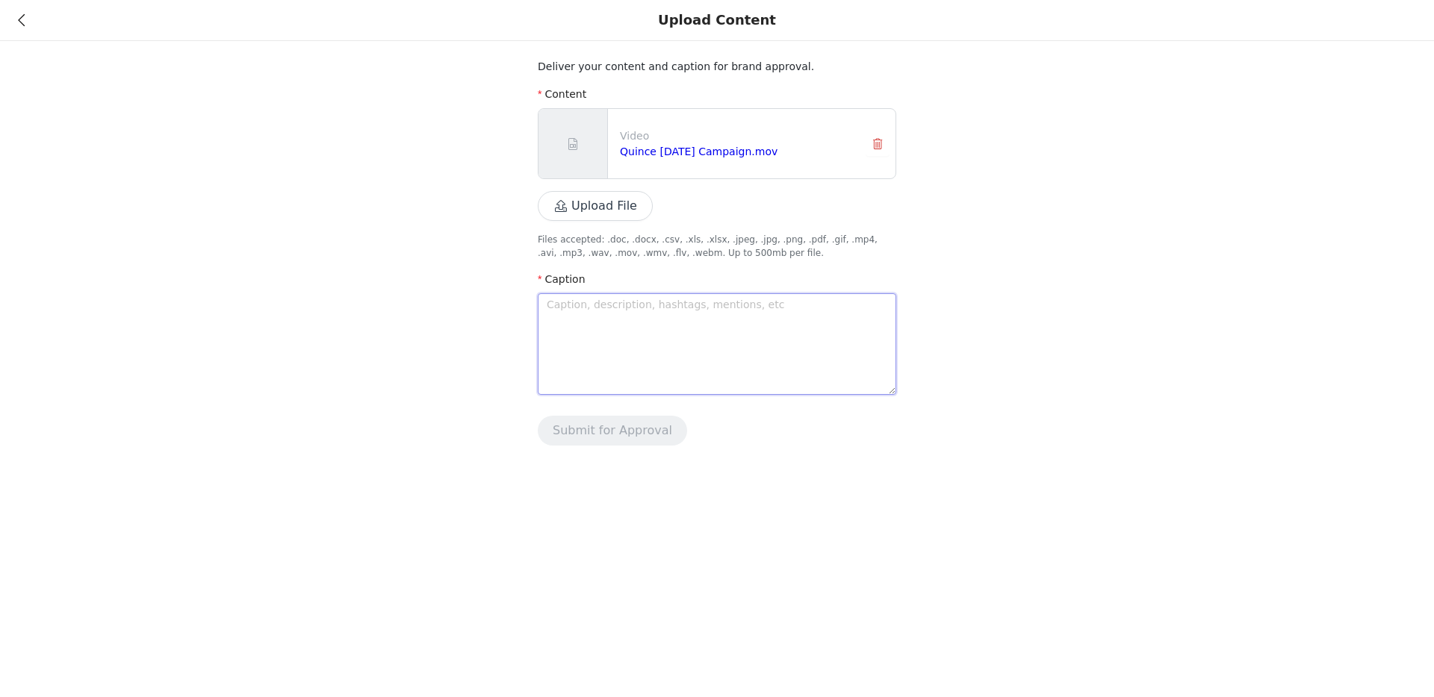
click at [658, 324] on textarea at bounding box center [717, 344] width 358 height 102
paste textarea "can anyone figure out how affordable luxe fashion really is?? I've spent half a…"
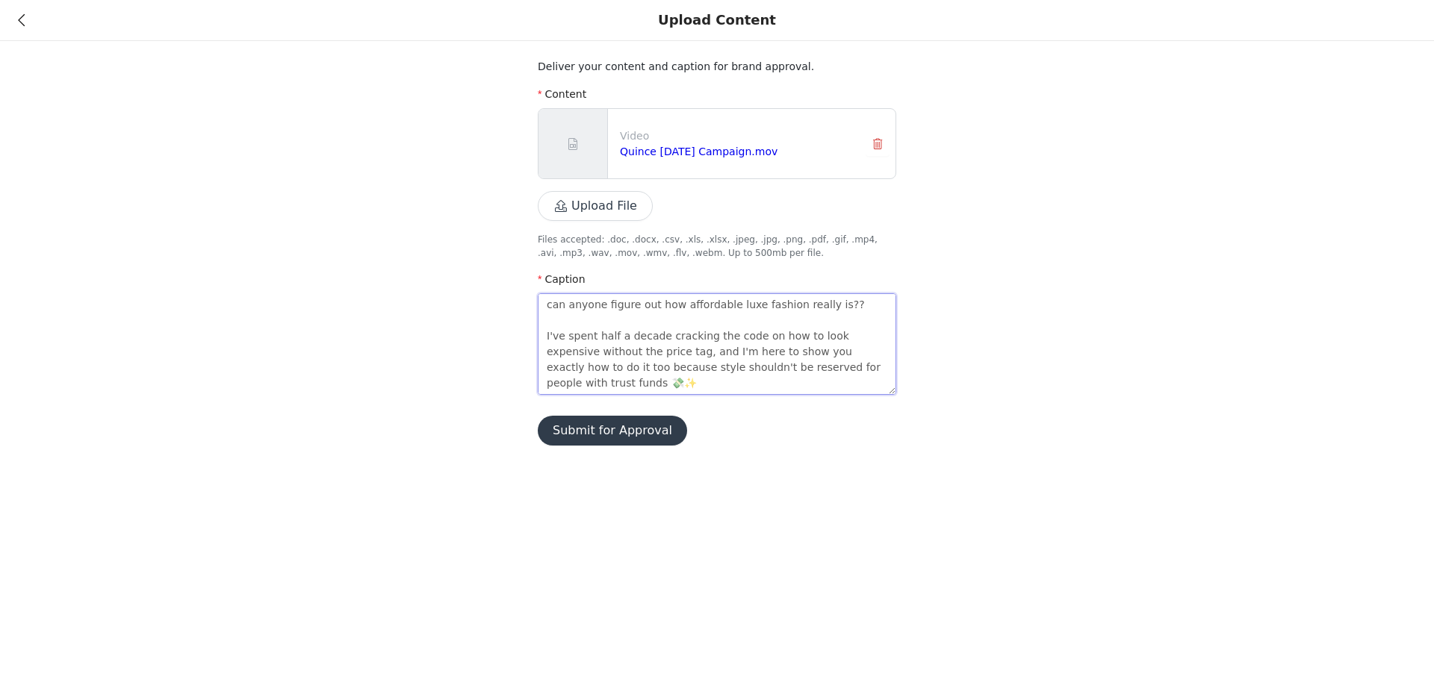
scroll to position [152, 0]
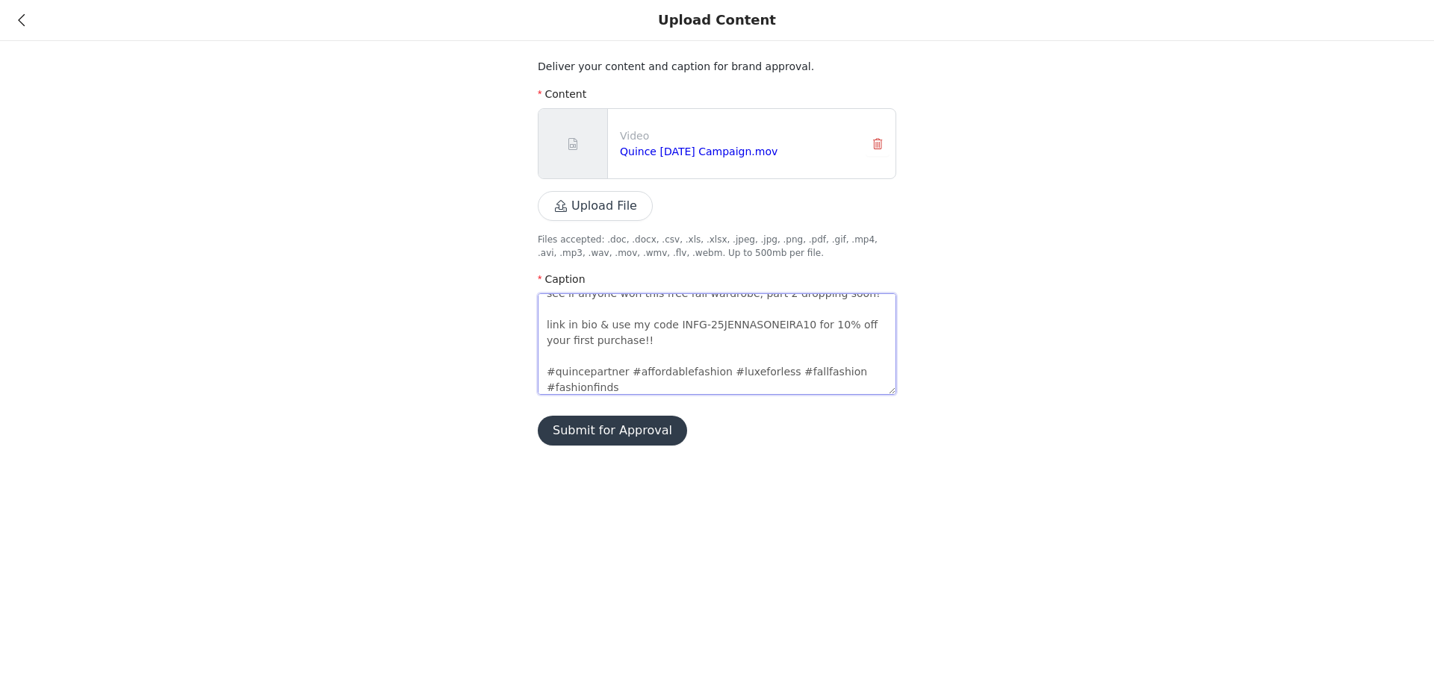
type textarea "can anyone figure out how affordable luxe fashion really is?? I've spent half a…"
click at [620, 437] on button "Submit for Approval" at bounding box center [612, 431] width 149 height 30
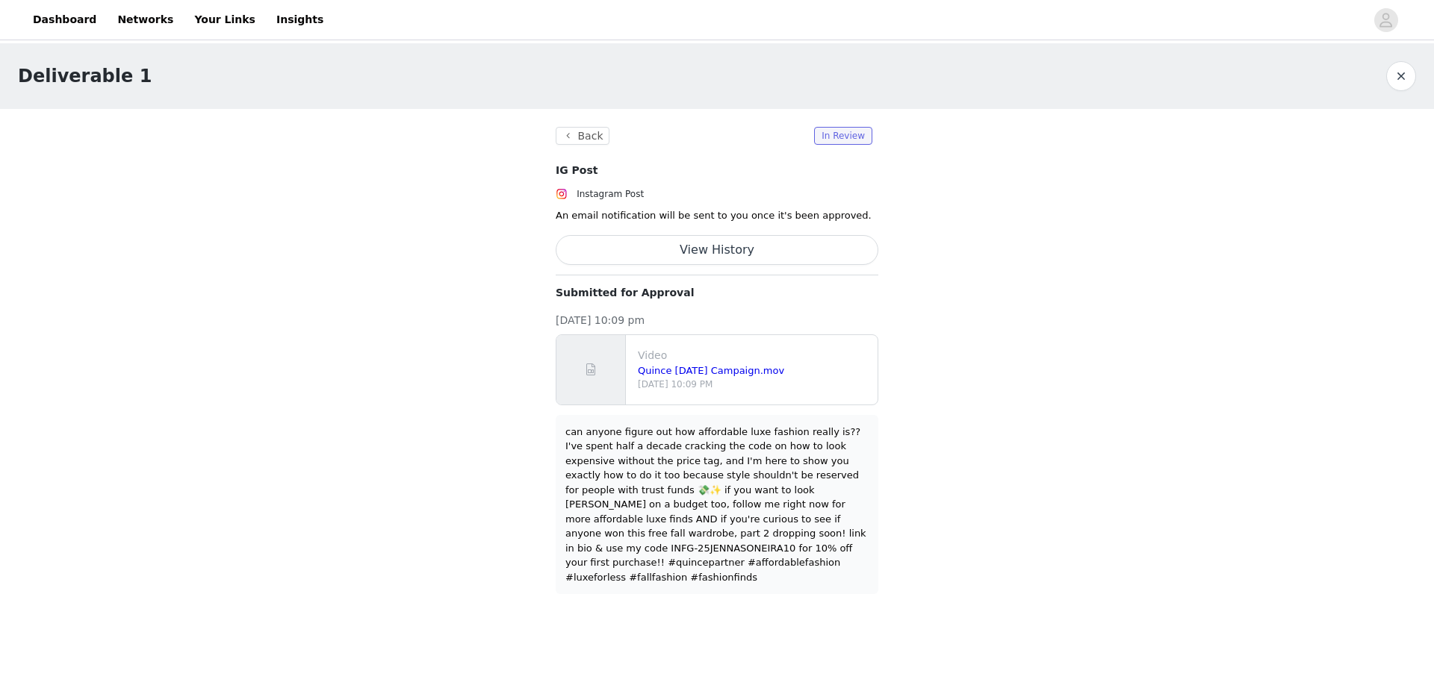
click at [768, 252] on button "View History" at bounding box center [717, 250] width 323 height 30
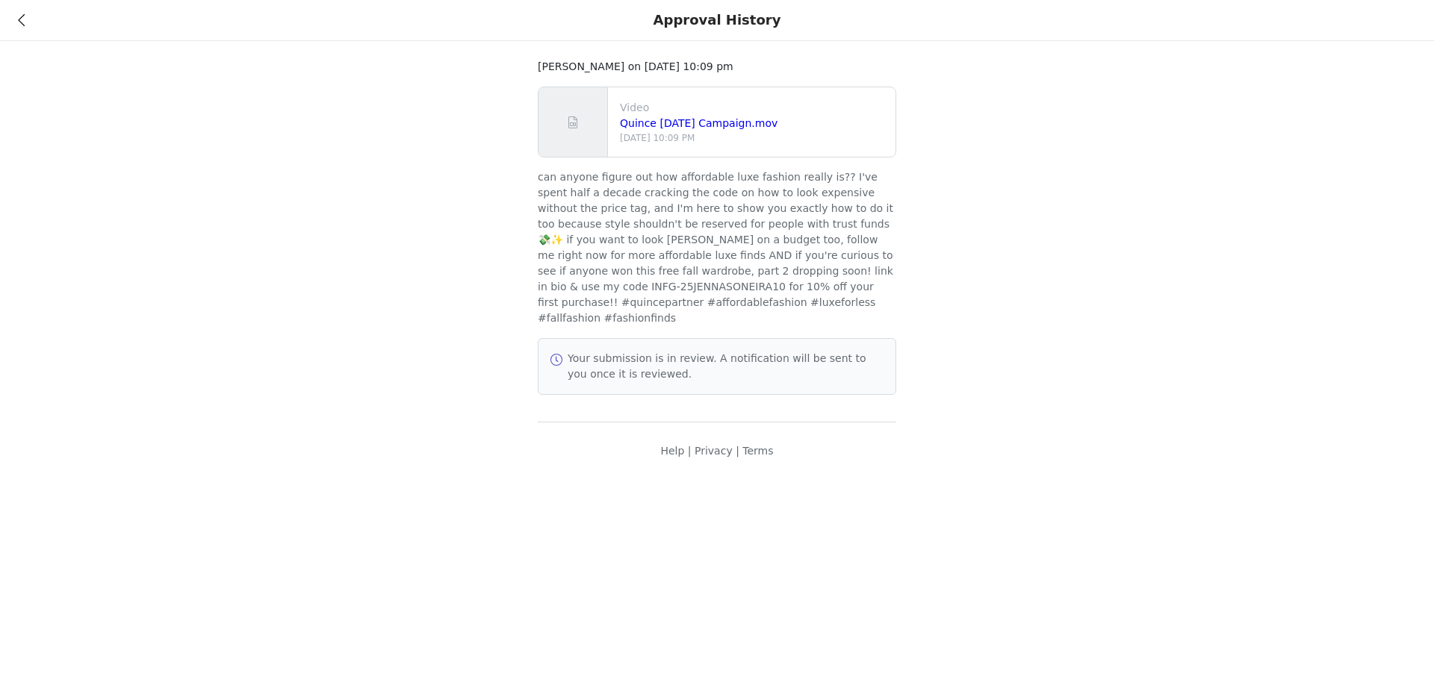
click at [22, 22] on icon at bounding box center [21, 20] width 7 height 10
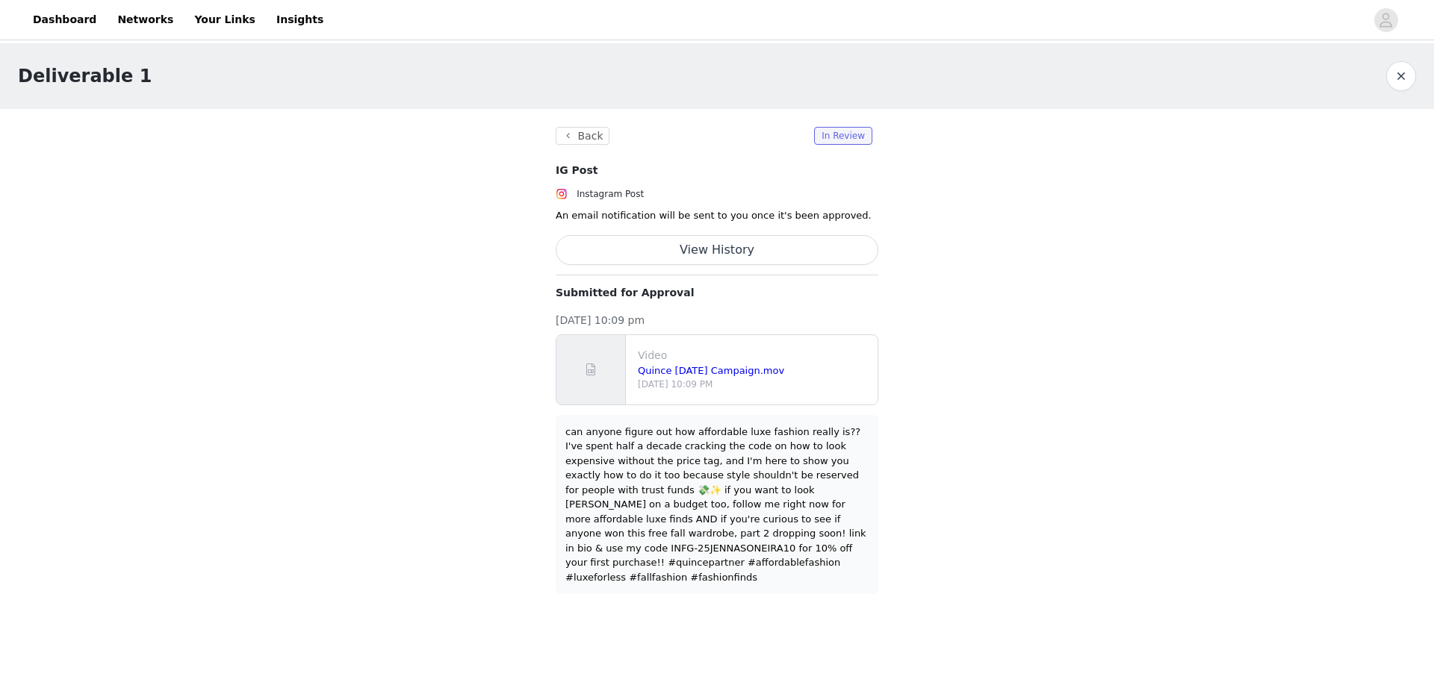
drag, startPoint x: 682, startPoint y: 529, endPoint x: 742, endPoint y: 533, distance: 60.7
click at [742, 533] on div "can anyone figure out how affordable luxe fashion really is?? I've spent half a…" at bounding box center [716, 505] width 303 height 161
drag, startPoint x: 680, startPoint y: 535, endPoint x: 809, endPoint y: 511, distance: 132.1
click at [803, 529] on div "can anyone figure out how affordable luxe fashion really is?? I've spent half a…" at bounding box center [716, 505] width 303 height 161
copy div "NFG-25JENNASONEIRA10"
